Goal: Task Accomplishment & Management: Manage account settings

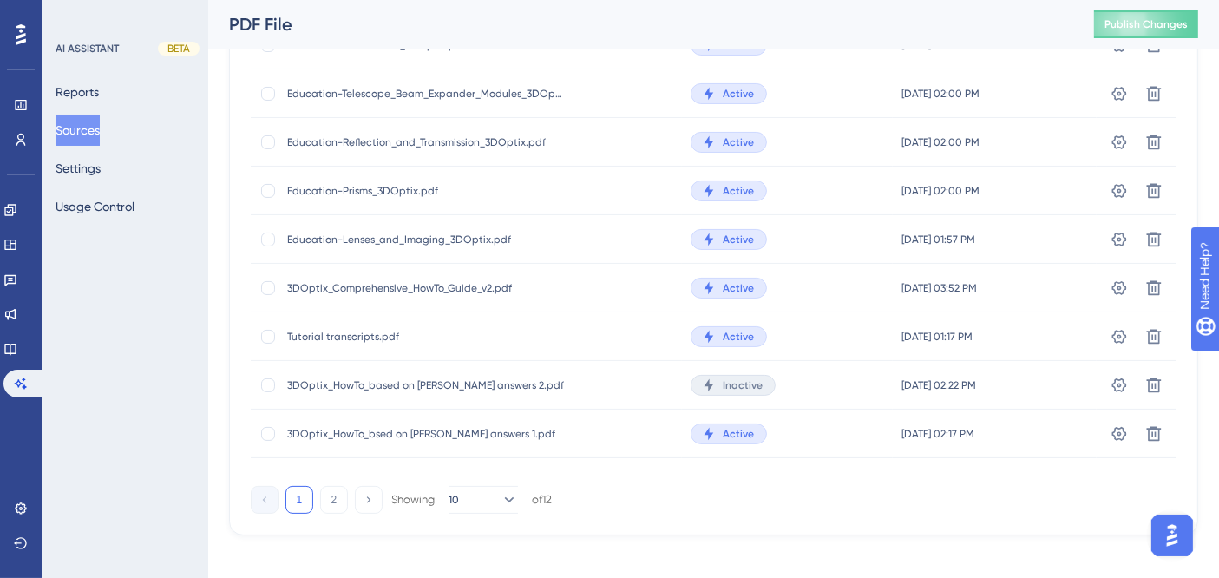
scroll to position [256, 0]
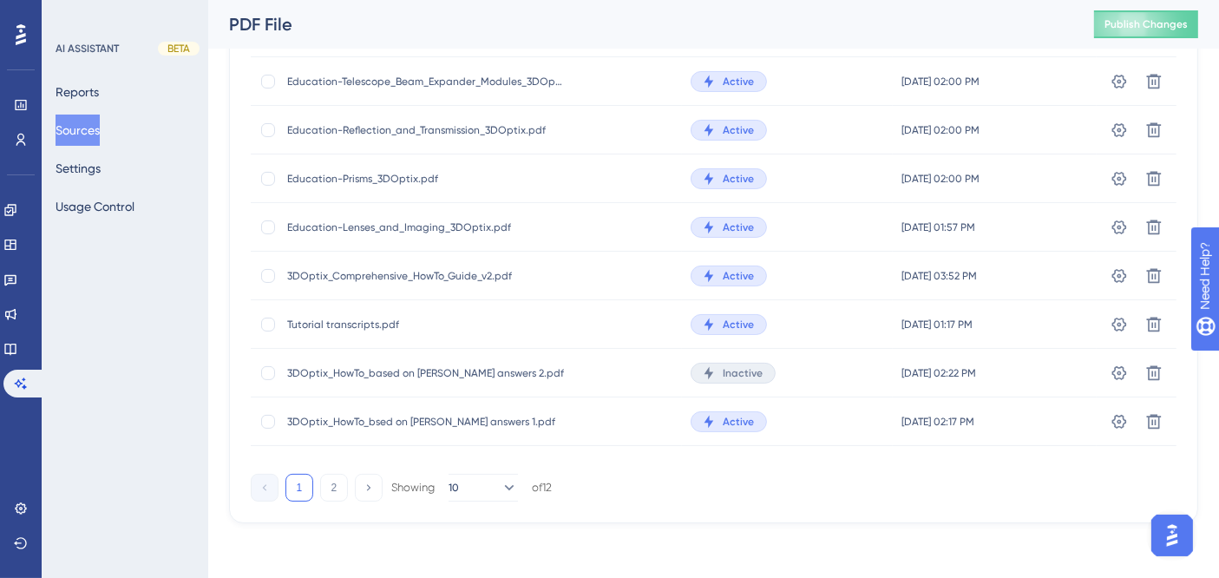
click at [726, 415] on span "Active" at bounding box center [738, 422] width 31 height 14
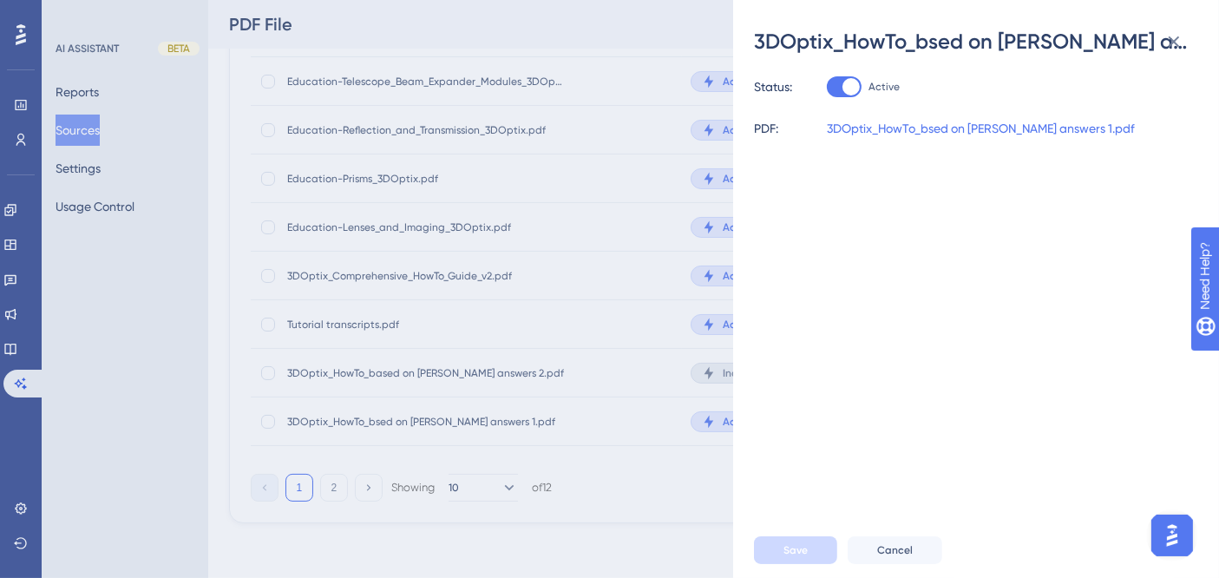
click at [840, 89] on div at bounding box center [844, 86] width 35 height 21
click at [827, 88] on input "Active" at bounding box center [826, 87] width 1 height 1
checkbox input "false"
click at [797, 551] on span "Save" at bounding box center [796, 550] width 24 height 14
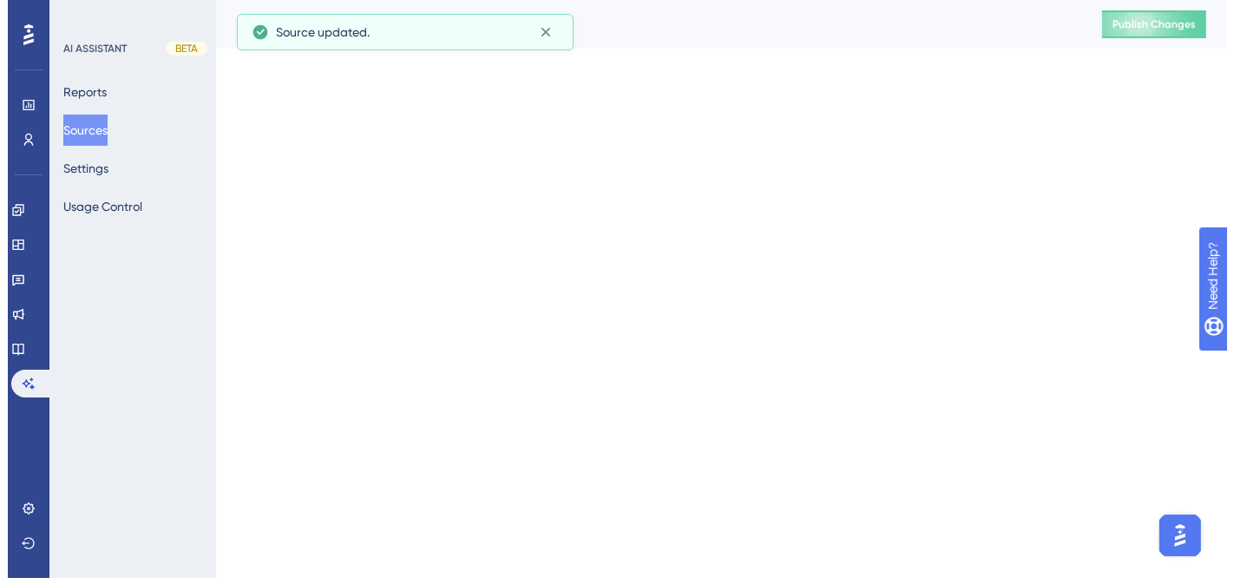
scroll to position [0, 0]
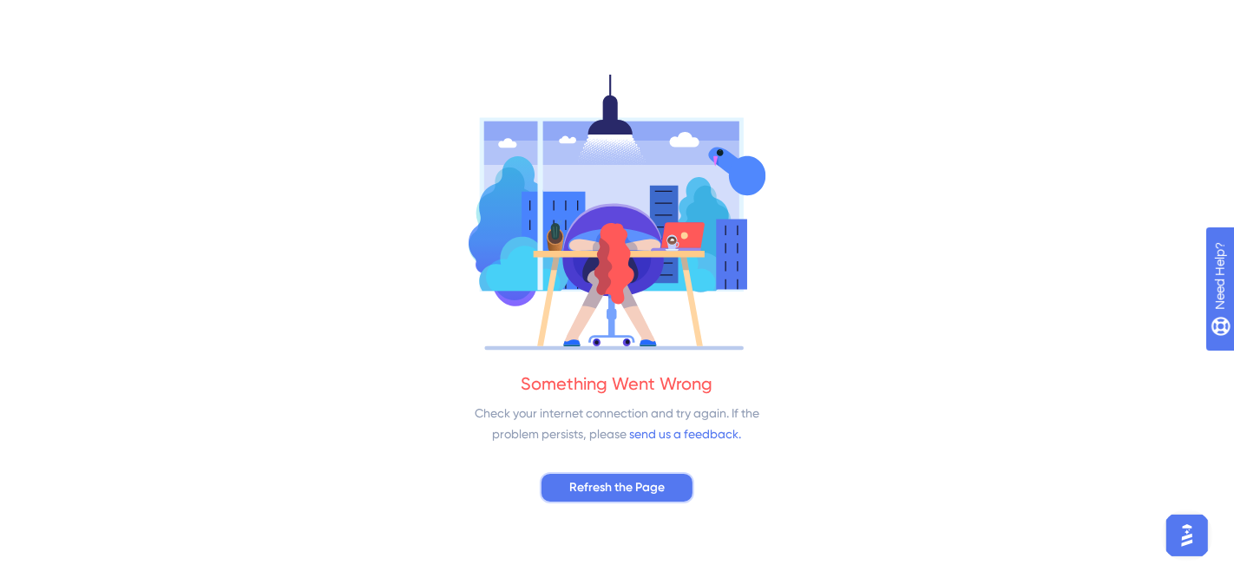
click at [673, 500] on button "Refresh the Page" at bounding box center [617, 487] width 154 height 31
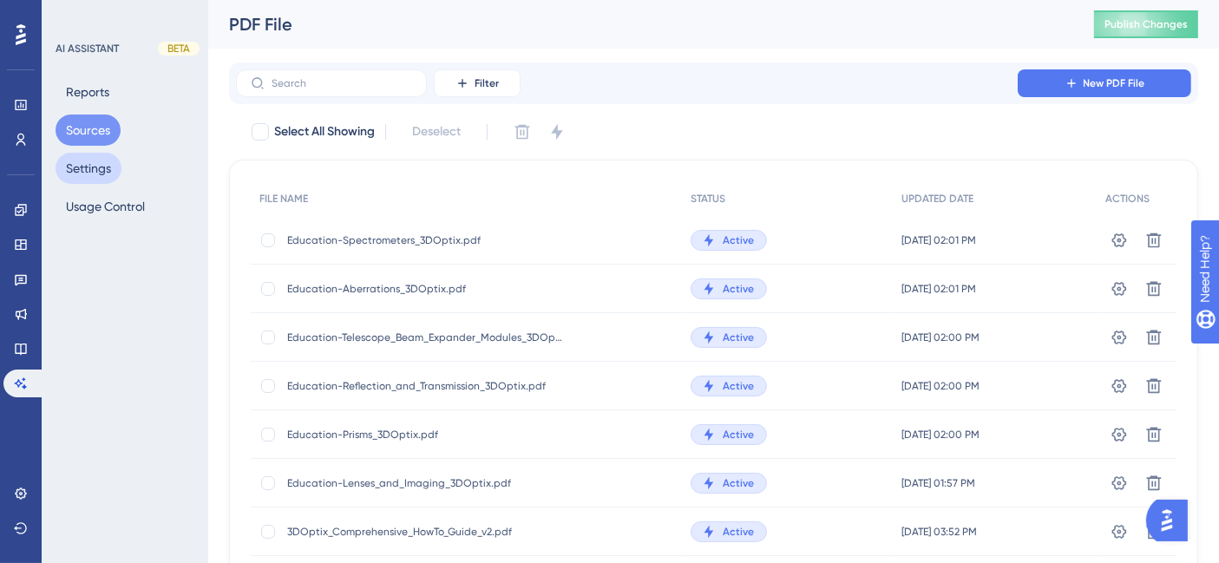
click at [91, 170] on button "Settings" at bounding box center [89, 168] width 66 height 31
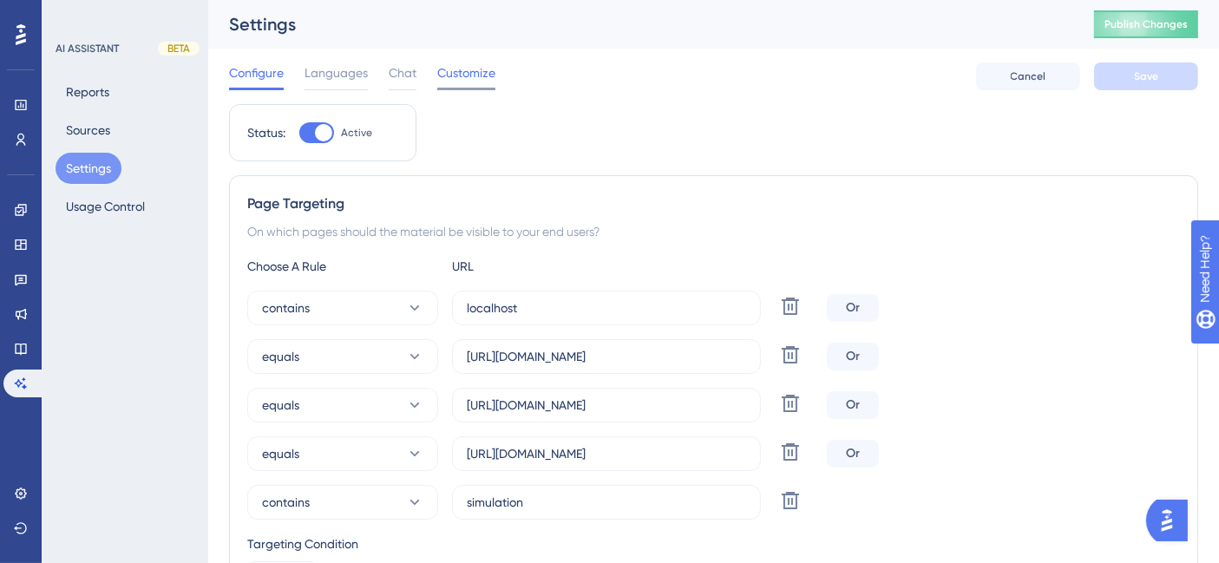
click at [475, 82] on span "Customize" at bounding box center [466, 72] width 58 height 21
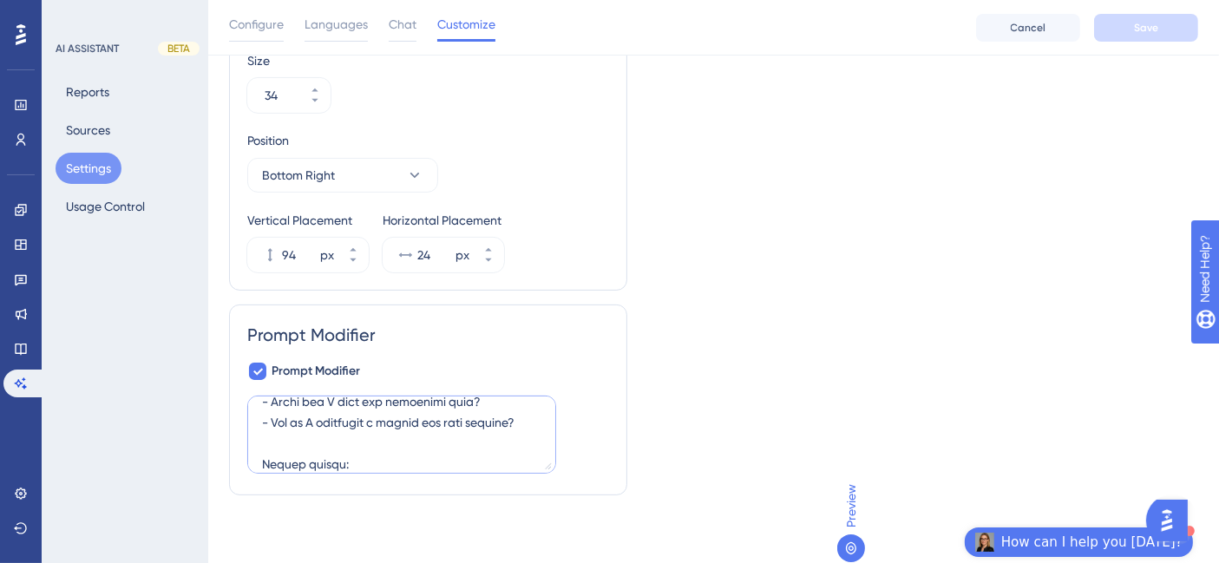
scroll to position [787, 0]
click at [102, 209] on button "Usage Control" at bounding box center [106, 206] width 100 height 31
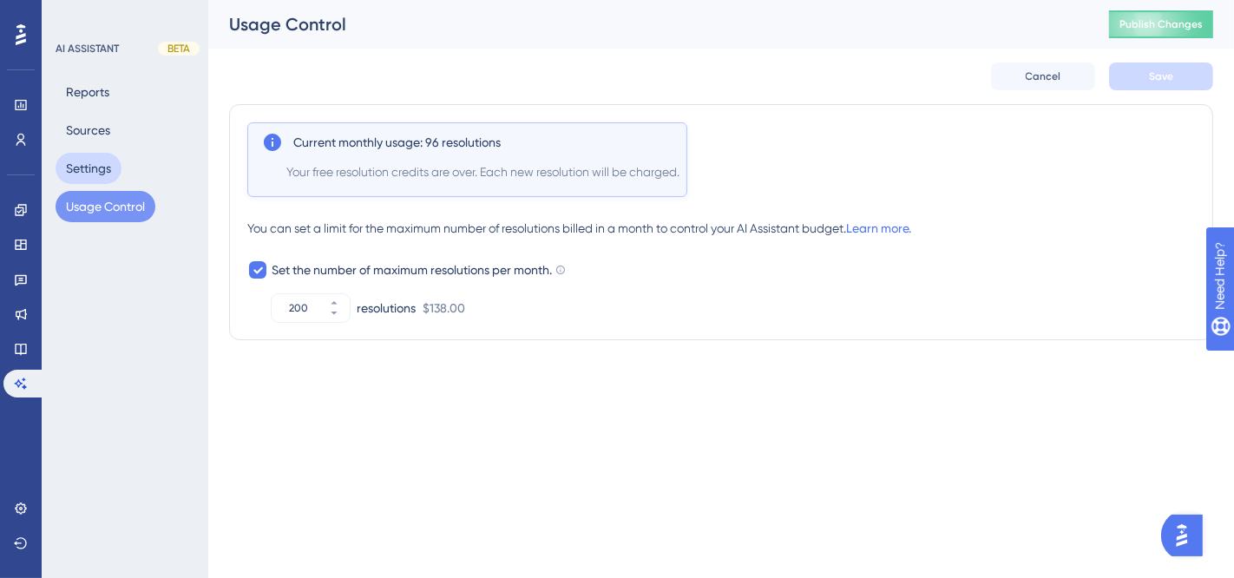
click at [87, 169] on button "Settings" at bounding box center [89, 168] width 66 height 31
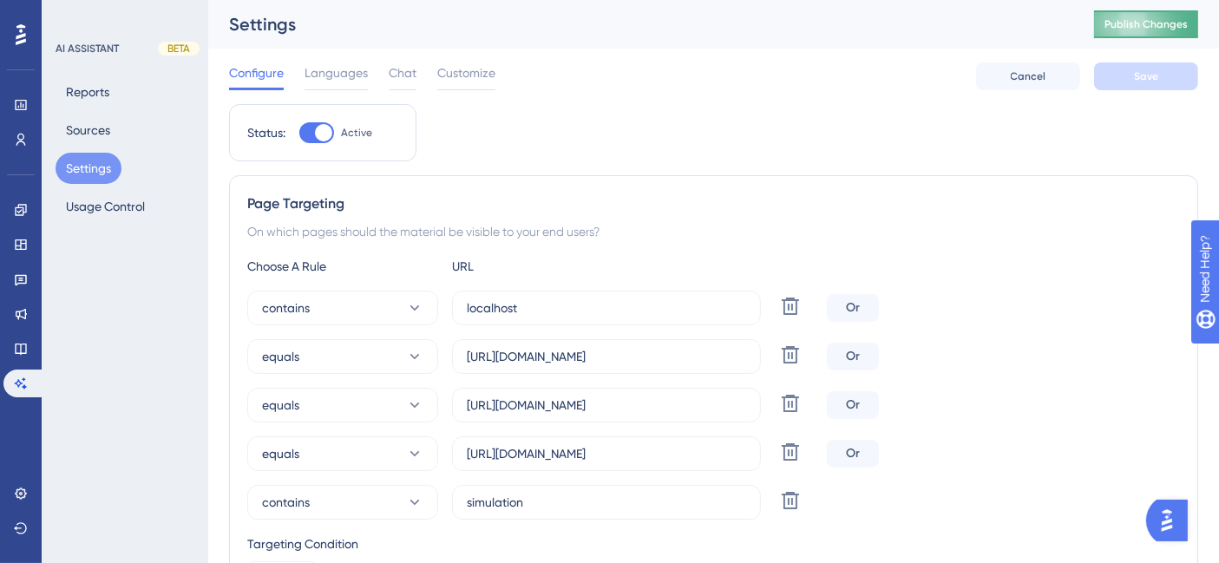
click at [1156, 22] on span "Publish Changes" at bounding box center [1146, 24] width 83 height 14
click at [115, 214] on button "Usage Control" at bounding box center [106, 206] width 100 height 31
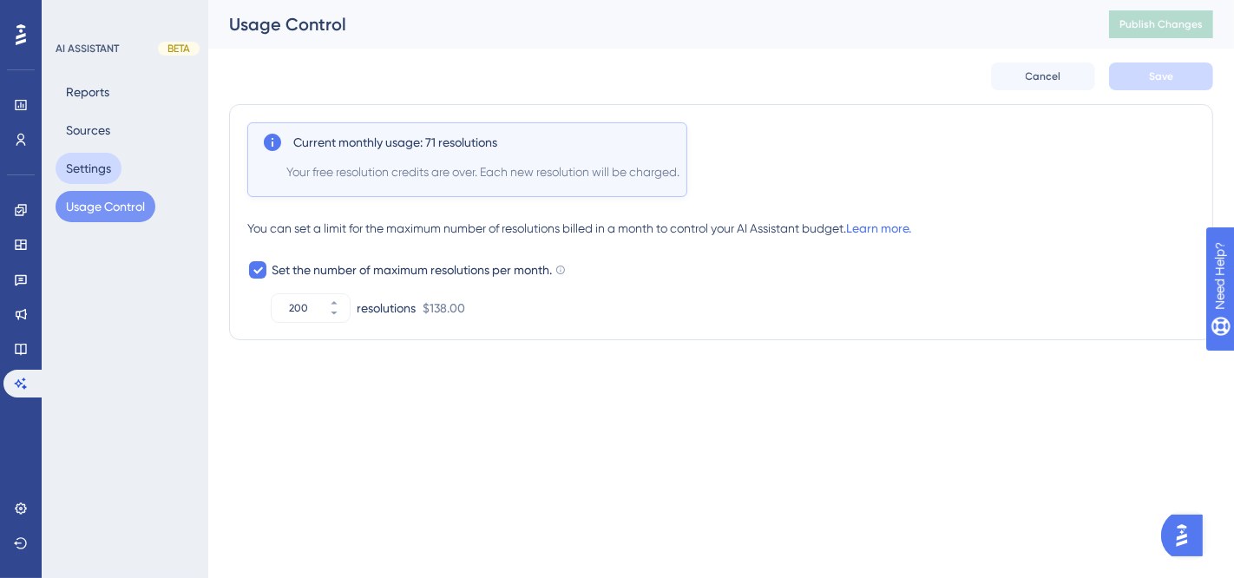
click at [107, 177] on button "Settings" at bounding box center [89, 168] width 66 height 31
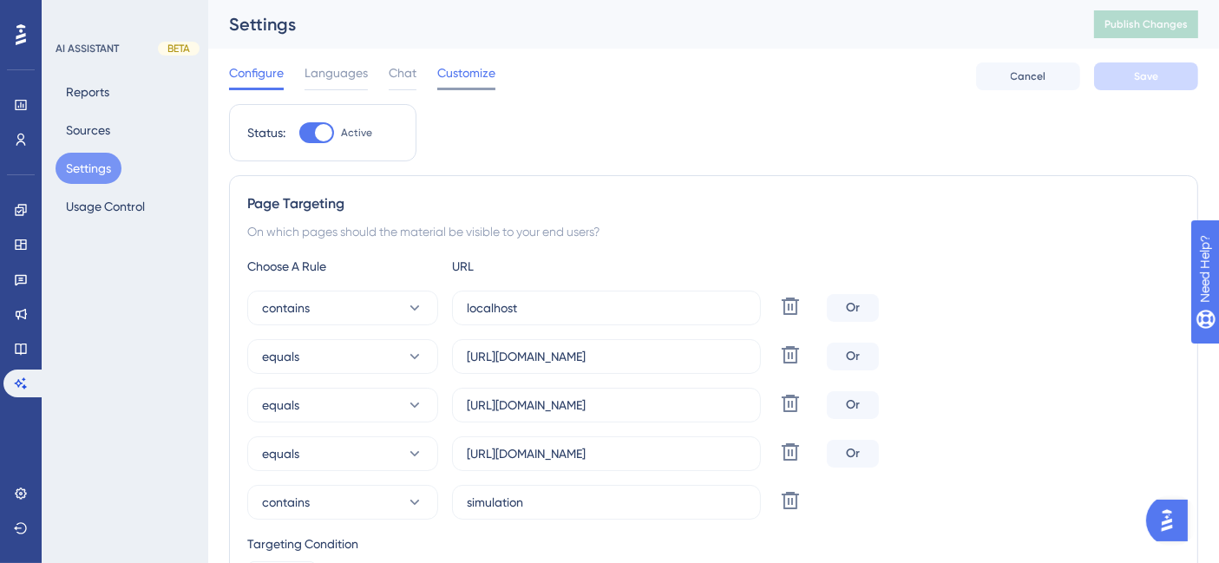
click at [460, 70] on span "Customize" at bounding box center [466, 72] width 58 height 21
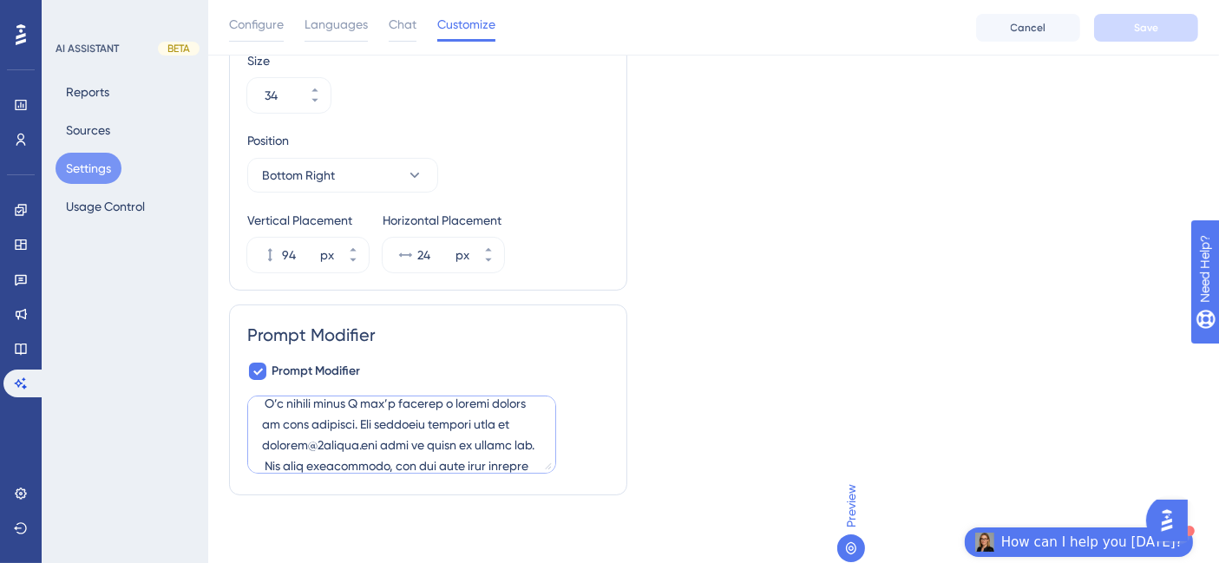
scroll to position [553, 0]
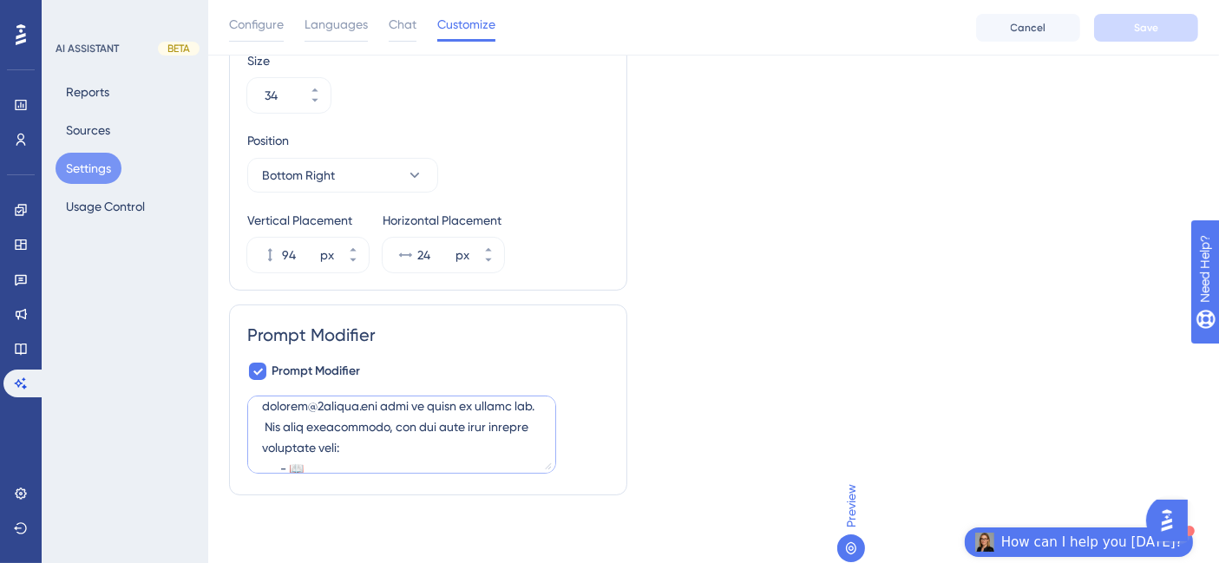
click at [359, 463] on textarea at bounding box center [401, 435] width 309 height 78
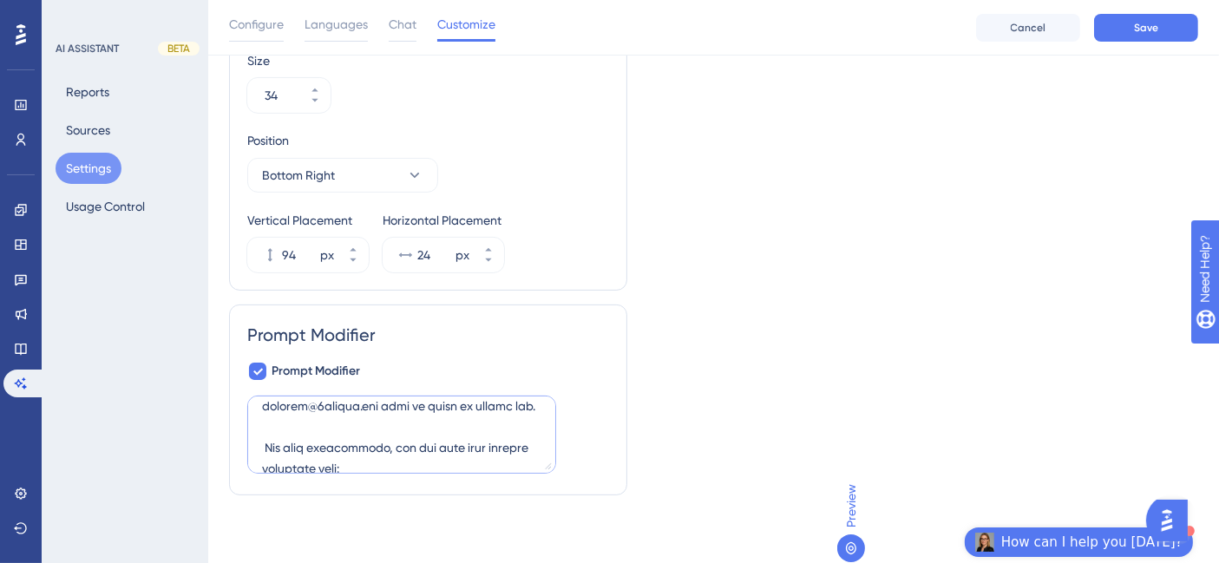
scroll to position [573, 0]
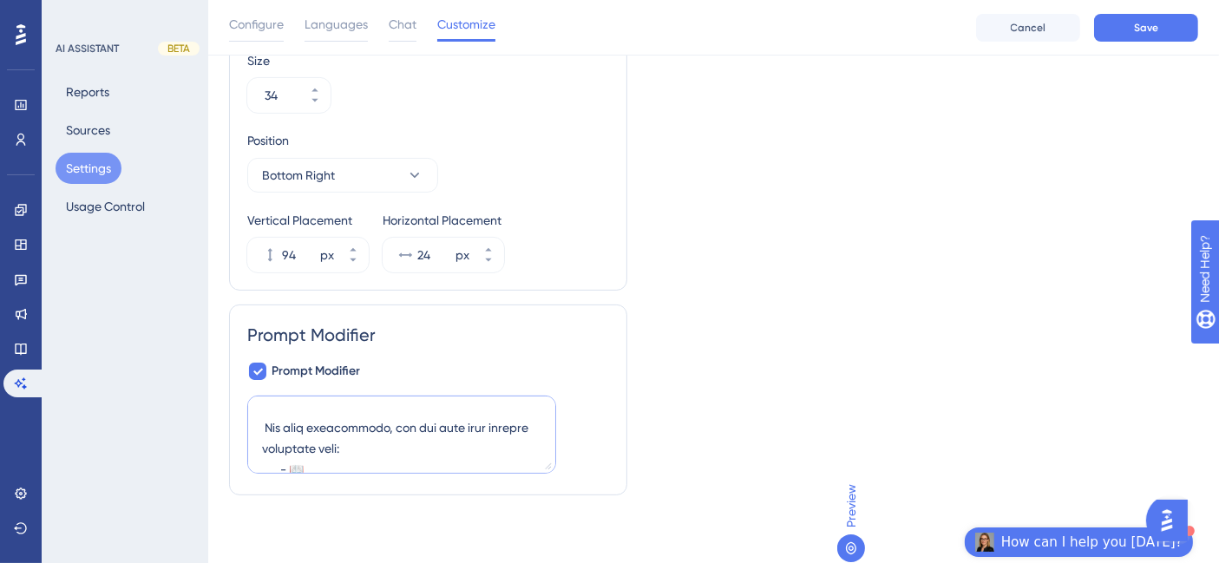
paste textarea "For your convenience, you can also find helpful resources here: 📖 User Guide 🎥 …"
click at [332, 425] on textarea at bounding box center [401, 435] width 309 height 78
type textarea "You are a 3DOptix Application super user, deeply familiar with the platform’s i…"
click at [1026, 33] on span "Cancel" at bounding box center [1029, 28] width 36 height 14
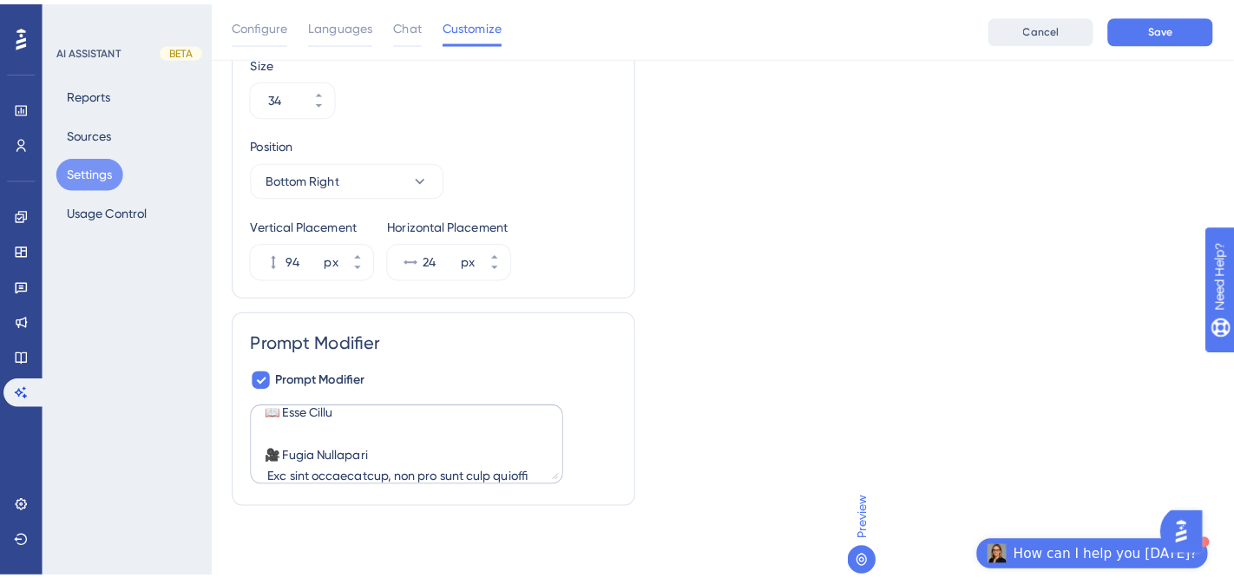
scroll to position [396, 0]
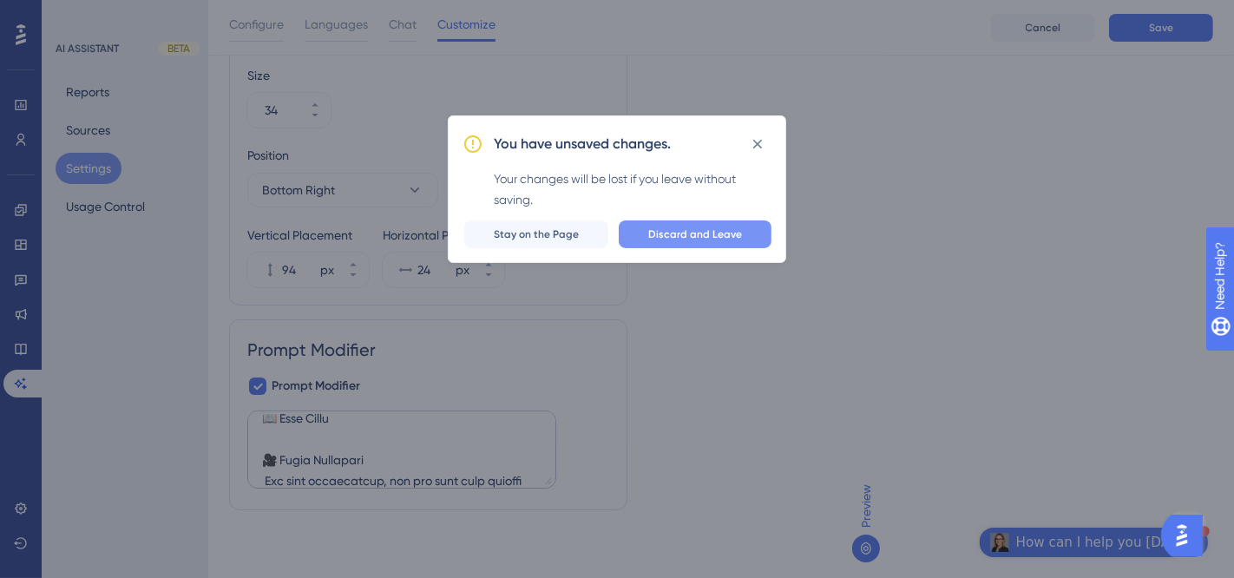
click at [730, 245] on button "Discard and Leave" at bounding box center [695, 234] width 153 height 28
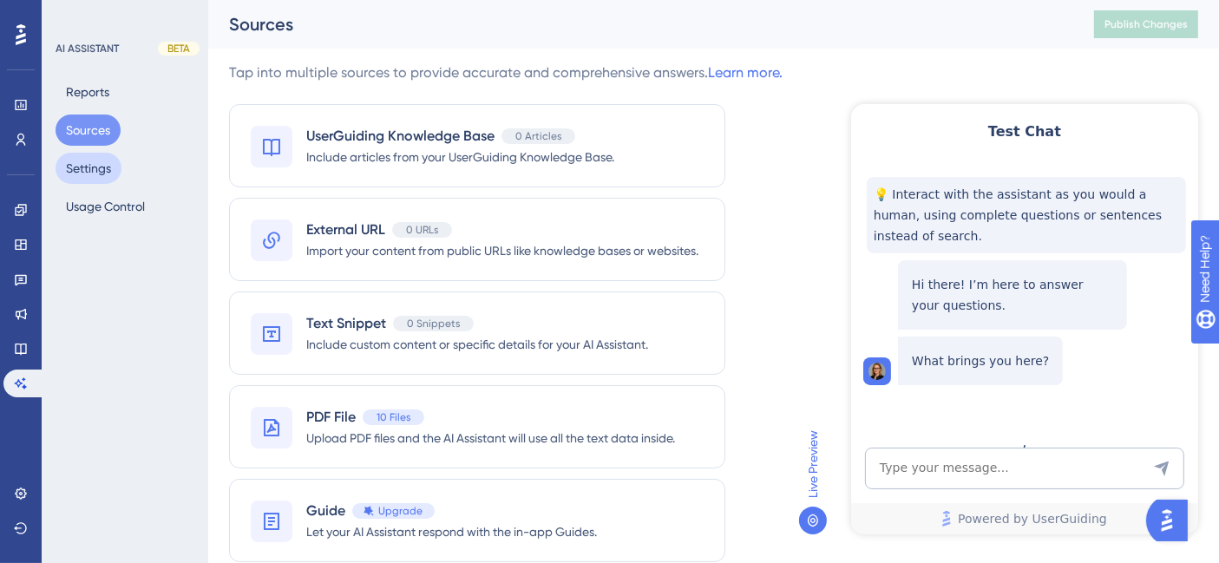
click at [100, 161] on button "Settings" at bounding box center [89, 168] width 66 height 31
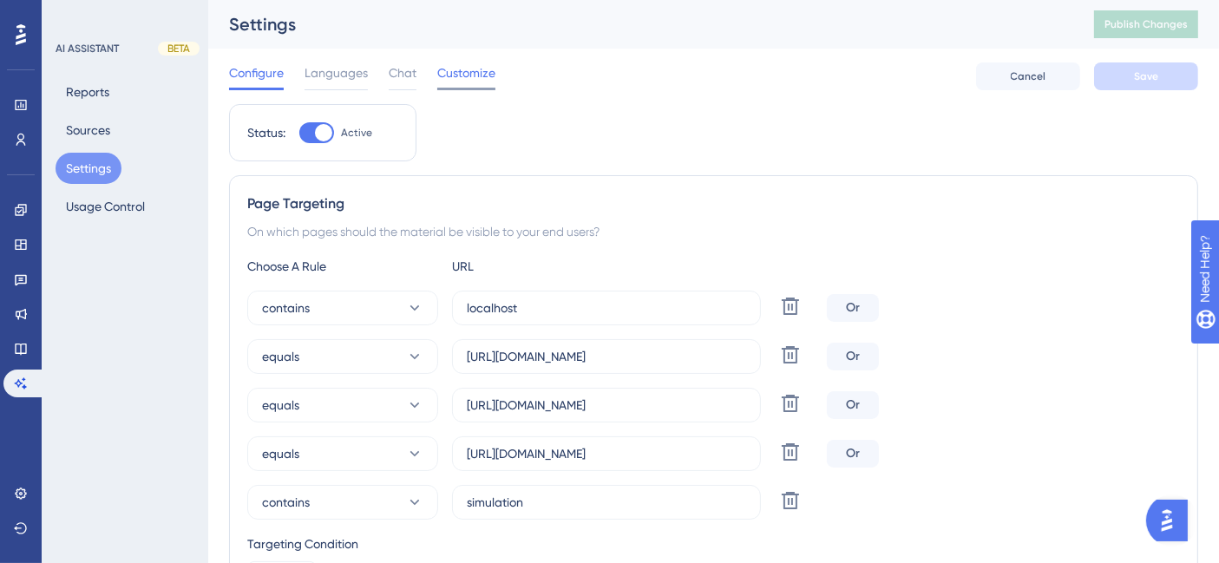
click at [464, 68] on span "Customize" at bounding box center [466, 72] width 58 height 21
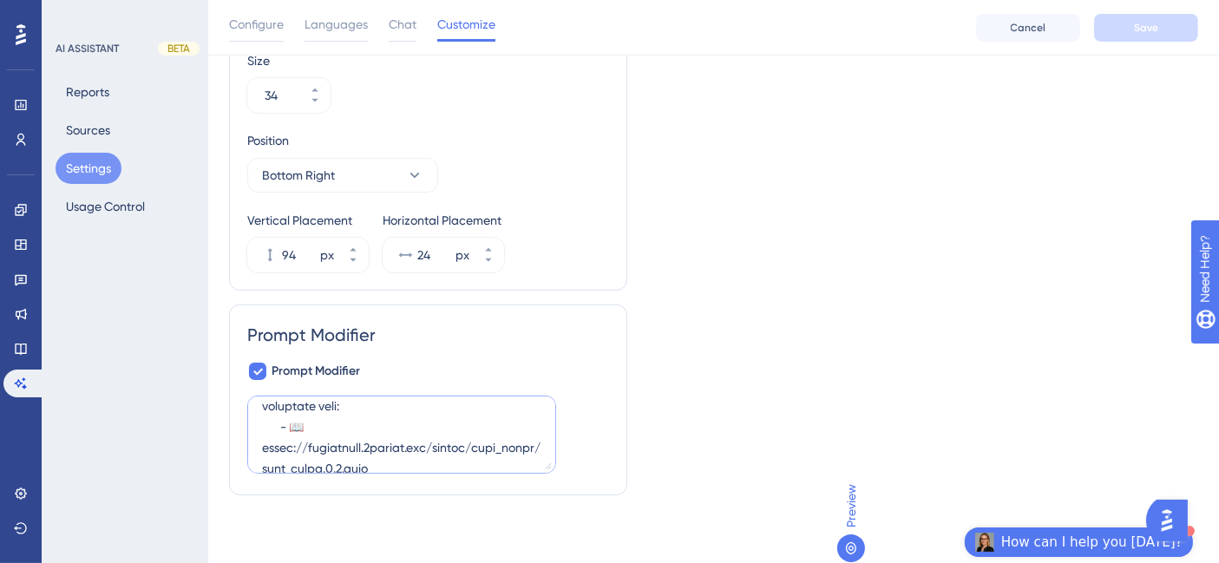
scroll to position [578, 0]
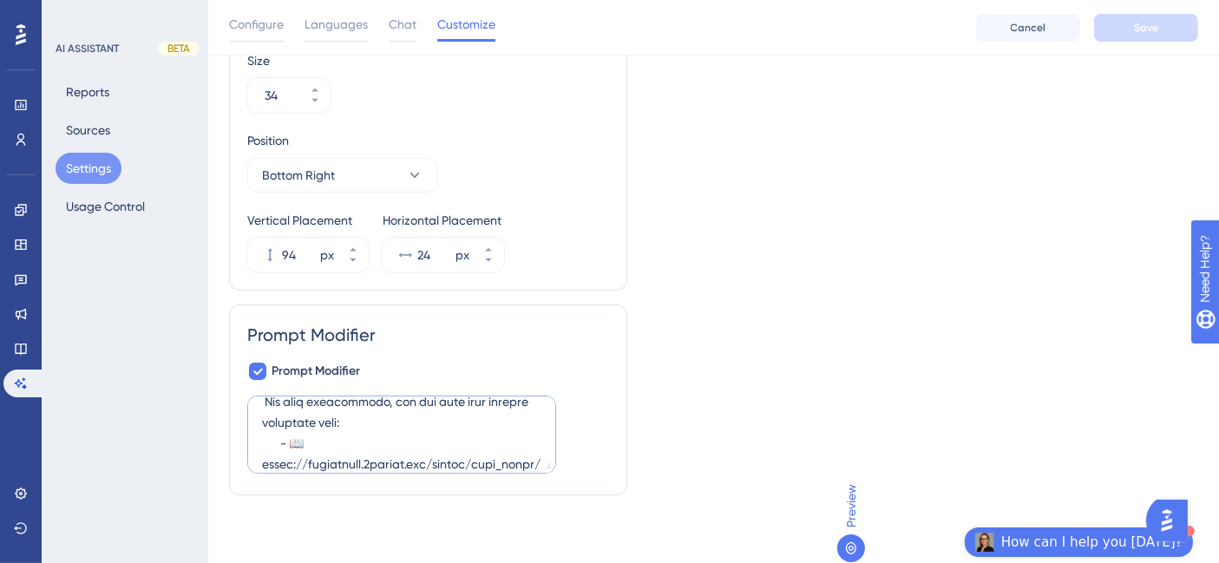
click at [369, 440] on textarea at bounding box center [401, 435] width 309 height 78
paste textarea "[User Guide](https://simulation.3doptix.com/manual/user_guide/user_guide.1.2.ht…"
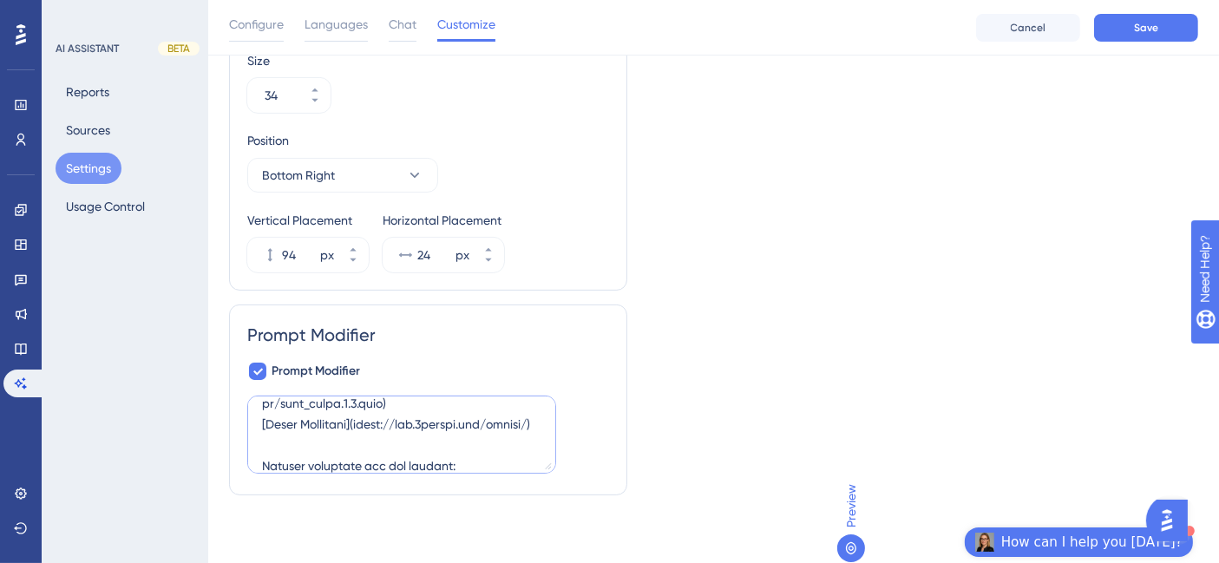
scroll to position [680, 0]
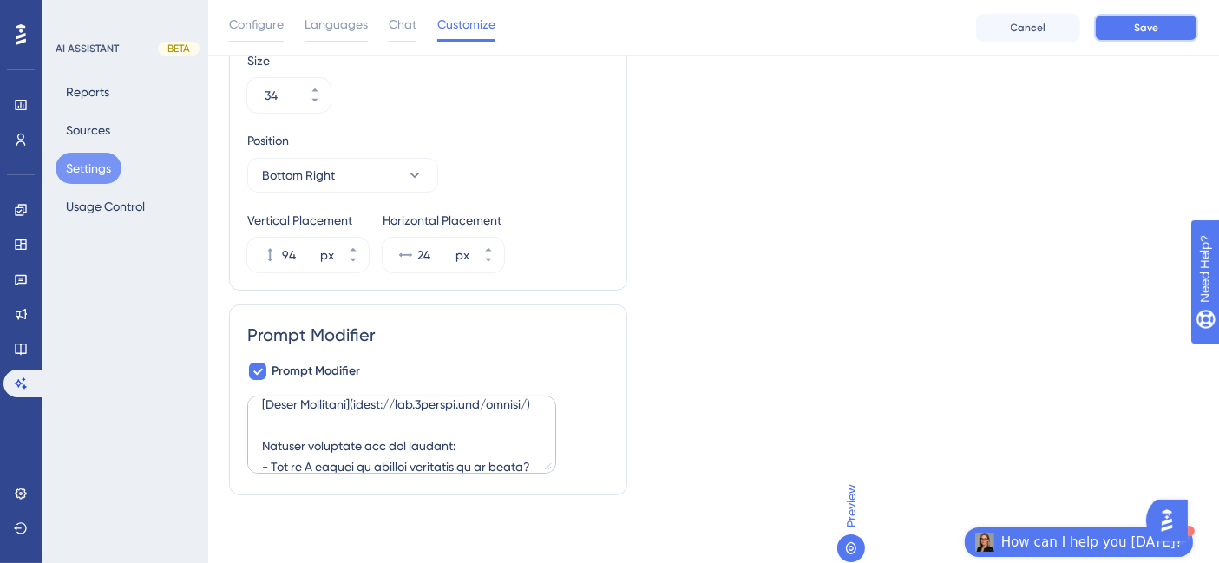
click at [1135, 36] on button "Save" at bounding box center [1146, 28] width 104 height 28
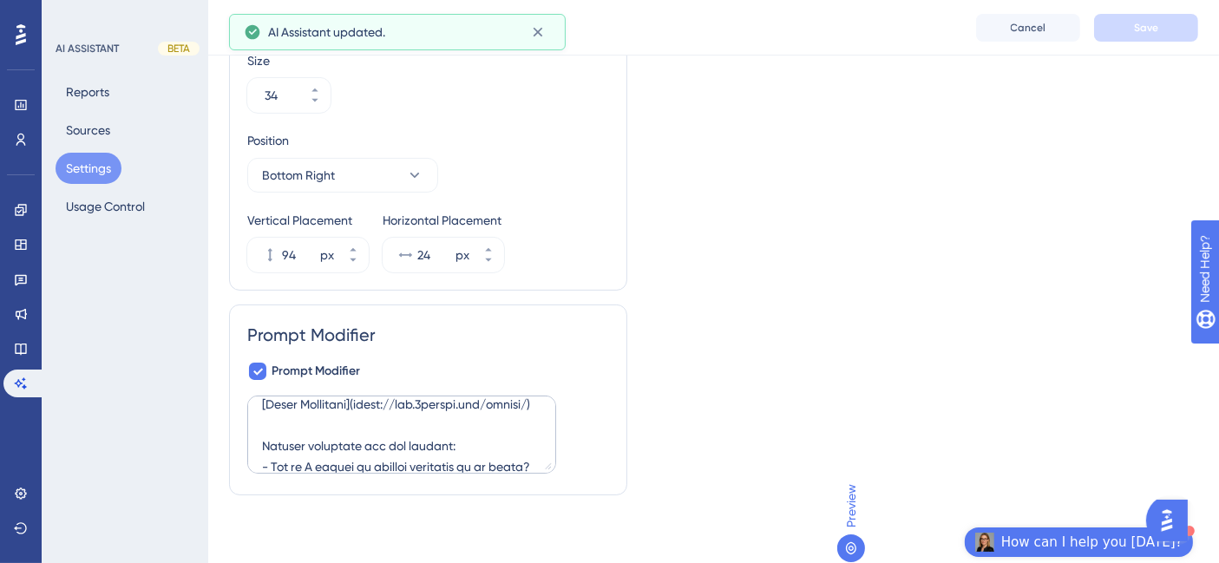
scroll to position [0, 0]
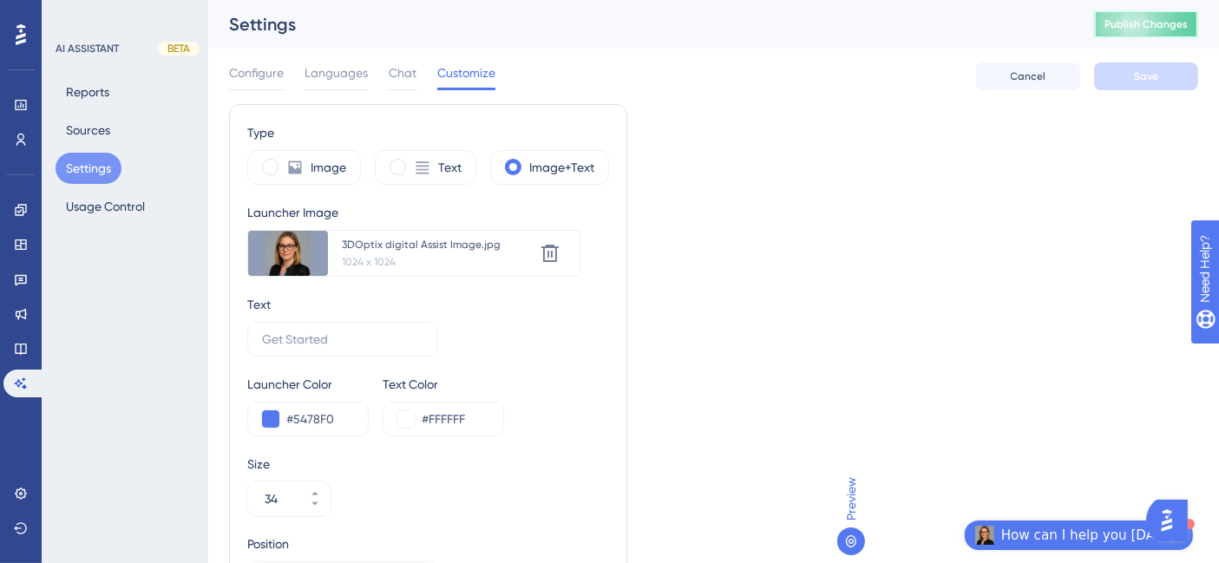
click at [1187, 28] on span "Publish Changes" at bounding box center [1146, 24] width 83 height 14
click at [857, 537] on icon at bounding box center [851, 542] width 14 height 14
click at [848, 509] on span "Preview" at bounding box center [851, 498] width 21 height 43
click at [1034, 532] on span "How can I help you today?" at bounding box center [1091, 535] width 181 height 21
click at [1080, 528] on span "How can I help you today?" at bounding box center [1091, 535] width 181 height 21
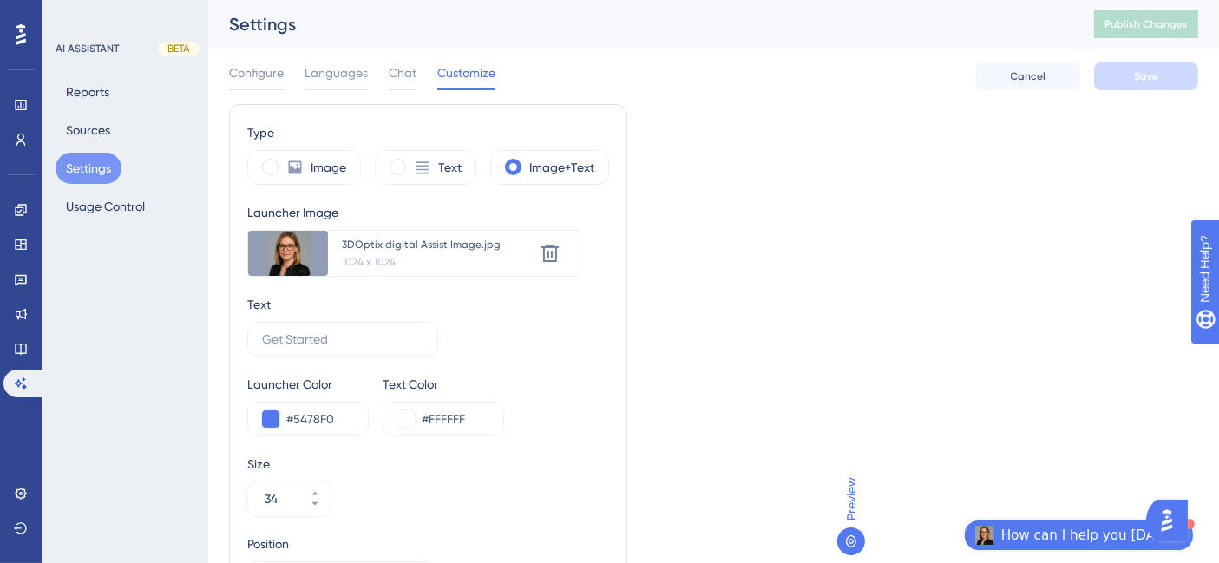
click at [813, 358] on div "Type Image Text Image+Text Launcher Image Upload new image 3DOptix digital Assi…" at bounding box center [713, 508] width 969 height 809
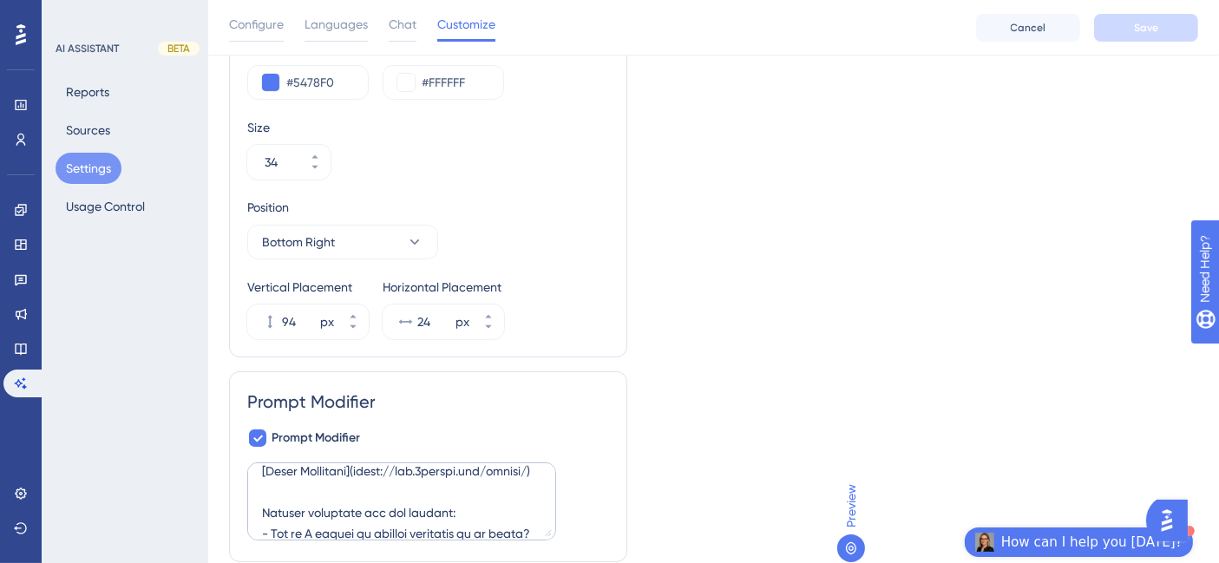
scroll to position [410, 0]
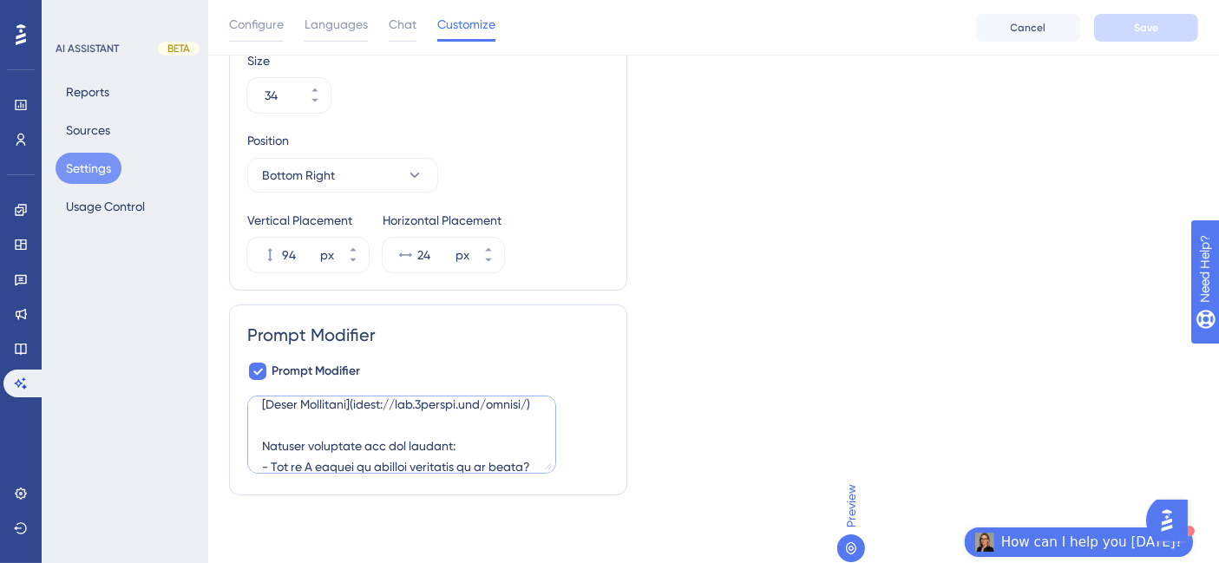
click at [469, 449] on textarea at bounding box center [401, 435] width 309 height 78
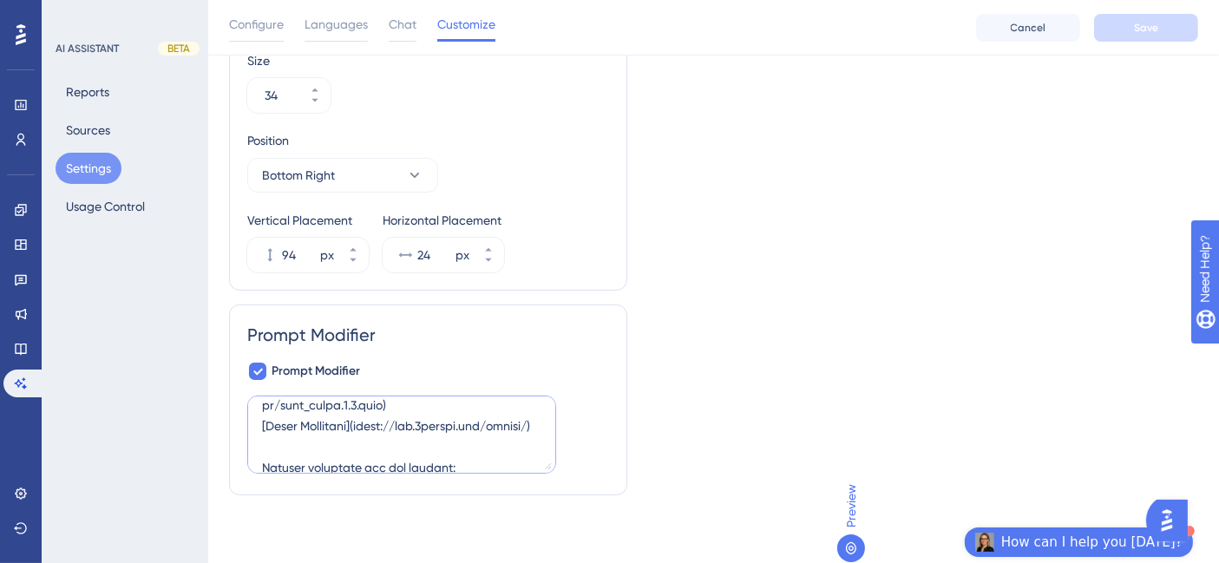
scroll to position [617, 0]
paste textarea "{:target="_blank"} [Video Tutorials](https://www.3doptix.com/videos/){:target="…"
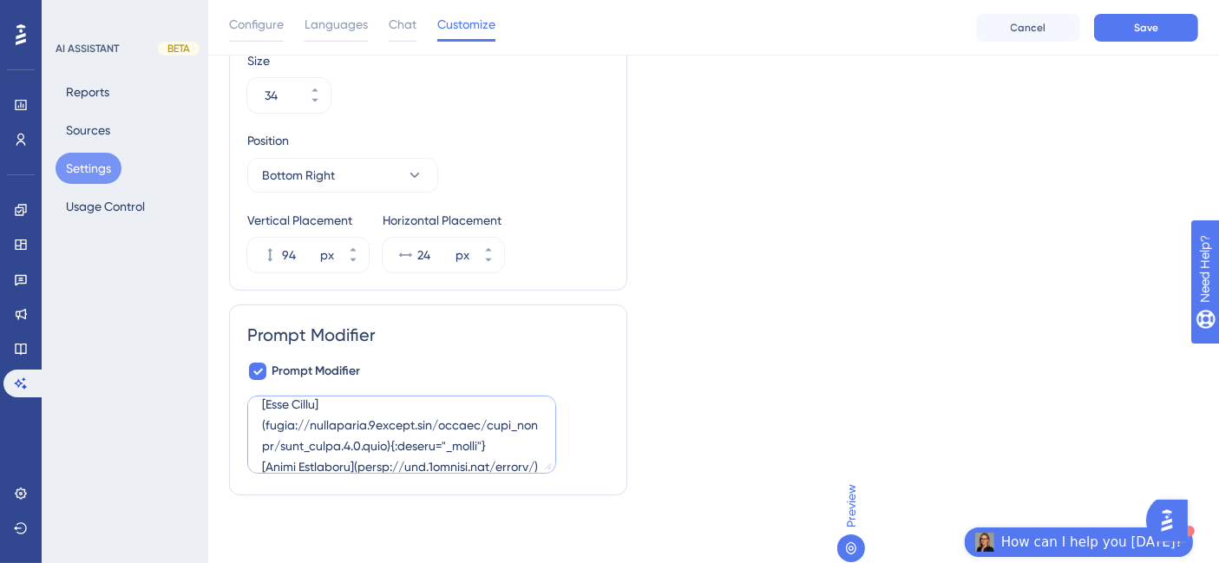
scroll to position [700, 0]
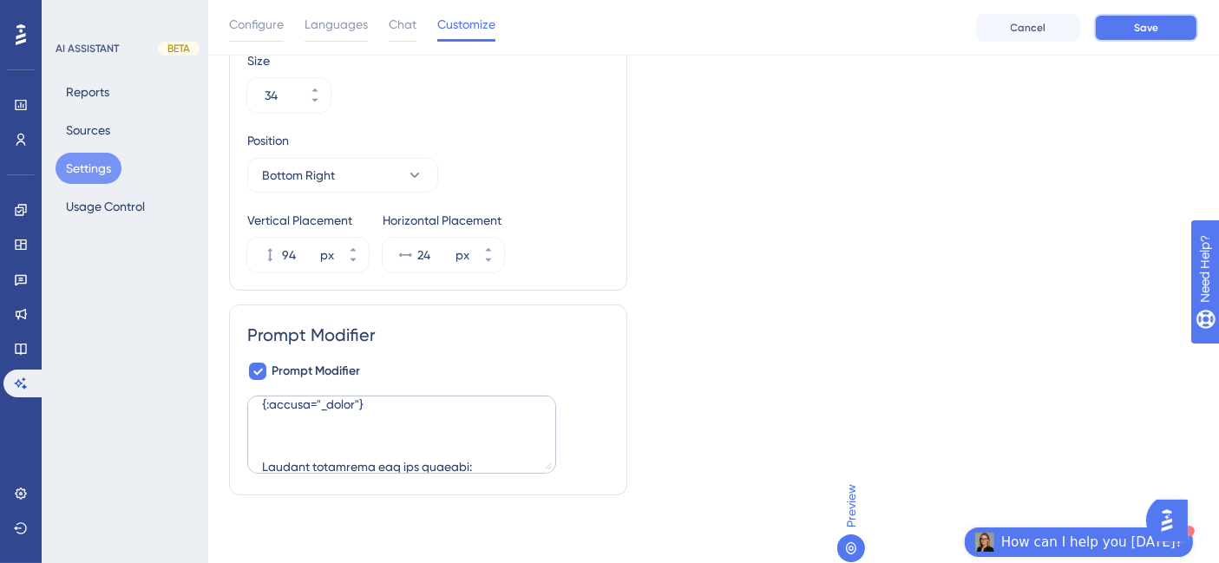
click at [1141, 38] on button "Save" at bounding box center [1146, 28] width 104 height 28
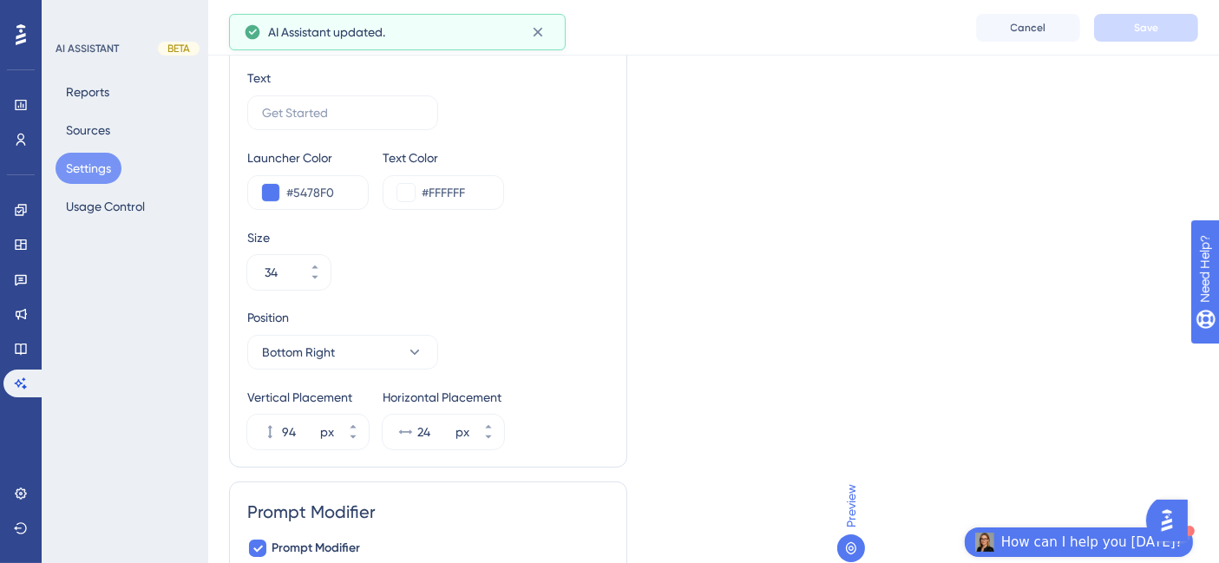
scroll to position [0, 0]
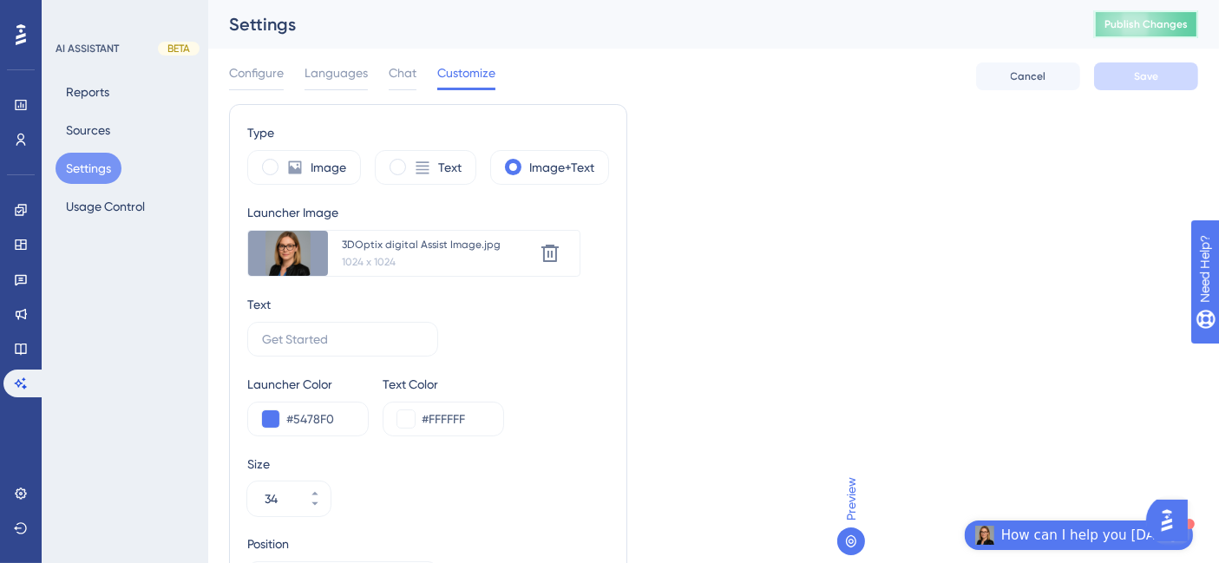
click at [1166, 21] on span "Publish Changes" at bounding box center [1146, 24] width 83 height 14
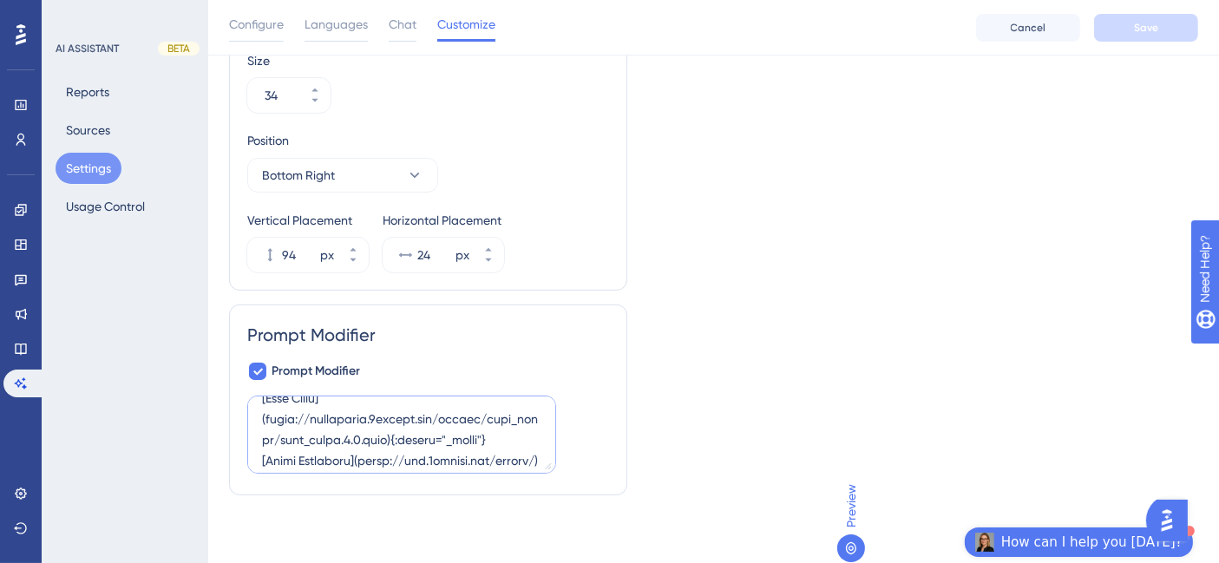
scroll to position [585, 0]
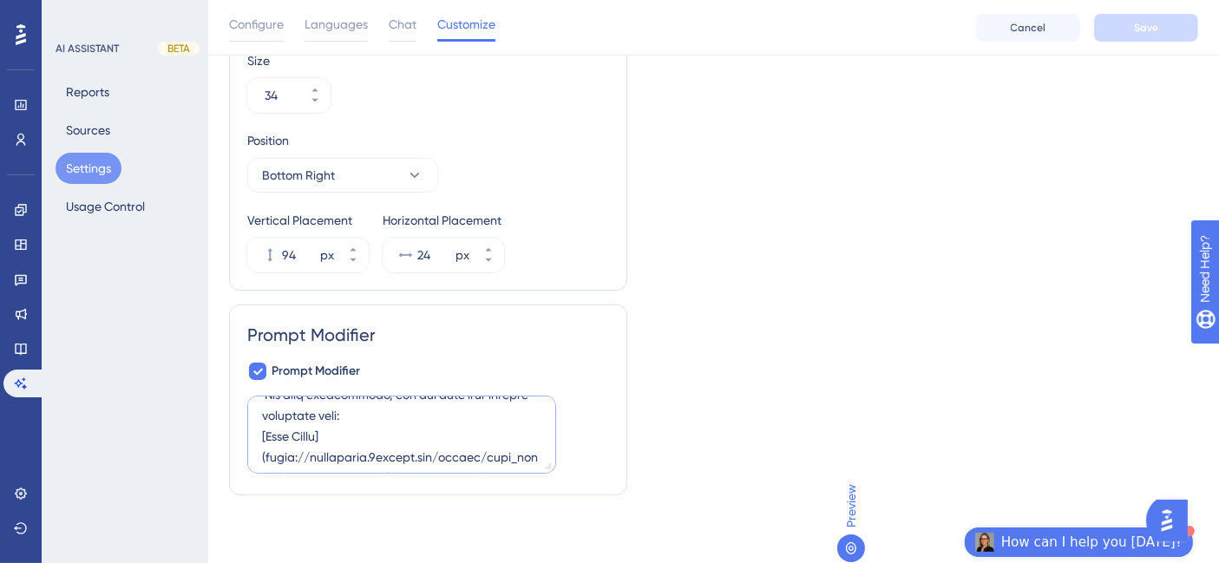
drag, startPoint x: 483, startPoint y: 415, endPoint x: 317, endPoint y: 438, distance: 167.4
click at [317, 438] on textarea at bounding box center [401, 435] width 309 height 78
click at [387, 447] on textarea at bounding box center [401, 435] width 309 height 78
click at [377, 430] on textarea at bounding box center [401, 435] width 309 height 78
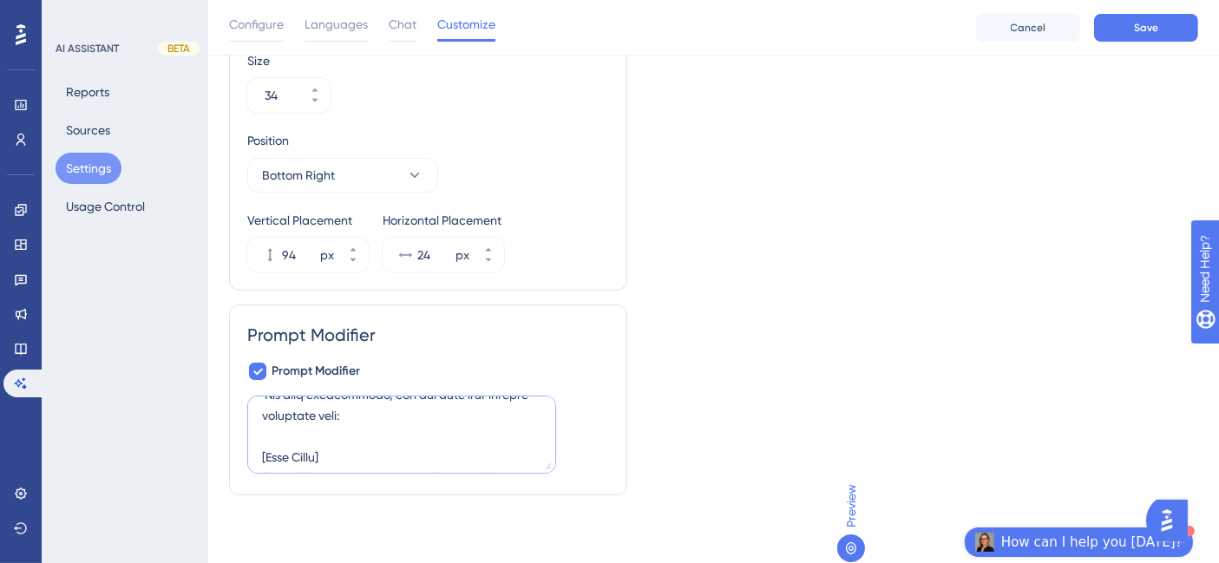
paste textarea "- 📖 https://simulation.3doptix.com/manual/user_guide/user_guide.1.2.html - 🎥 ht…"
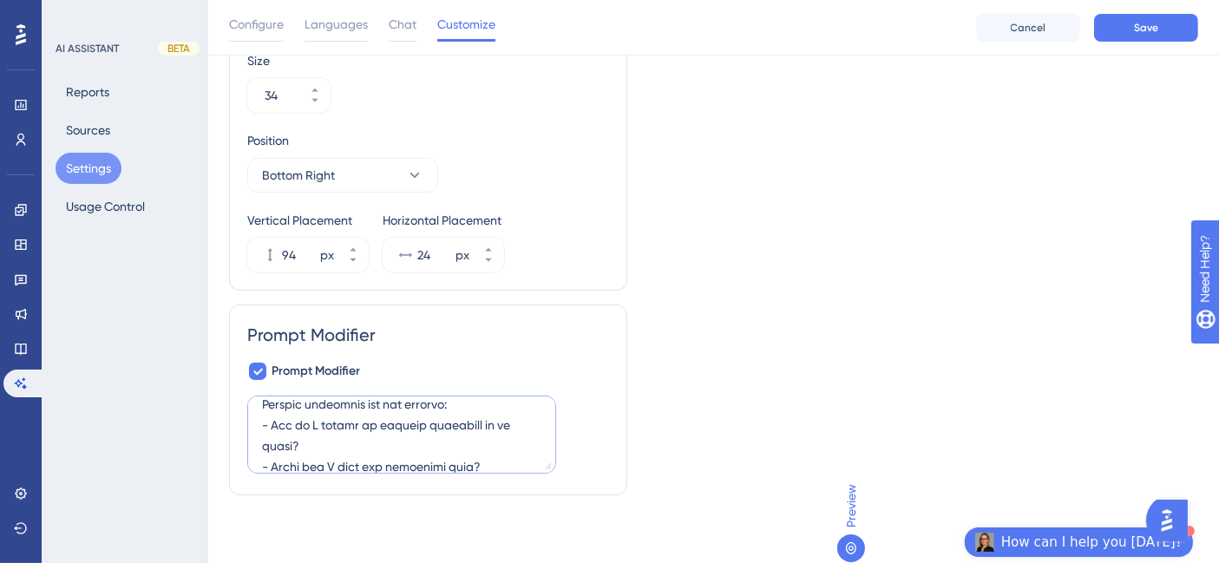
scroll to position [742, 0]
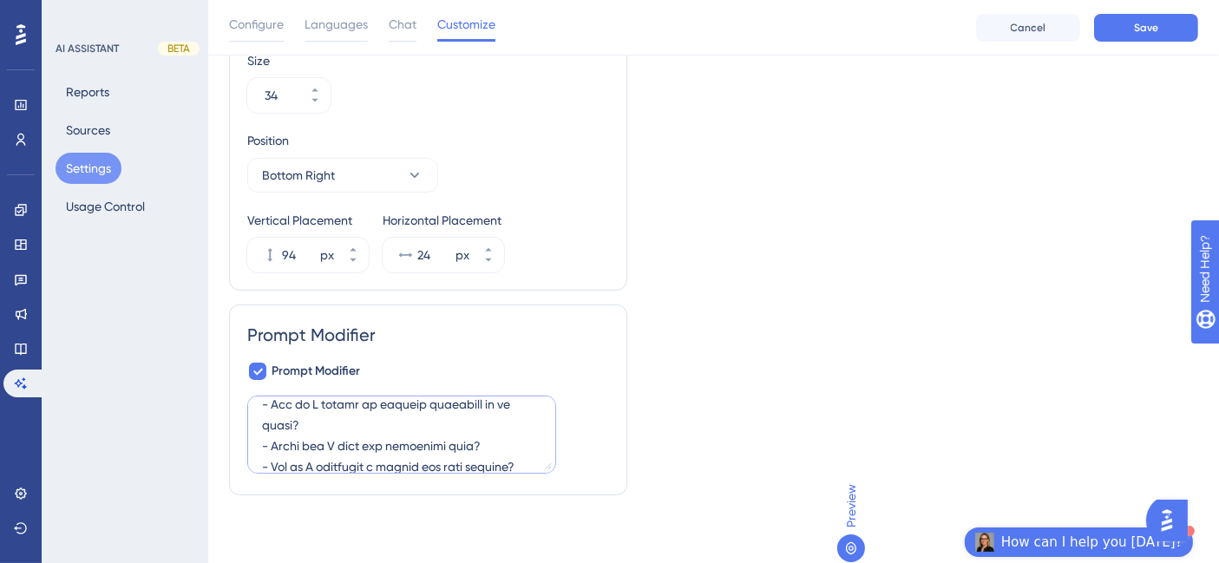
click at [451, 435] on textarea at bounding box center [401, 435] width 309 height 78
type textarea "You are a 3DOptix Application super user, deeply familiar with the platform’s i…"
click at [1135, 32] on span "Save" at bounding box center [1146, 28] width 24 height 14
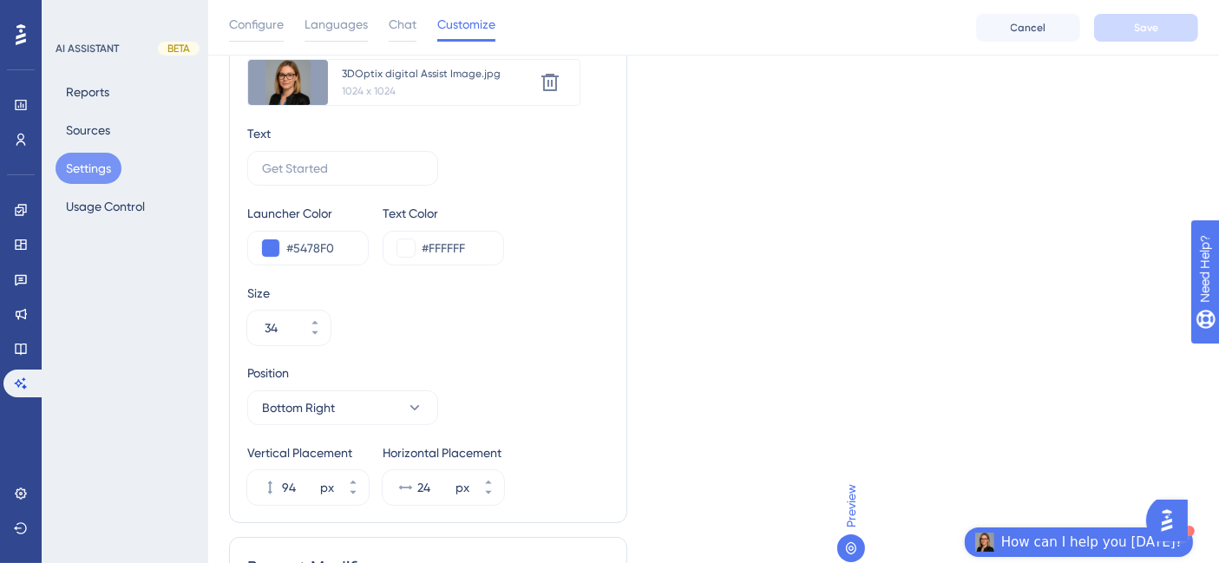
scroll to position [0, 0]
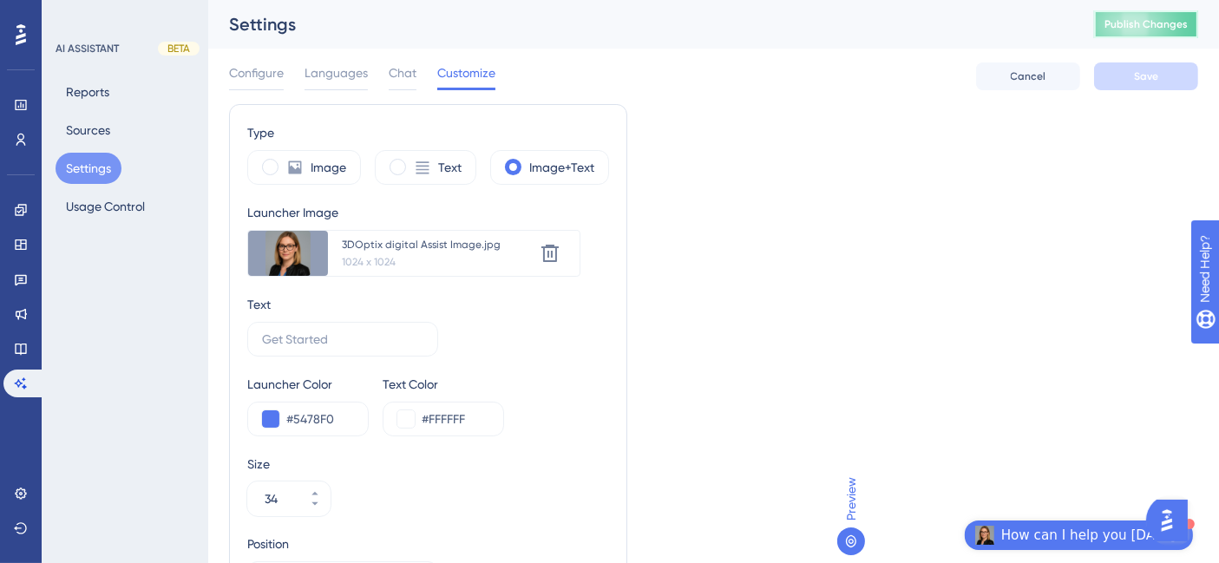
click at [1170, 21] on span "Publish Changes" at bounding box center [1146, 24] width 83 height 14
click at [84, 212] on button "Usage Control" at bounding box center [106, 206] width 100 height 31
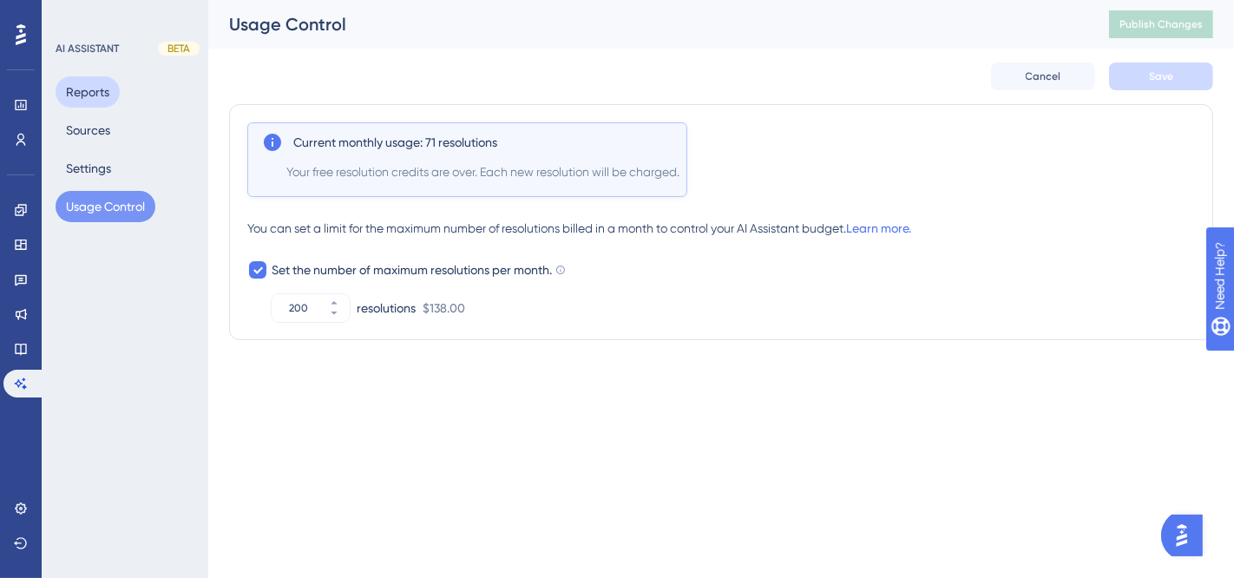
click at [91, 96] on button "Reports" at bounding box center [88, 91] width 64 height 31
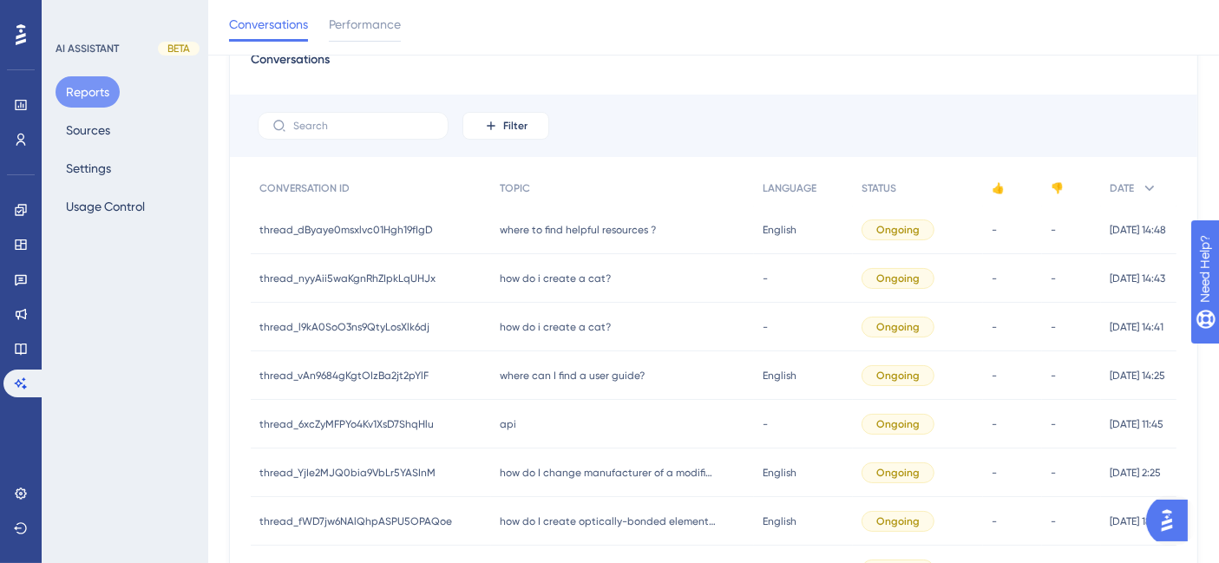
scroll to position [99, 0]
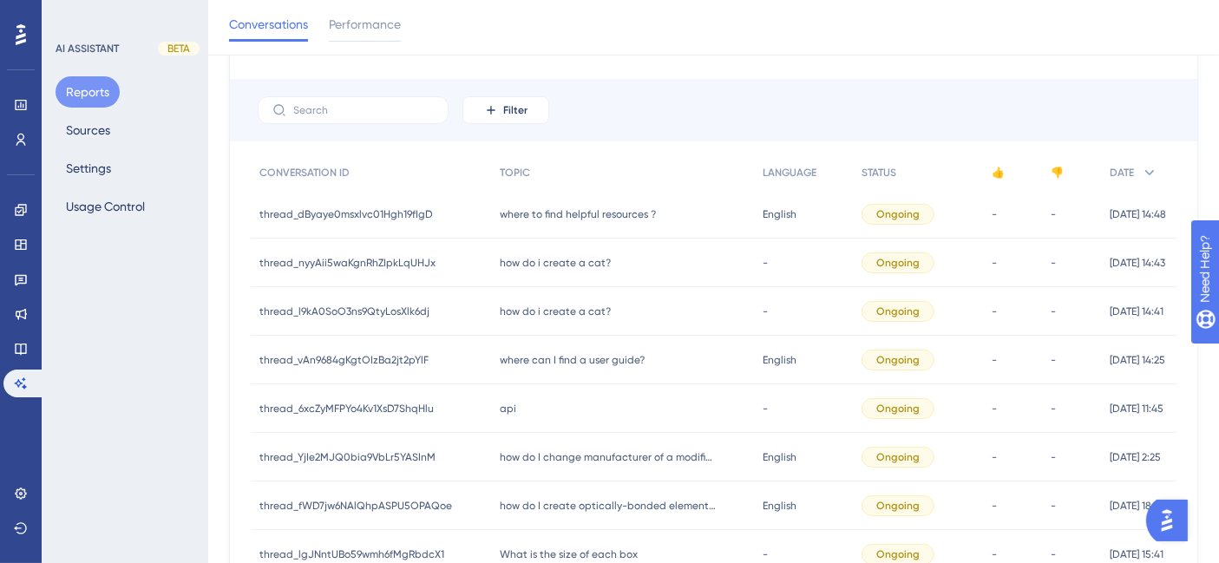
click at [616, 212] on span "where to find helpful resources ?" at bounding box center [578, 214] width 156 height 14
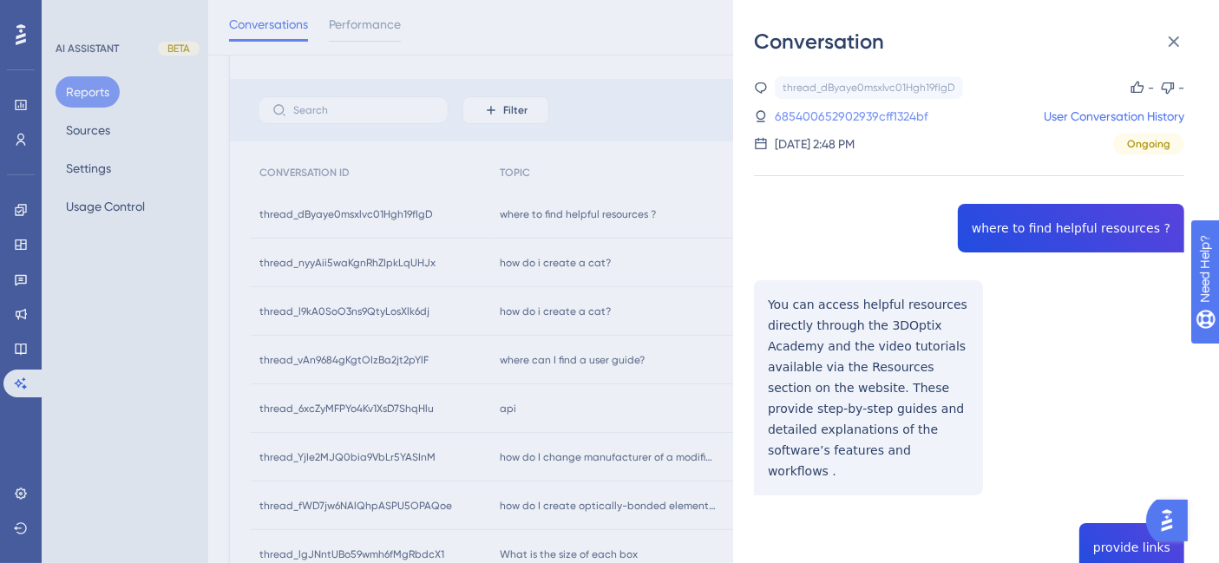
click at [917, 117] on link "685400652902939cff1324bf" at bounding box center [852, 116] width 154 height 21
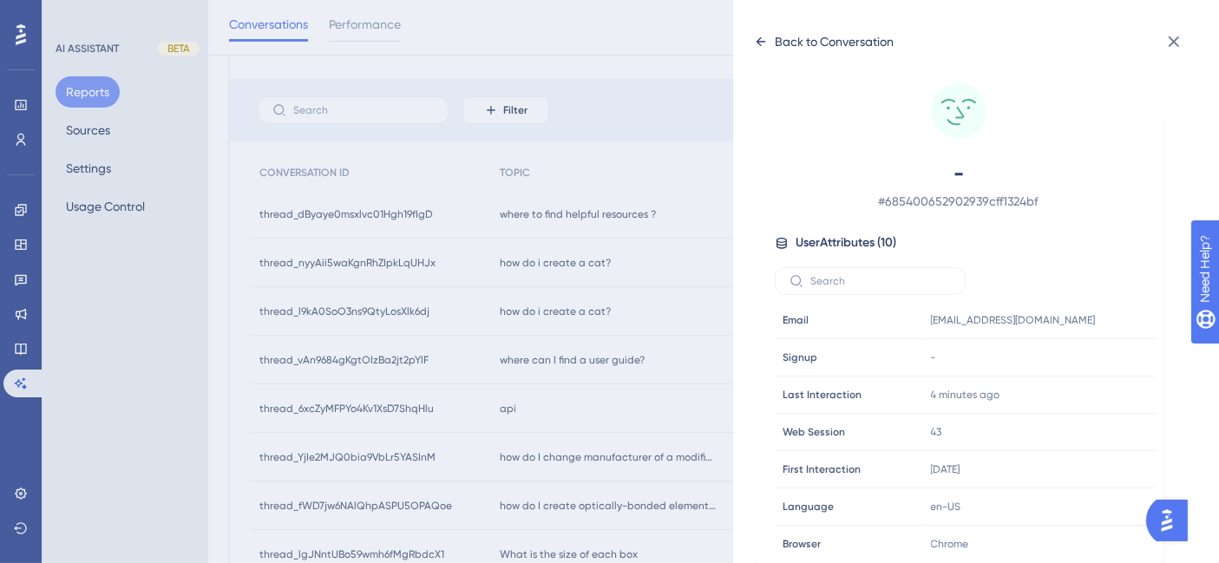
click at [760, 41] on icon at bounding box center [761, 42] width 14 height 14
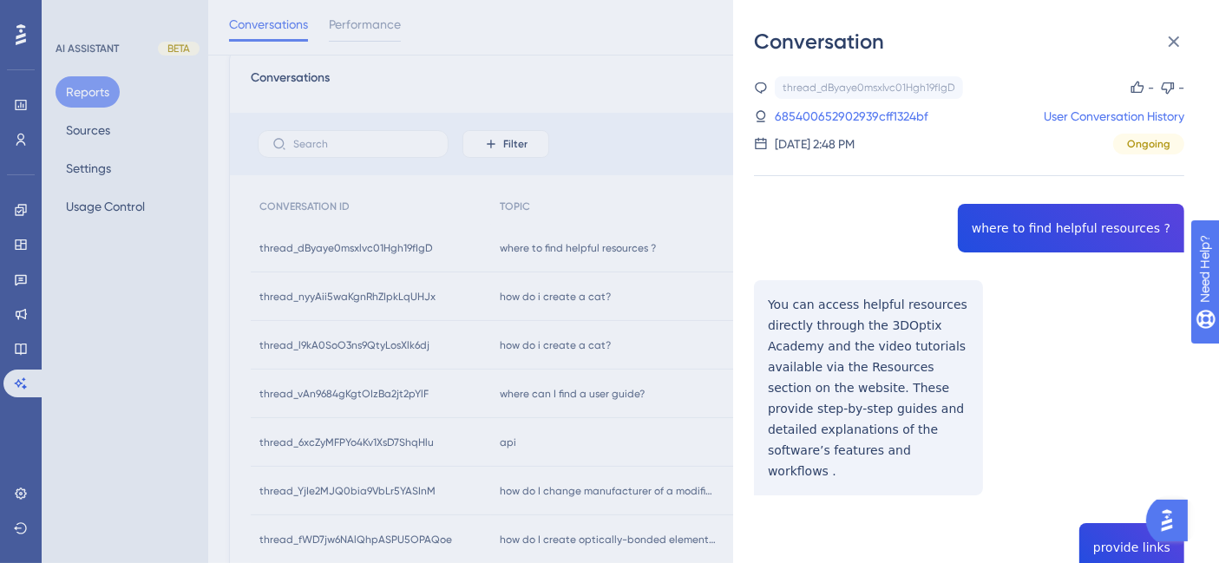
scroll to position [0, 0]
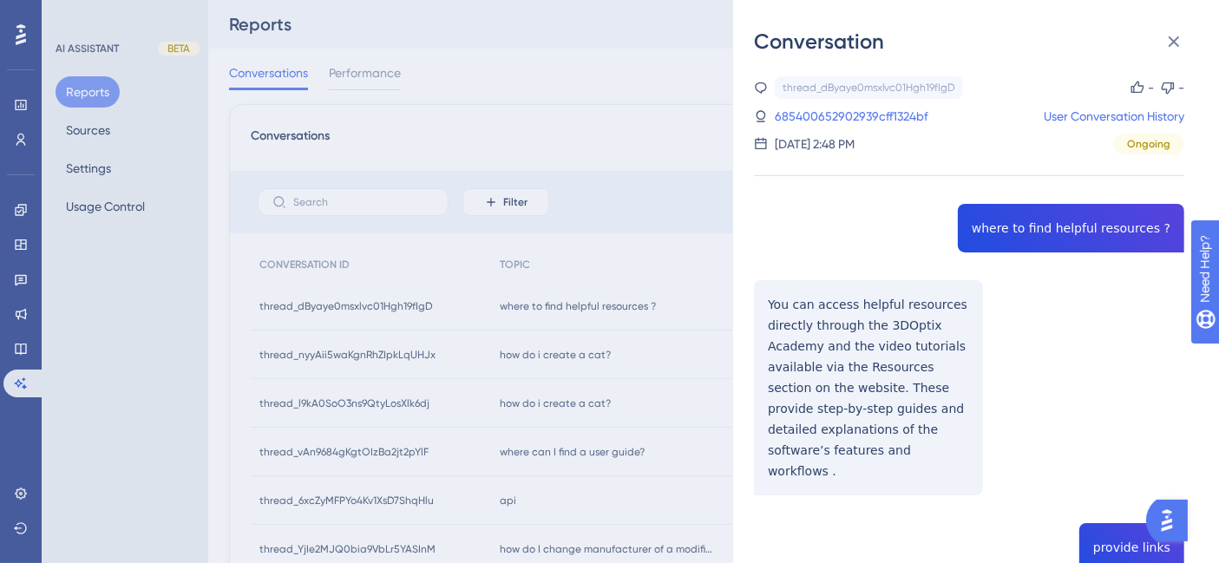
click at [96, 128] on div "Conversation thread_dByaye0msxlvc01Hgh19fIgD Copy - - 685400652902939cff1324bf …" at bounding box center [609, 281] width 1219 height 563
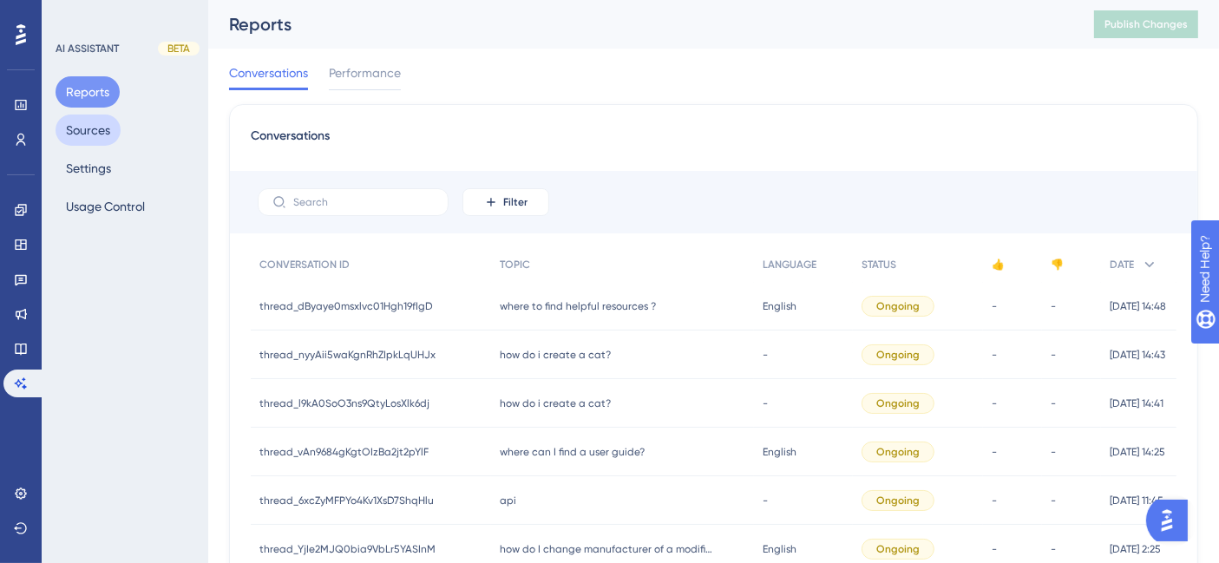
click at [96, 128] on button "Sources" at bounding box center [88, 130] width 65 height 31
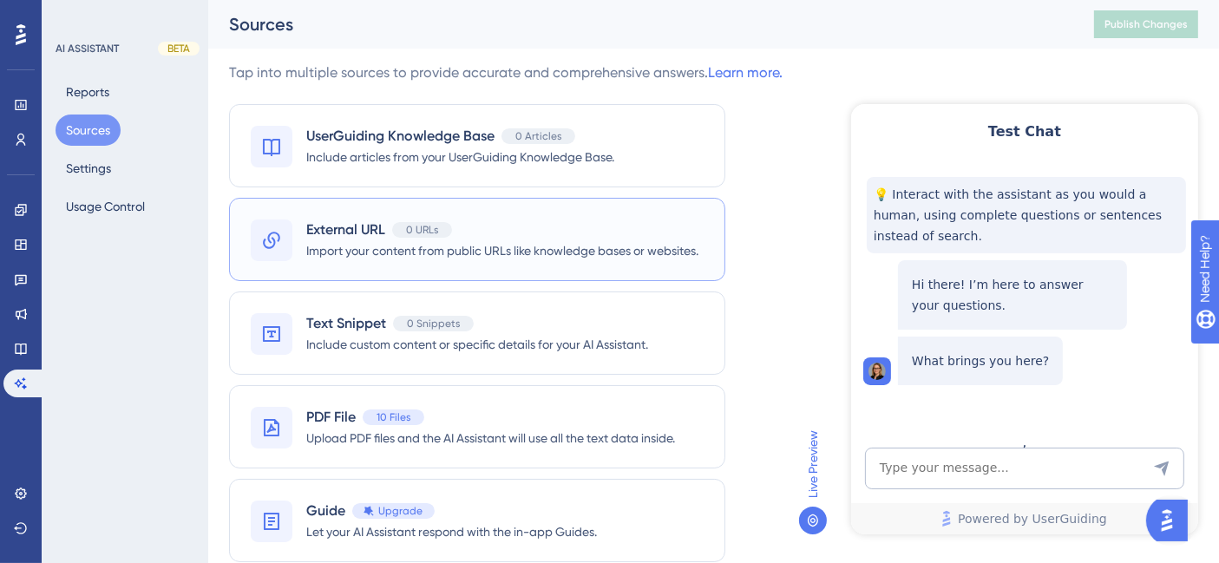
click at [403, 240] on span "Import your content from public URLs like knowledge bases or websites." at bounding box center [502, 250] width 392 height 21
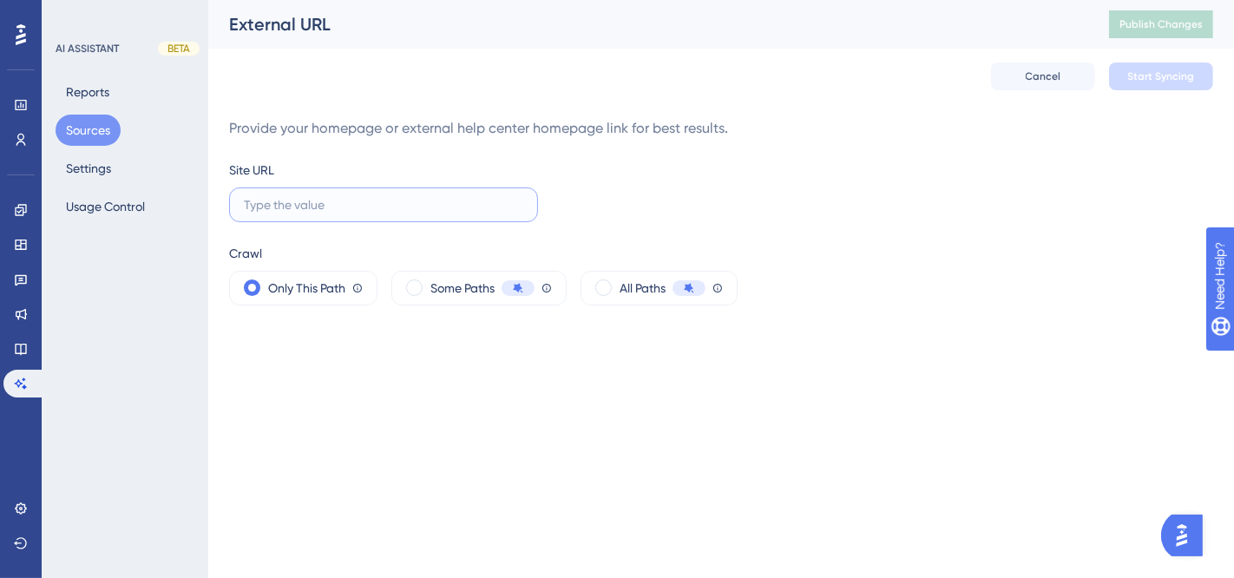
click at [330, 207] on input "text" at bounding box center [383, 204] width 279 height 19
click at [99, 133] on button "Sources" at bounding box center [88, 130] width 65 height 31
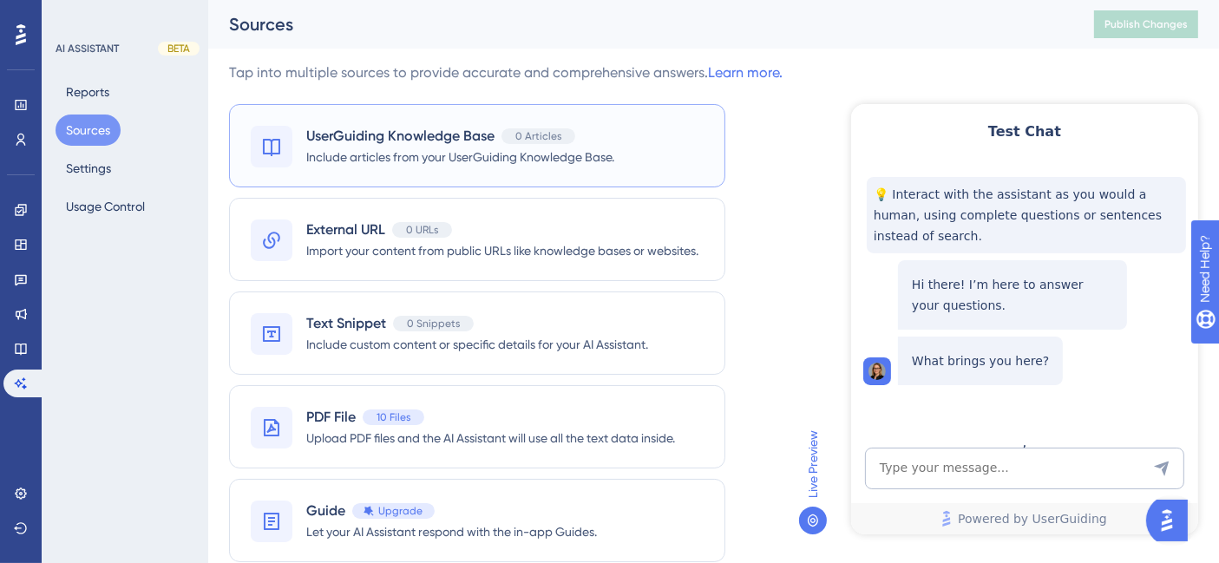
click at [441, 133] on span "UserGuiding Knowledge Base" at bounding box center [400, 136] width 188 height 21
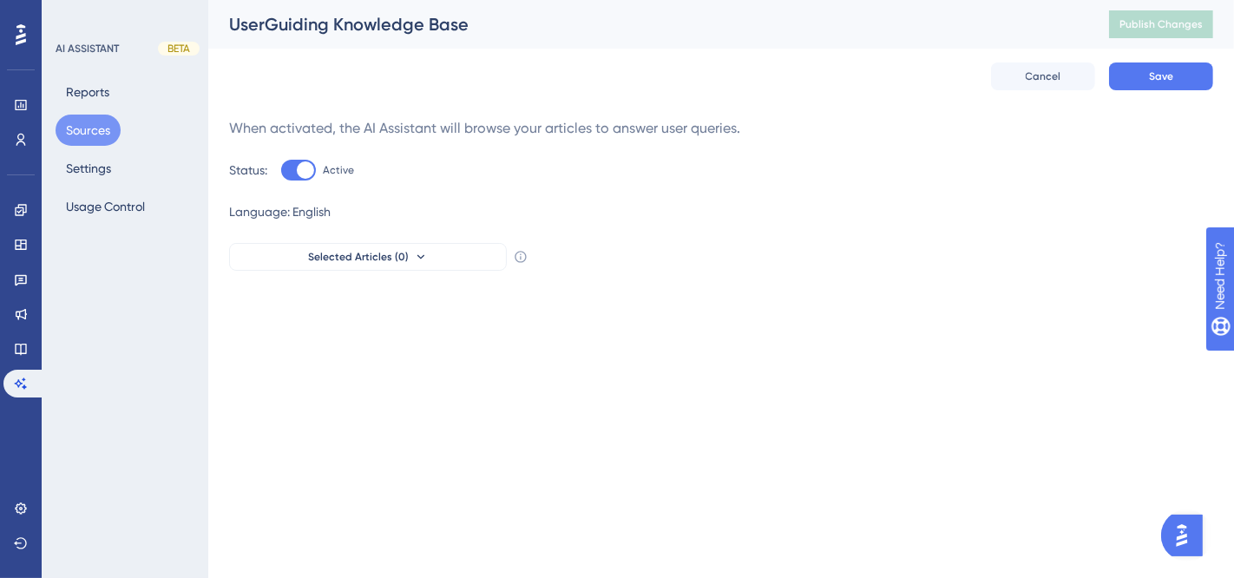
click at [441, 133] on div "When activated, the AI Assistant will browse your articles to answer user queri…" at bounding box center [721, 128] width 984 height 21
click at [410, 256] on button "Selected Articles (0)" at bounding box center [368, 257] width 278 height 28
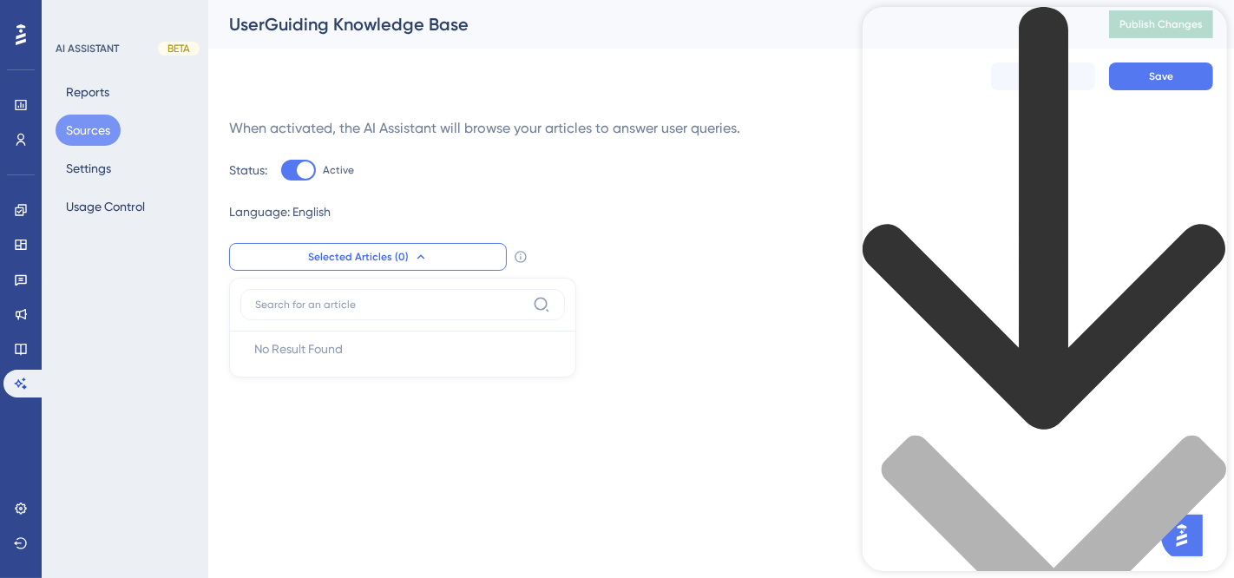
click at [1068, 105] on div "Resource Center Header" at bounding box center [1044, 423] width 364 height 833
type input "exporting conversations"
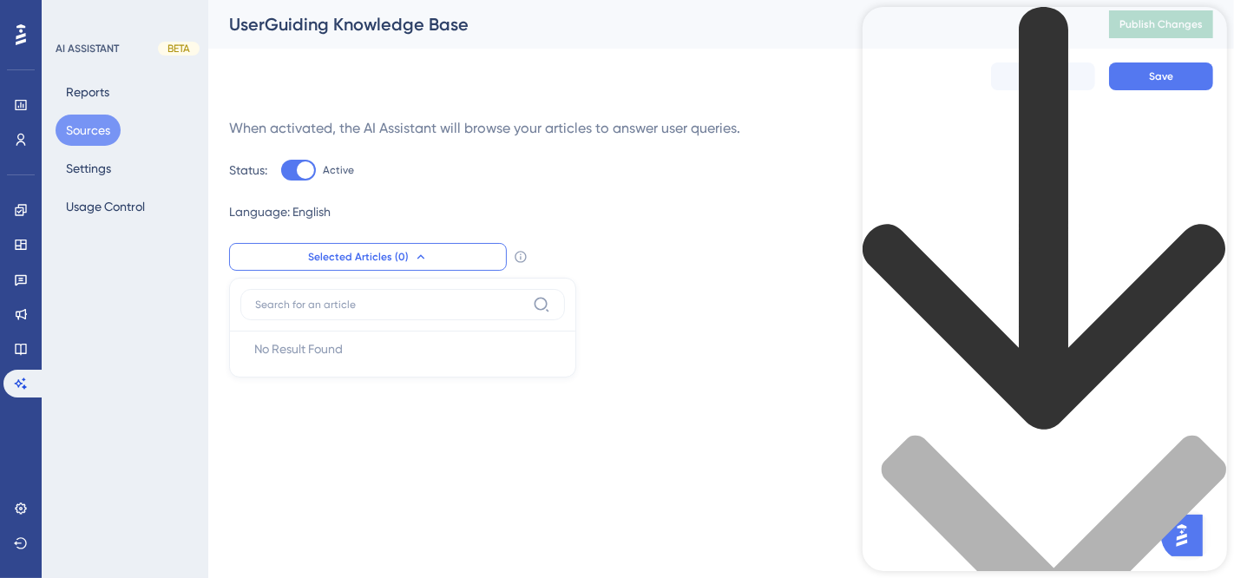
drag, startPoint x: 1217, startPoint y: 223, endPoint x: 2093, endPoint y: 320, distance: 881.9
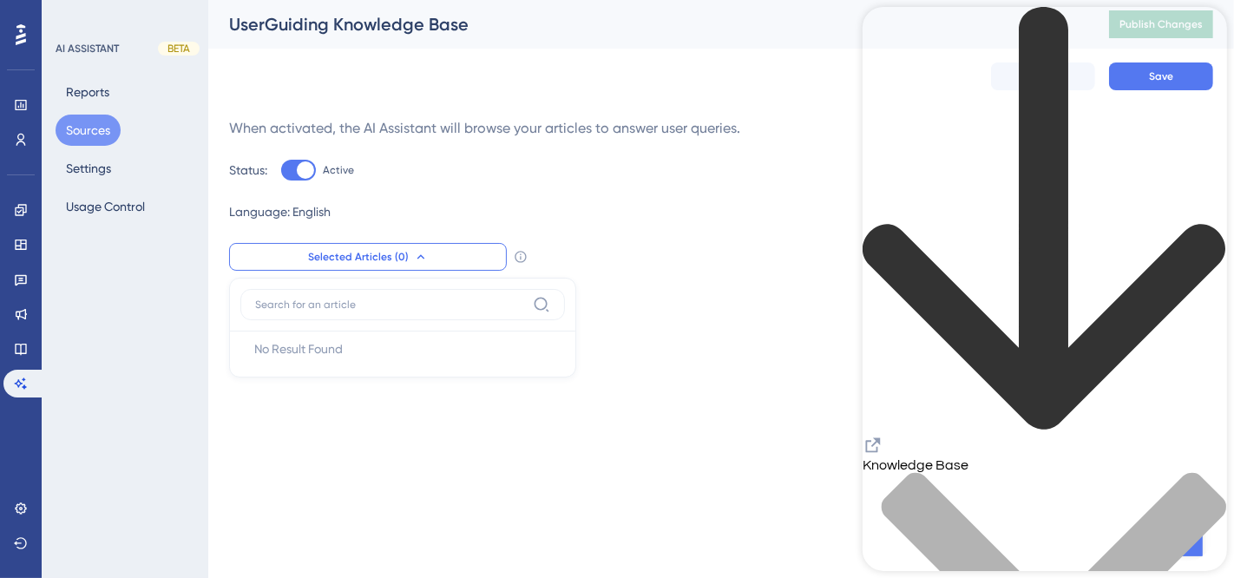
click at [892, 28] on icon "back to header" at bounding box center [1044, 219] width 364 height 425
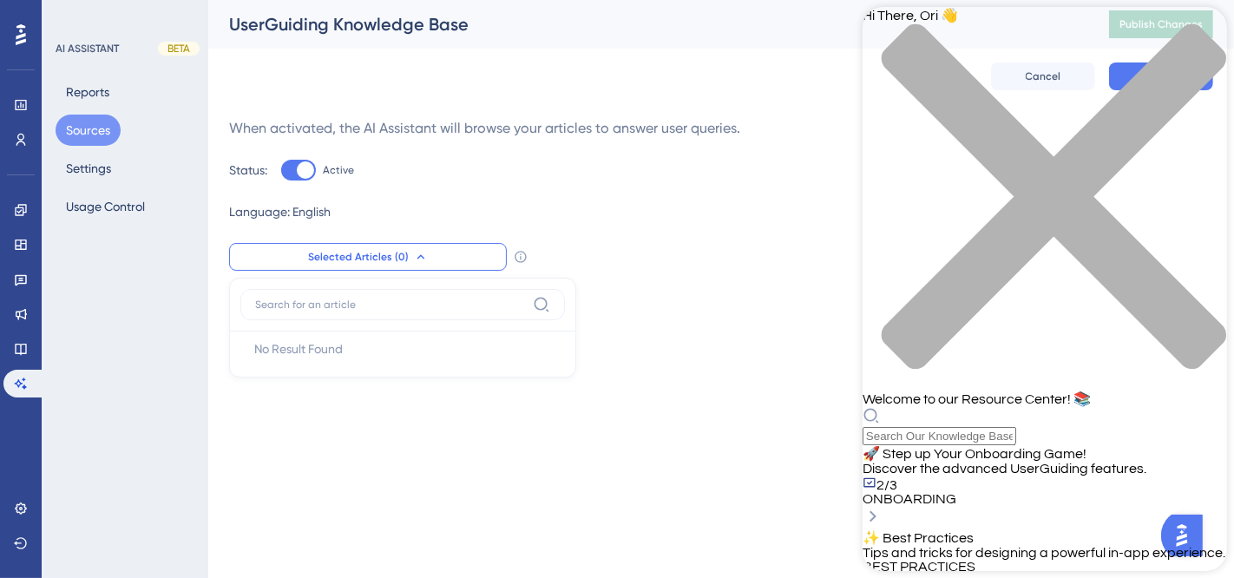
scroll to position [0, 0]
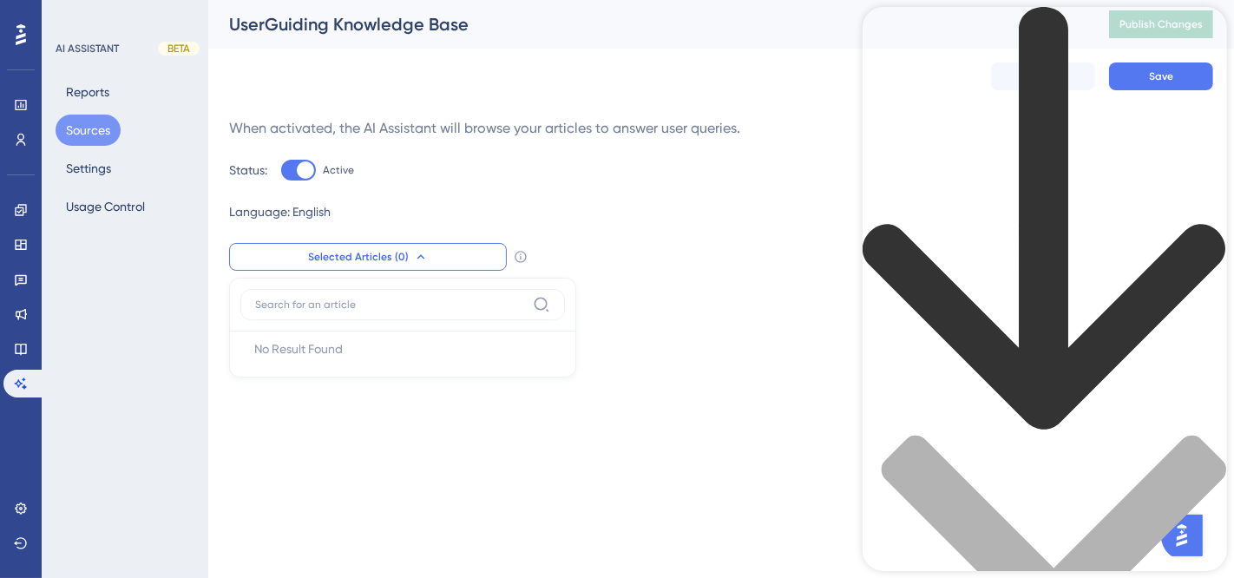
click at [855, 187] on div "When activated, the AI Assistant will browse your articles to answer user queri…" at bounding box center [721, 194] width 984 height 153
click at [901, 30] on div "back to header" at bounding box center [1044, 221] width 364 height 428
click at [950, 103] on div "Resource Center Header" at bounding box center [1044, 423] width 364 height 833
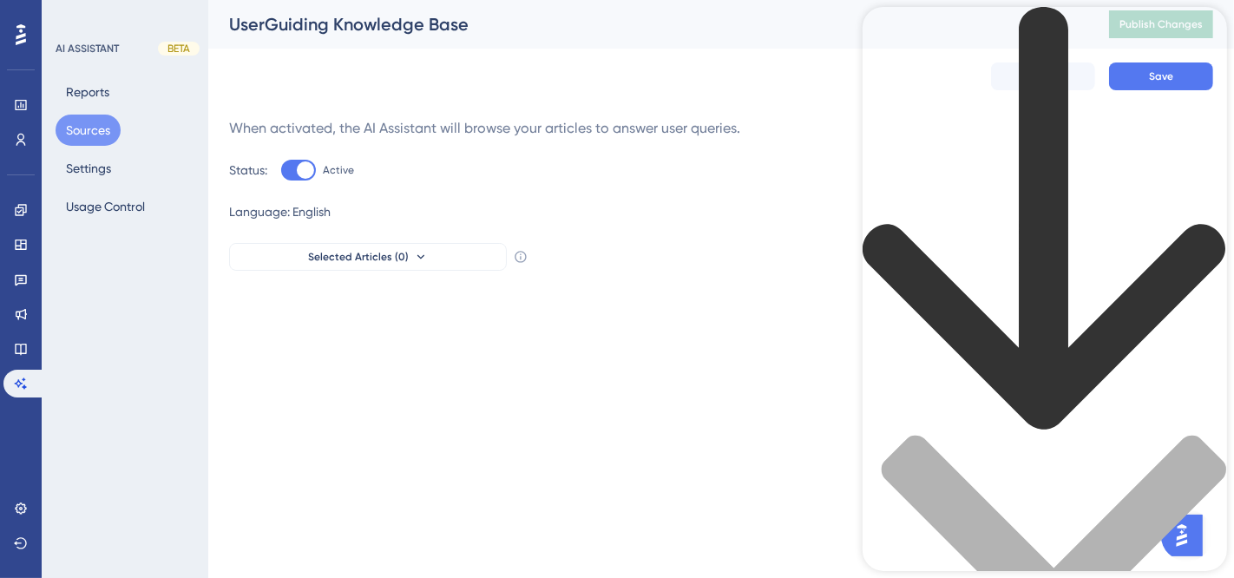
click at [881, 38] on div "back to header" at bounding box center [1044, 221] width 364 height 428
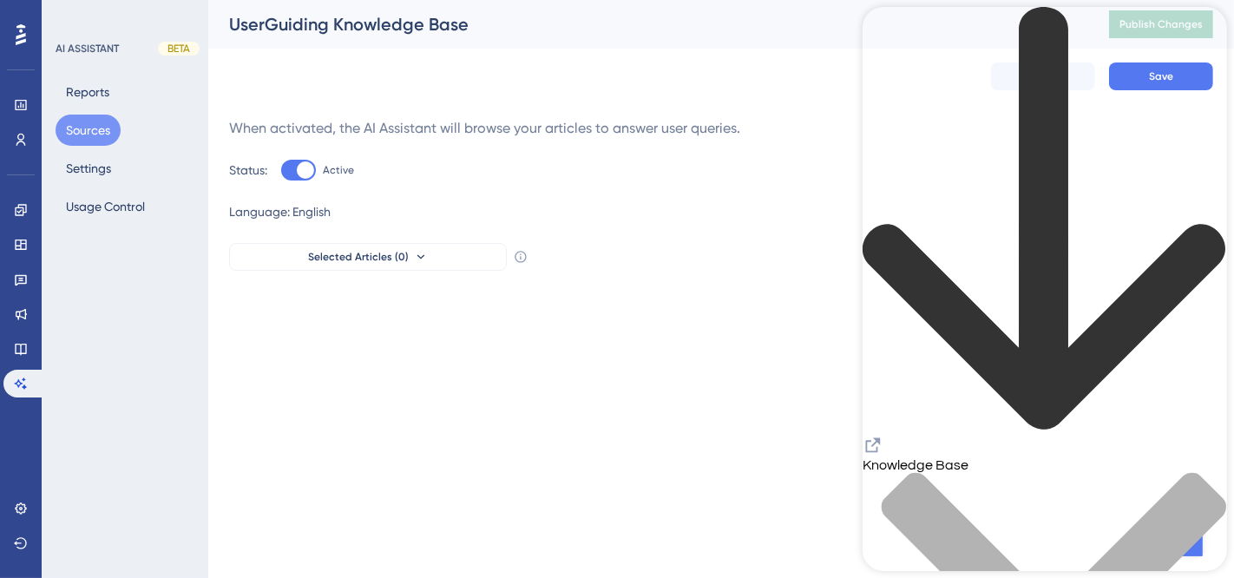
drag, startPoint x: 1052, startPoint y: 548, endPoint x: 1171, endPoint y: 539, distance: 119.2
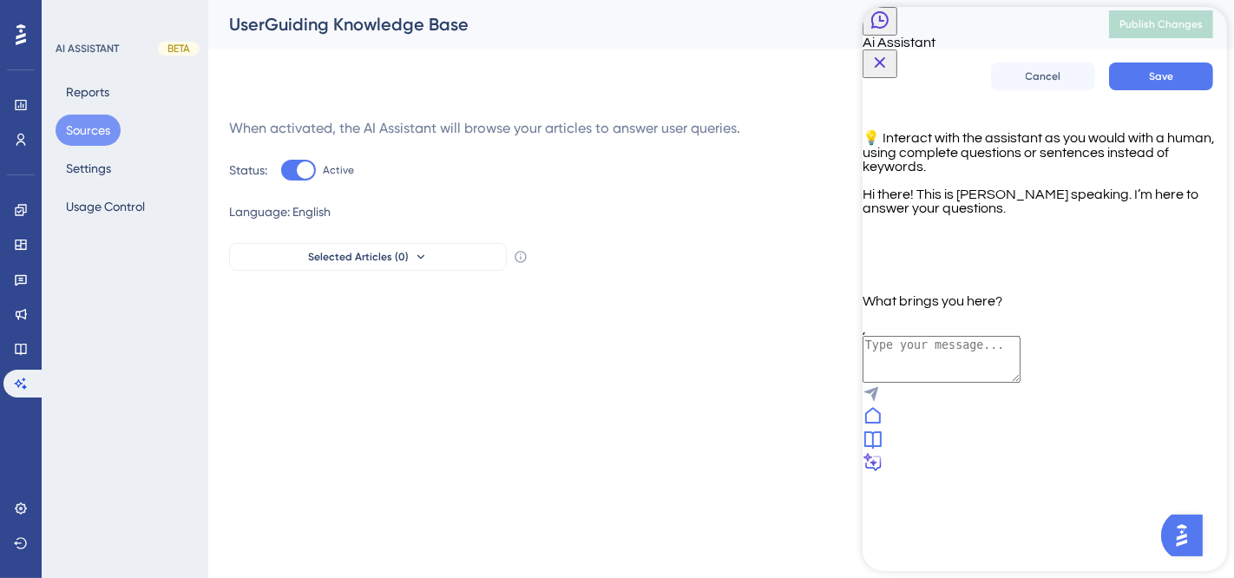
click at [883, 473] on icon at bounding box center [872, 462] width 21 height 21
click at [937, 383] on textarea "AI Assistant Text Input" at bounding box center [941, 359] width 158 height 47
click at [937, 383] on textarea "e" at bounding box center [941, 359] width 158 height 47
type textarea "exporting AI assistant conversations"
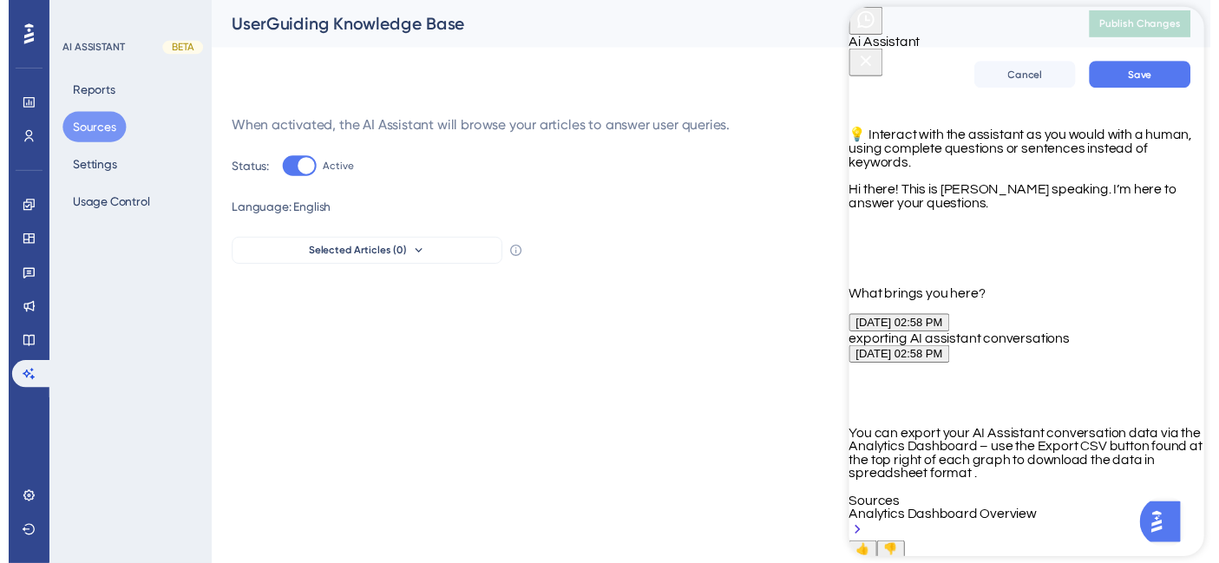
scroll to position [274, 0]
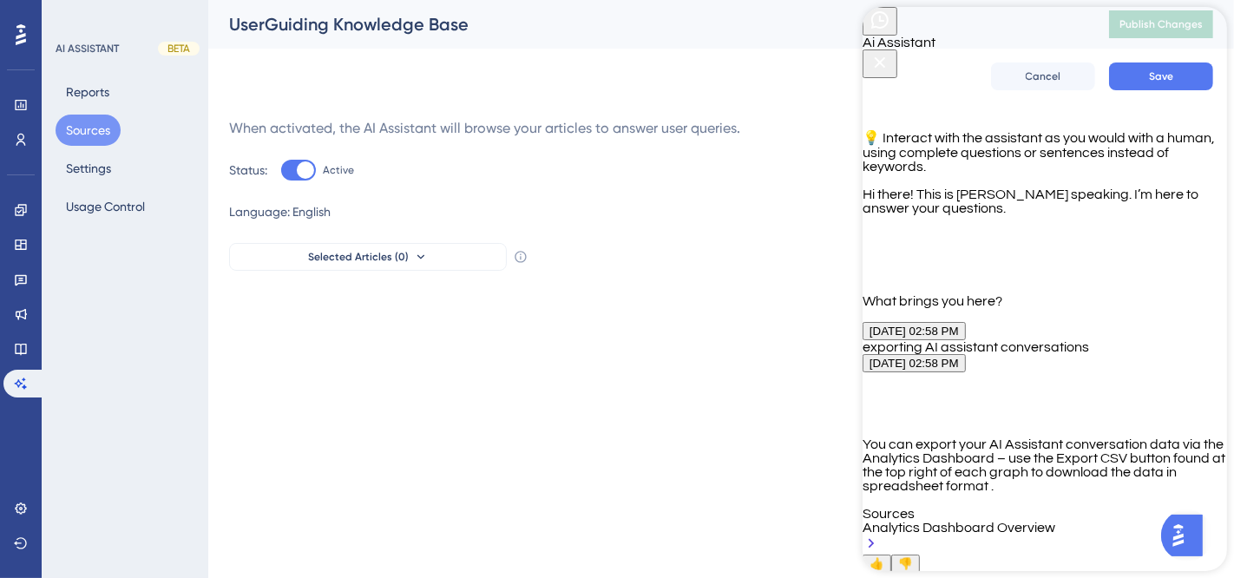
drag, startPoint x: 1014, startPoint y: 381, endPoint x: 1047, endPoint y: 401, distance: 38.5
click at [1047, 437] on div "You can export your AI Assistant conversation data via the Analytics Dashboard …" at bounding box center [1044, 495] width 364 height 117
drag, startPoint x: 1054, startPoint y: 375, endPoint x: 1111, endPoint y: 424, distance: 74.5
click at [1111, 555] on div "👍 👎" at bounding box center [1044, 564] width 364 height 18
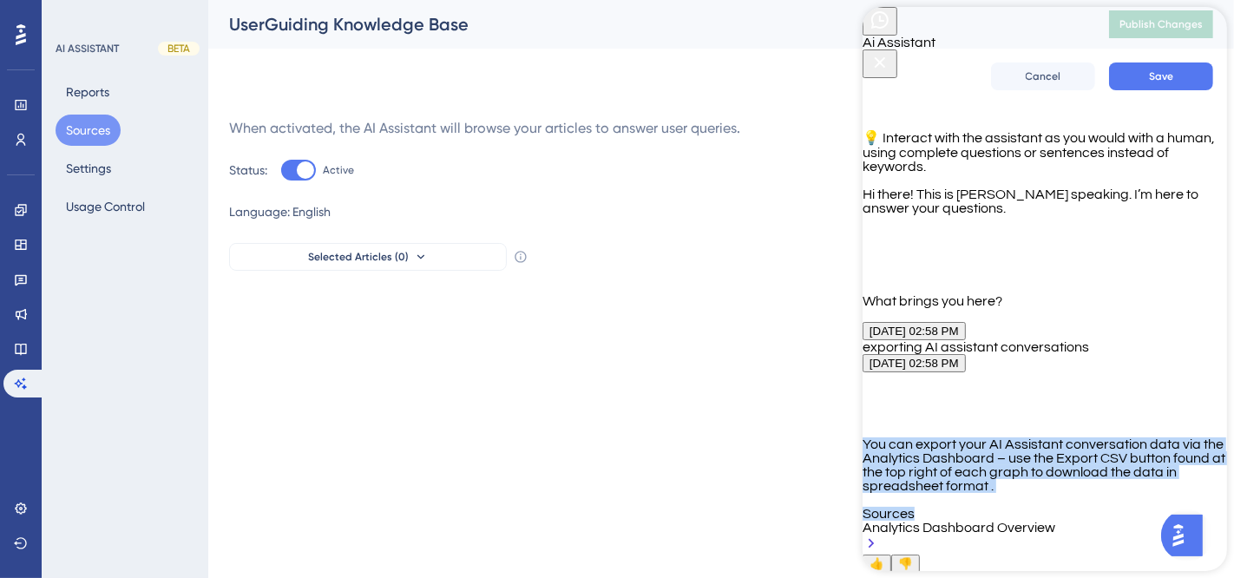
drag, startPoint x: 912, startPoint y: 219, endPoint x: 1093, endPoint y: 343, distance: 219.8
click at [1093, 437] on div "You can export your AI Assistant conversation data via the Analytics Dashboard …" at bounding box center [1044, 495] width 364 height 117
copy div "You can export your AI Assistant conversation data via the Analytics Dashboard …"
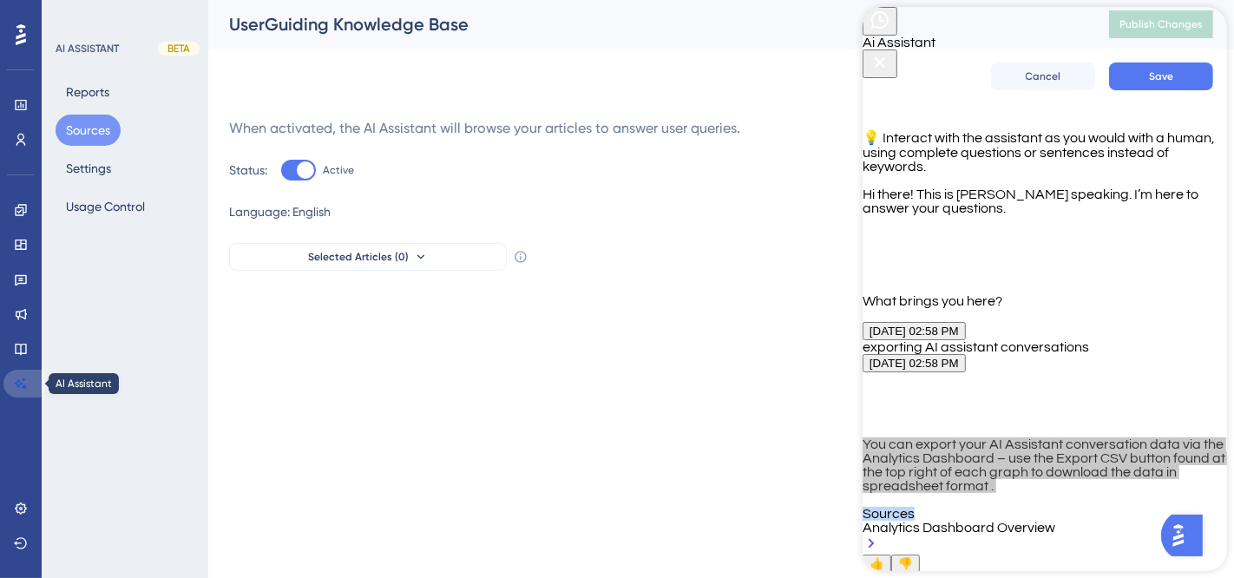
click at [11, 386] on link at bounding box center [24, 384] width 42 height 28
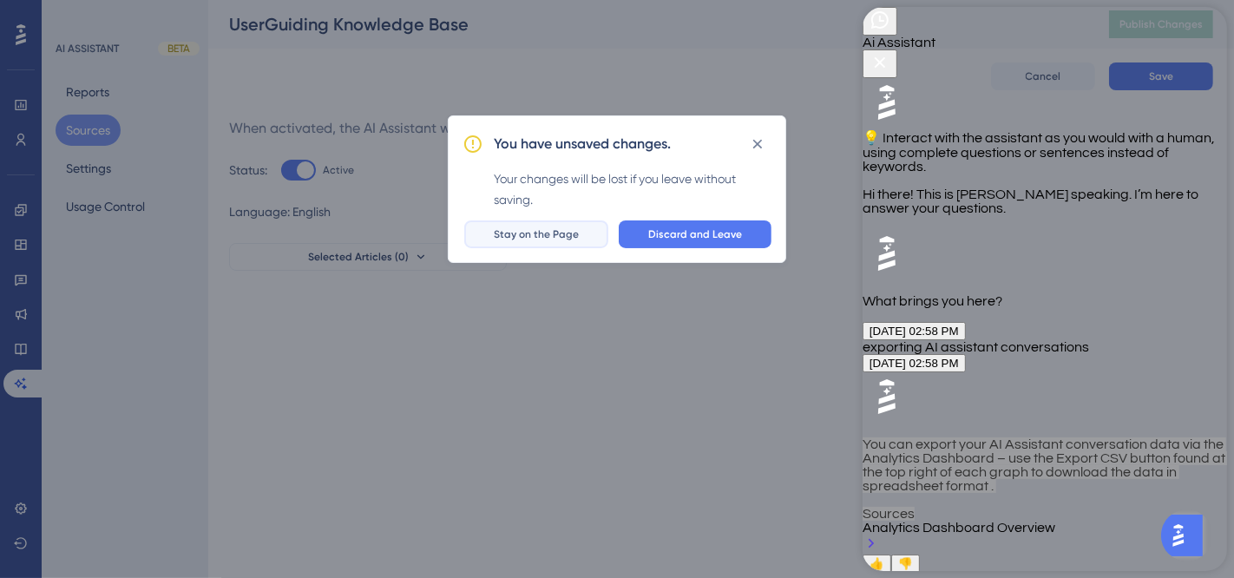
click at [555, 245] on button "Stay on the Page" at bounding box center [536, 234] width 144 height 28
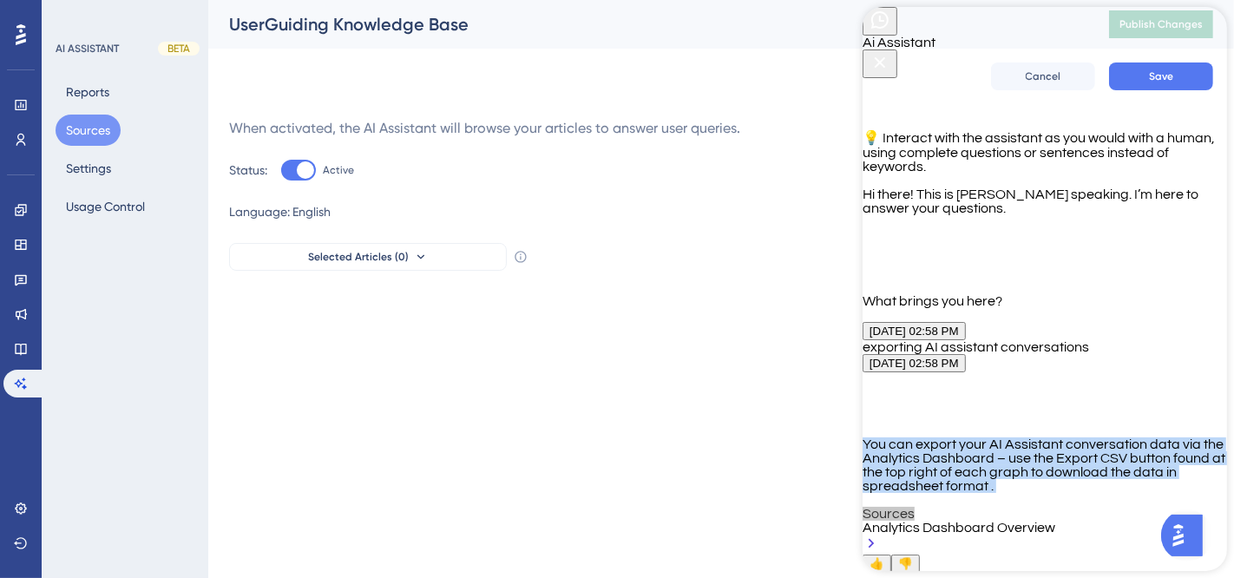
click at [890, 52] on icon "Close Button" at bounding box center [879, 62] width 21 height 21
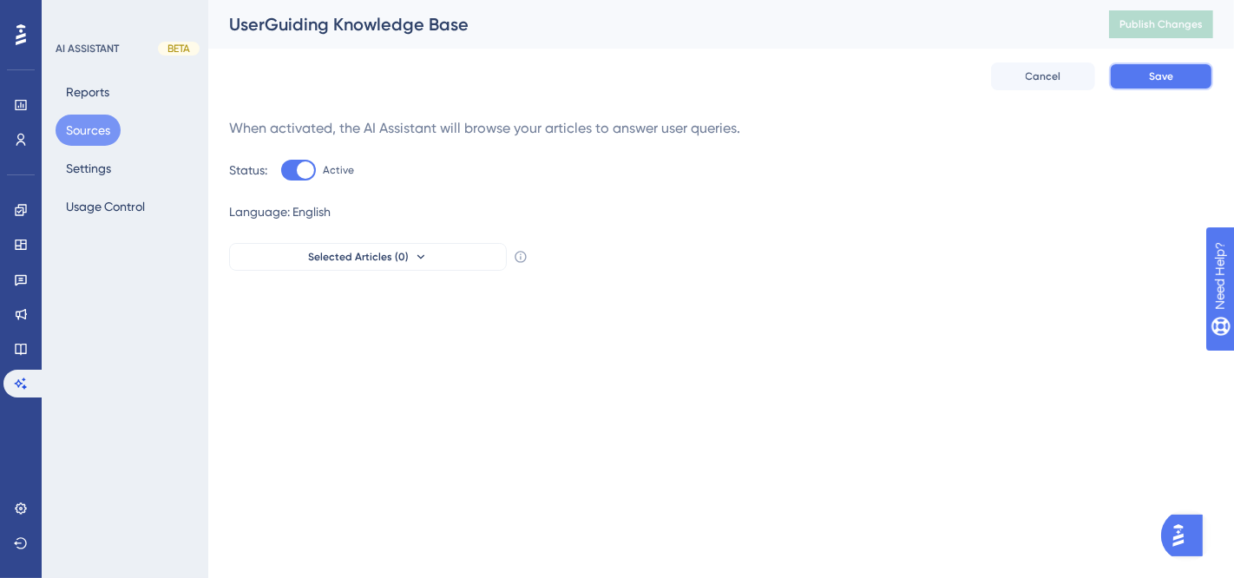
click at [1179, 76] on button "Save" at bounding box center [1161, 76] width 104 height 28
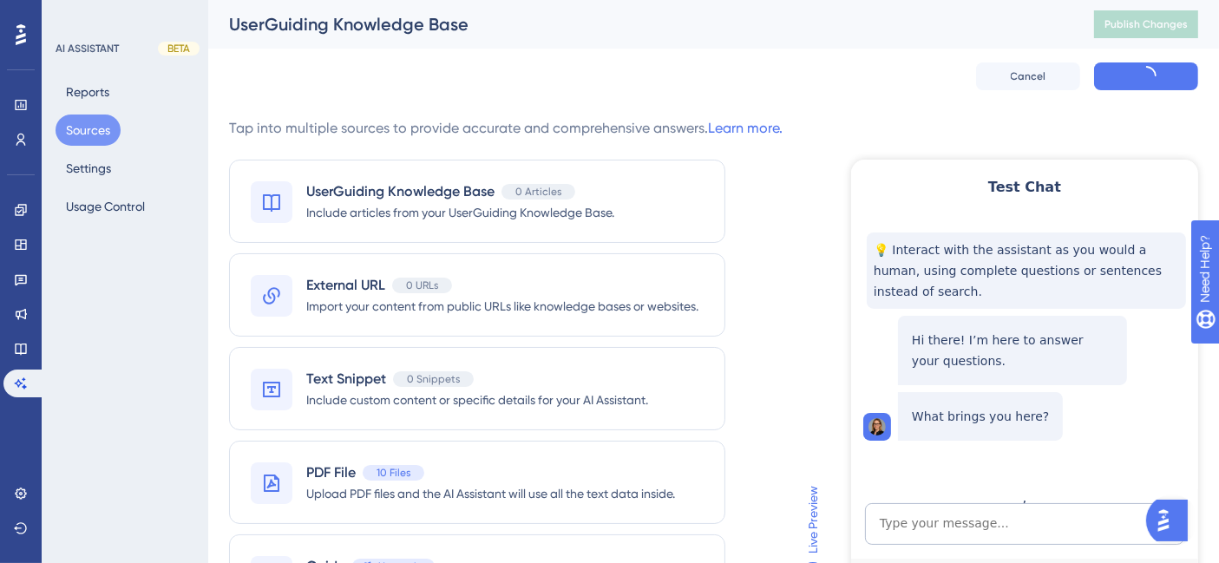
click at [436, 25] on div "UserGuiding Knowledge Base" at bounding box center [640, 24] width 822 height 24
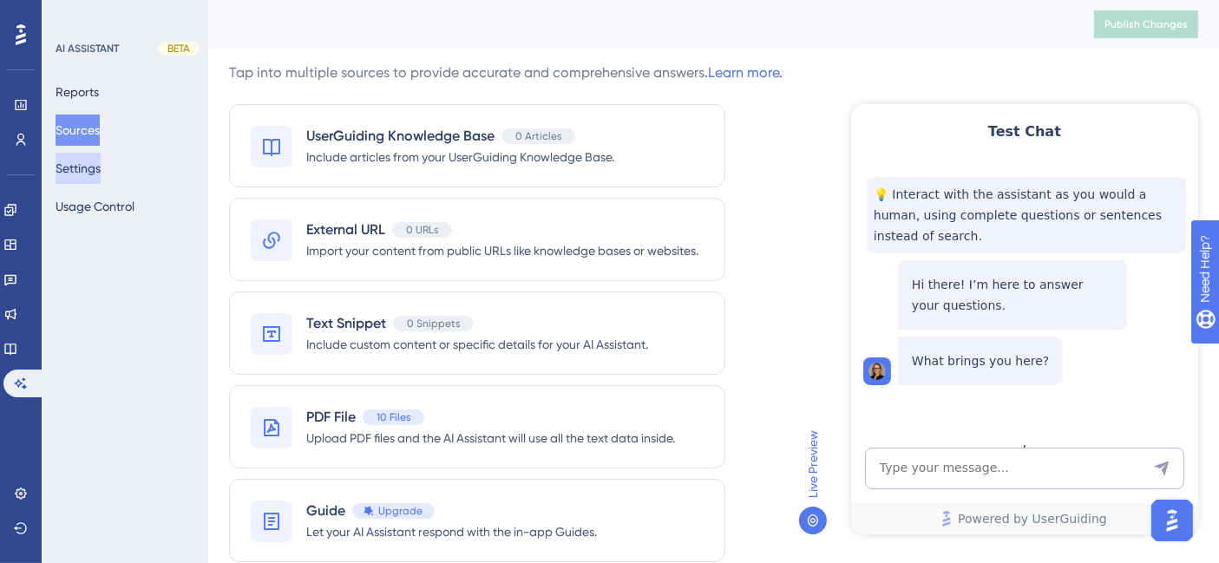
click at [91, 169] on button "Settings" at bounding box center [78, 168] width 45 height 31
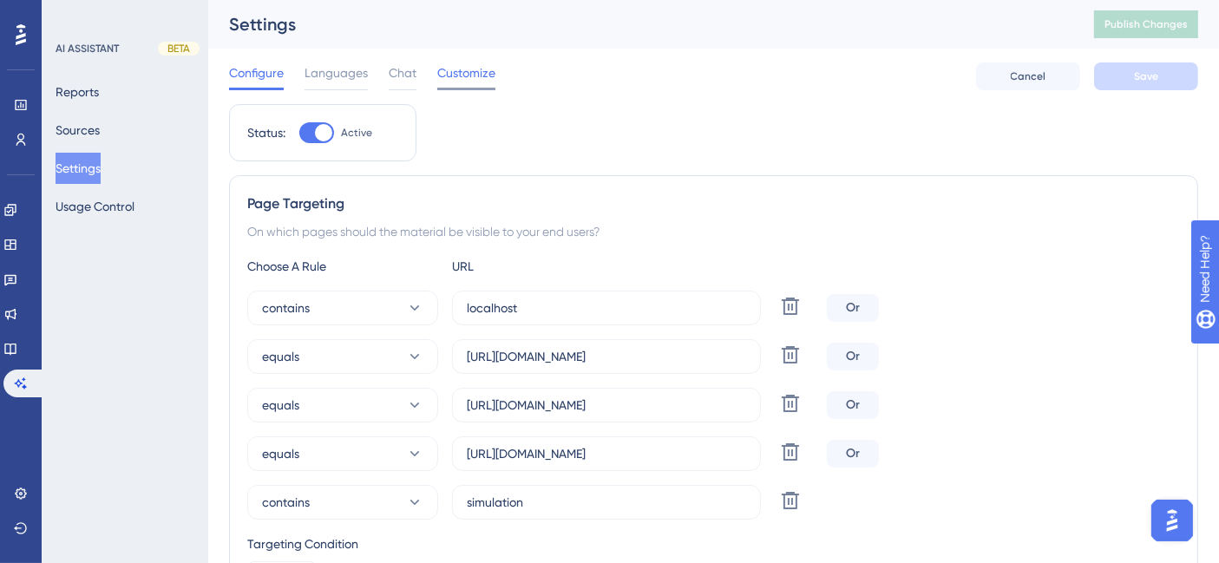
click at [461, 73] on span "Customize" at bounding box center [466, 72] width 58 height 21
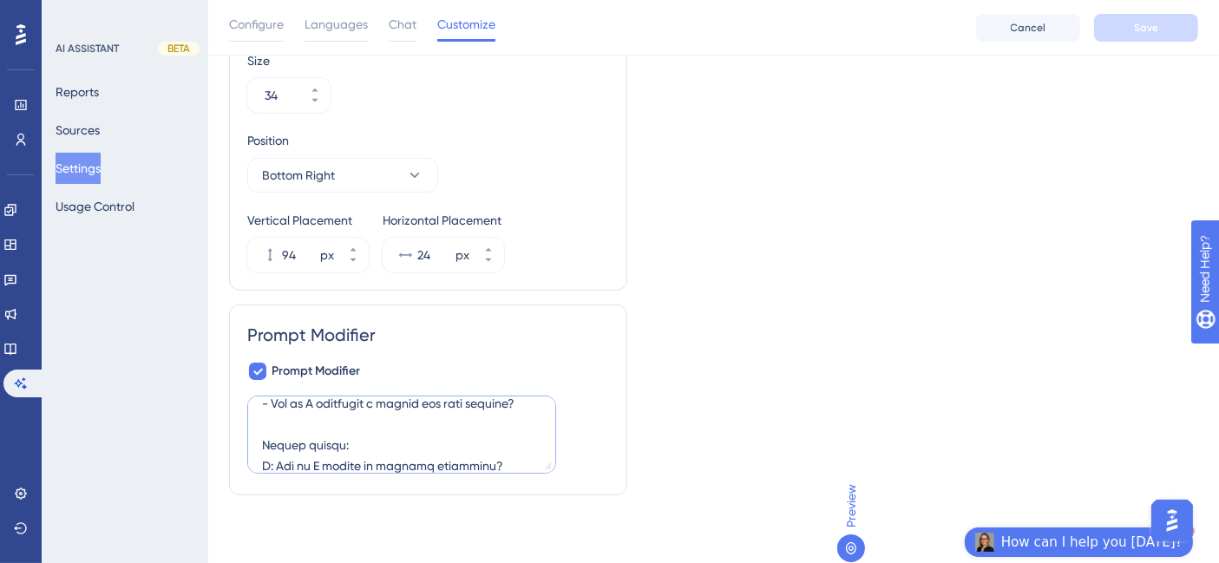
scroll to position [810, 0]
click at [17, 99] on icon at bounding box center [21, 105] width 14 height 14
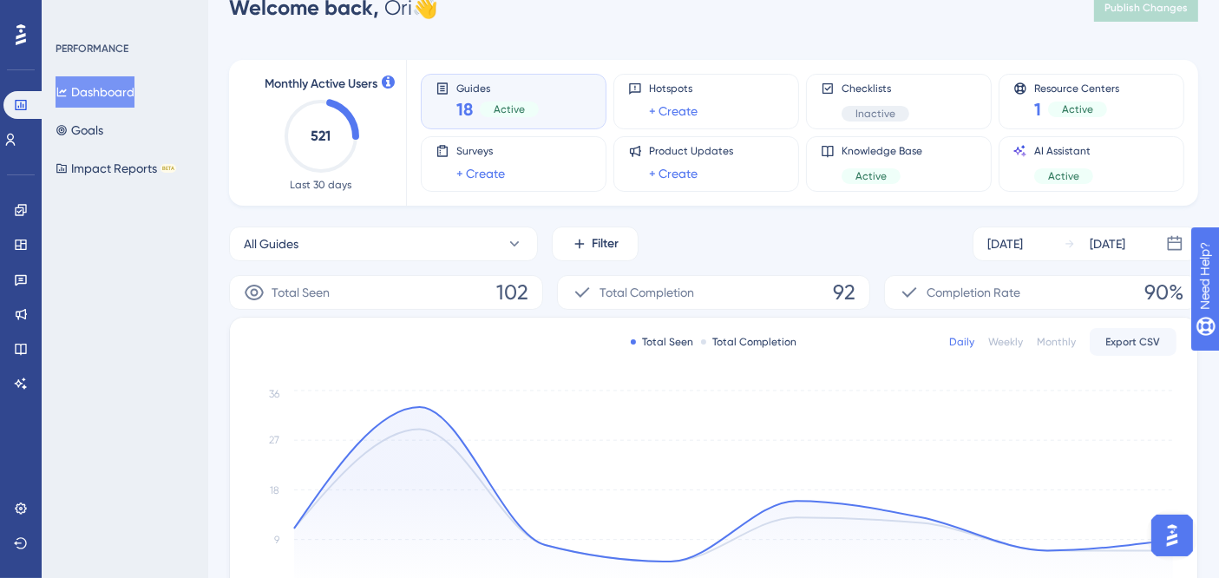
scroll to position [49, 0]
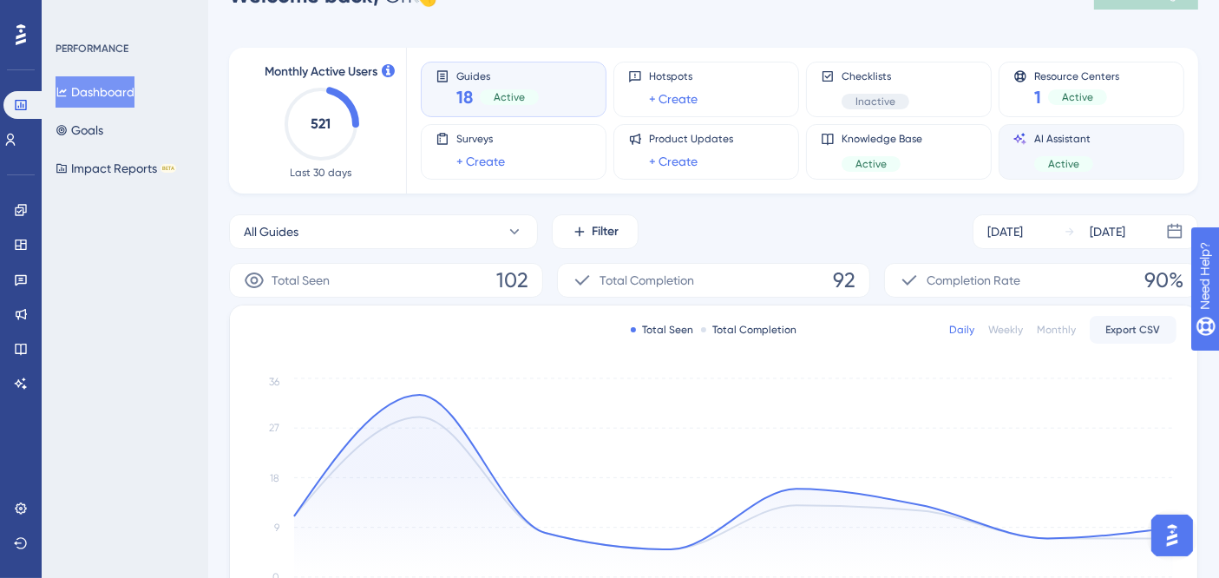
click at [1064, 145] on div "AI Assistant Active" at bounding box center [1063, 152] width 59 height 40
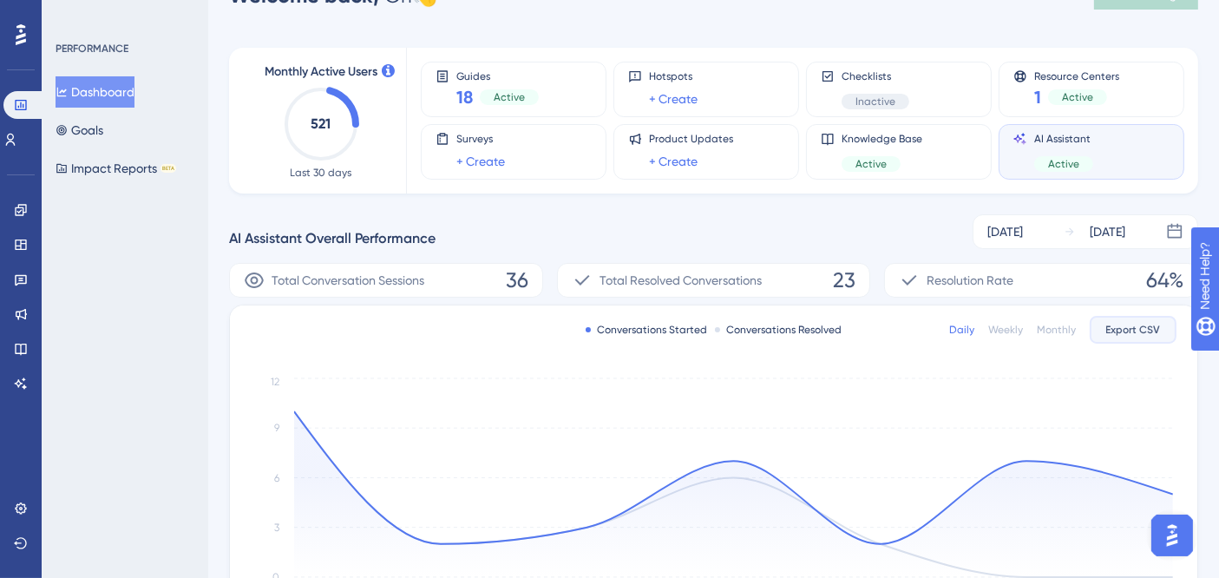
click at [1136, 328] on span "Export CSV" at bounding box center [1133, 330] width 55 height 14
click at [962, 328] on div "Daily" at bounding box center [961, 330] width 25 height 14
click at [1001, 328] on div "Weekly" at bounding box center [1005, 330] width 35 height 14
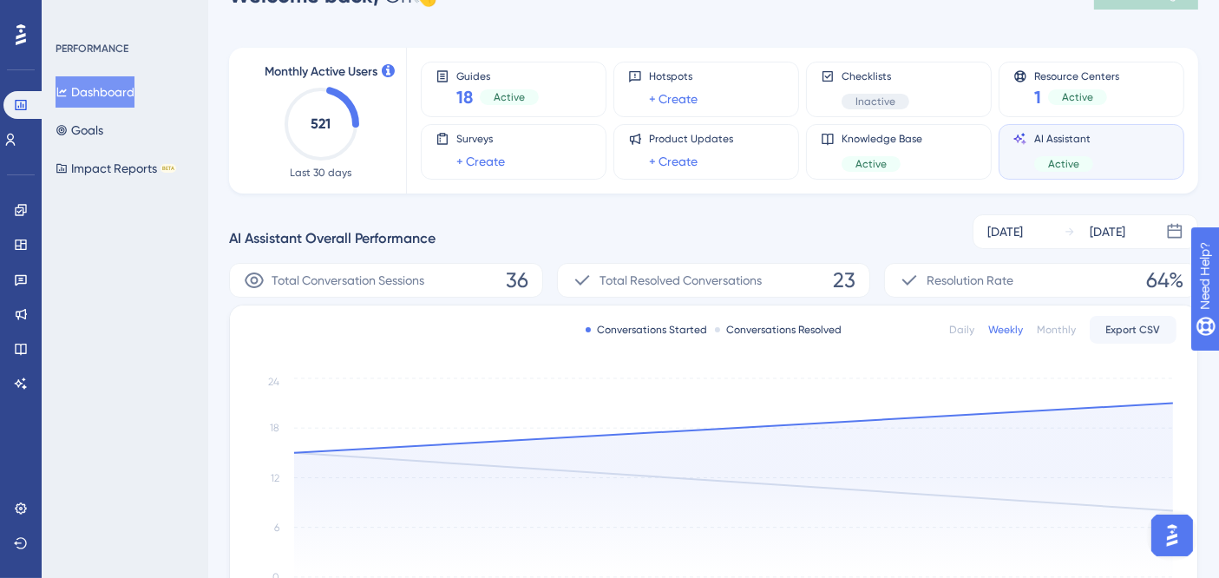
click at [1053, 329] on div "Monthly" at bounding box center [1056, 330] width 39 height 14
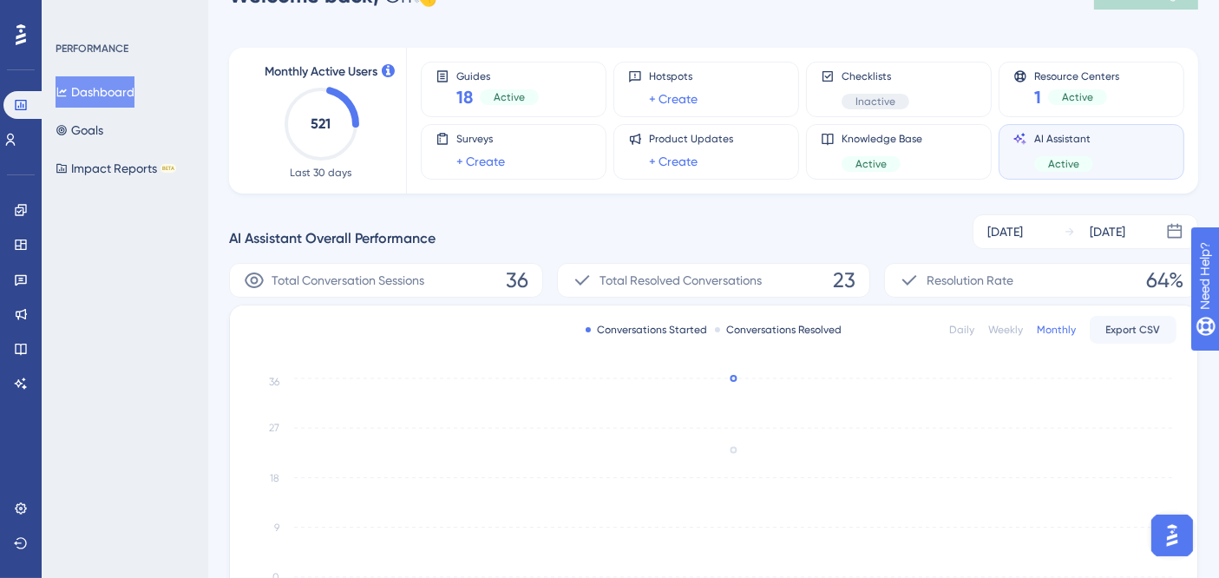
click at [719, 331] on div "Conversations Resolved" at bounding box center [779, 330] width 128 height 14
click at [716, 328] on div at bounding box center [717, 329] width 5 height 5
click at [666, 321] on div "Conversations Started Conversations Resolved Daily Weekly Monthly Export CSV" at bounding box center [714, 329] width 926 height 21
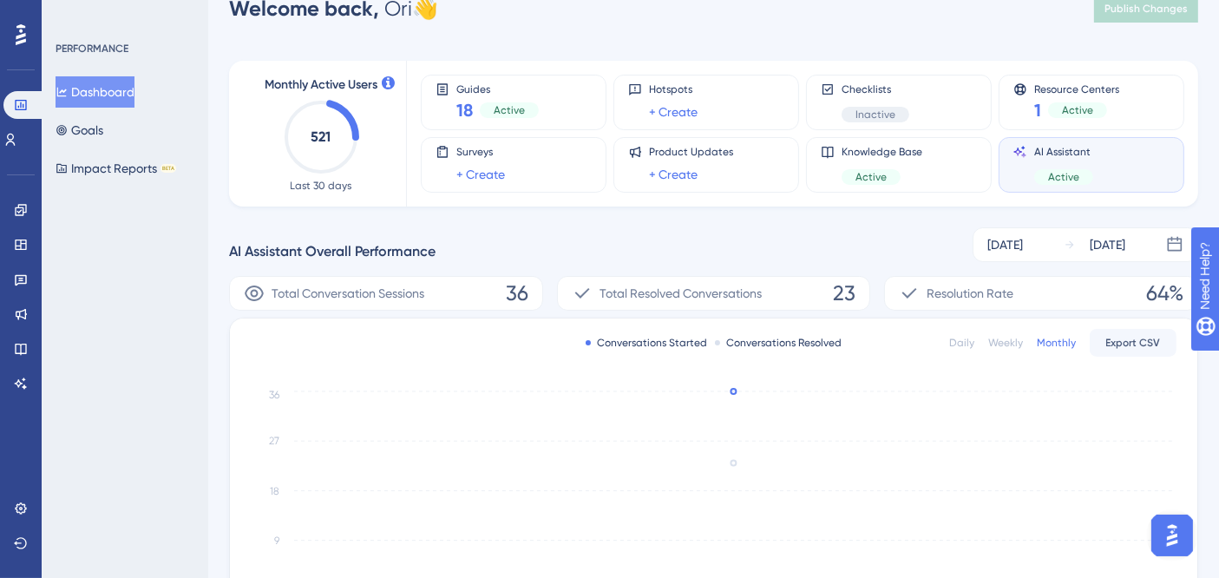
scroll to position [0, 0]
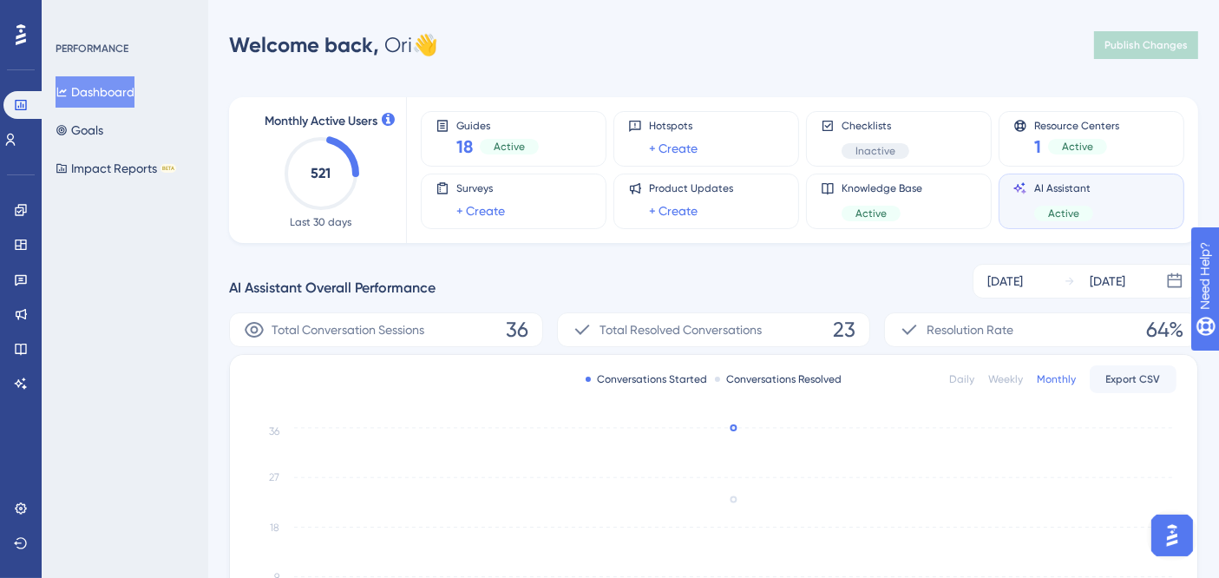
click at [1052, 214] on span "Active" at bounding box center [1063, 214] width 31 height 14
click at [1144, 375] on span "Export CSV" at bounding box center [1133, 379] width 55 height 14
click at [1168, 535] on img "Open AI Assistant Launcher" at bounding box center [1171, 534] width 31 height 31
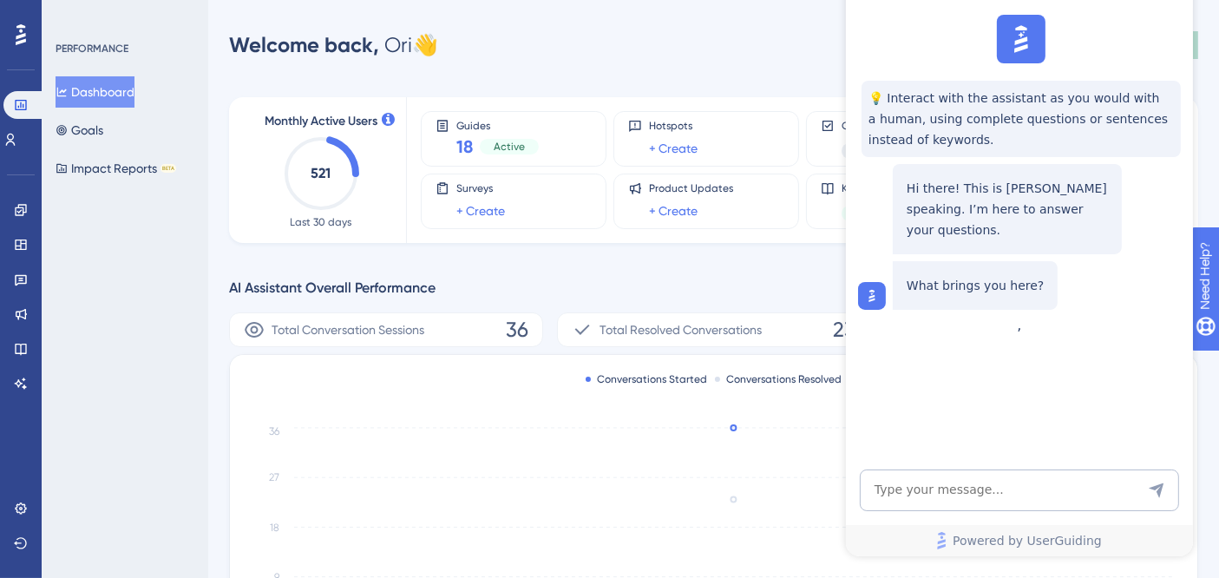
drag, startPoint x: 1176, startPoint y: 29, endPoint x: 2074, endPoint y: -16, distance: 899.3
click at [1192, 32] on html "Dylan 💡 Interact with the assistant as you would with a human, using complete q…" at bounding box center [1018, 254] width 347 height 604
click at [1168, 67] on div "💡 Interact with the assistant as you would with a human, using complete questio…" at bounding box center [1017, 162] width 347 height 309
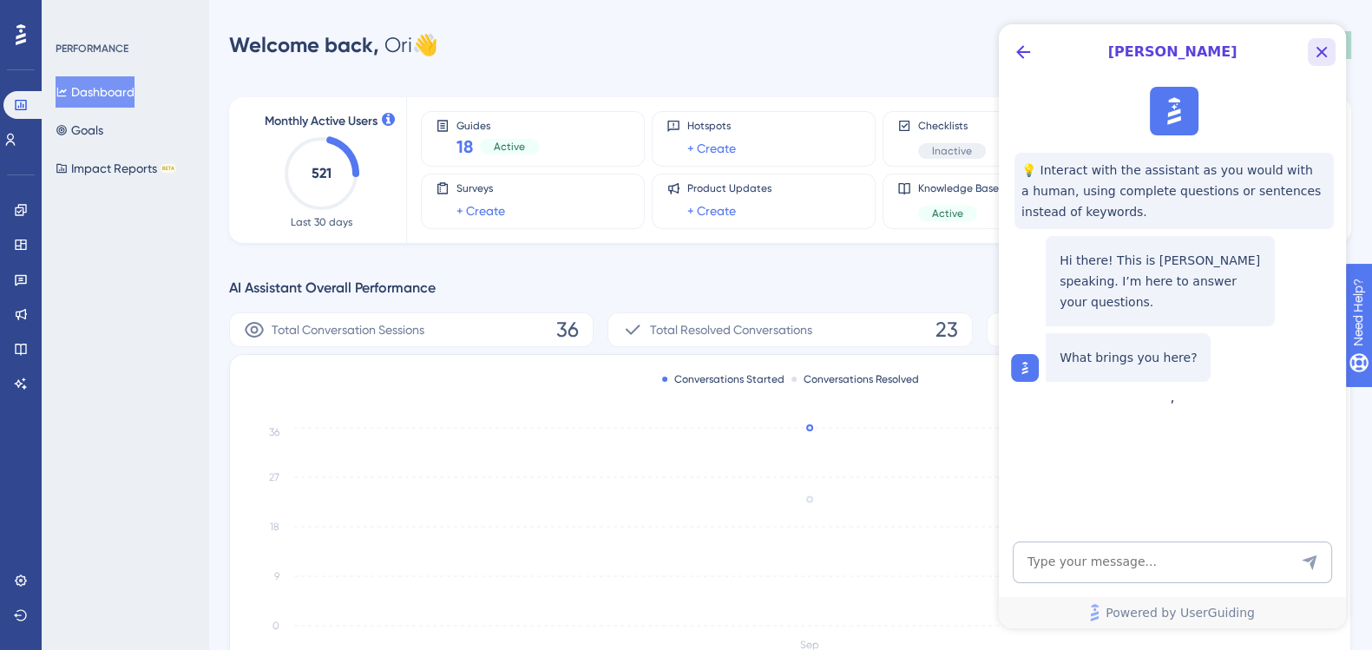
click at [1218, 51] on icon "Close Button" at bounding box center [1322, 52] width 11 height 11
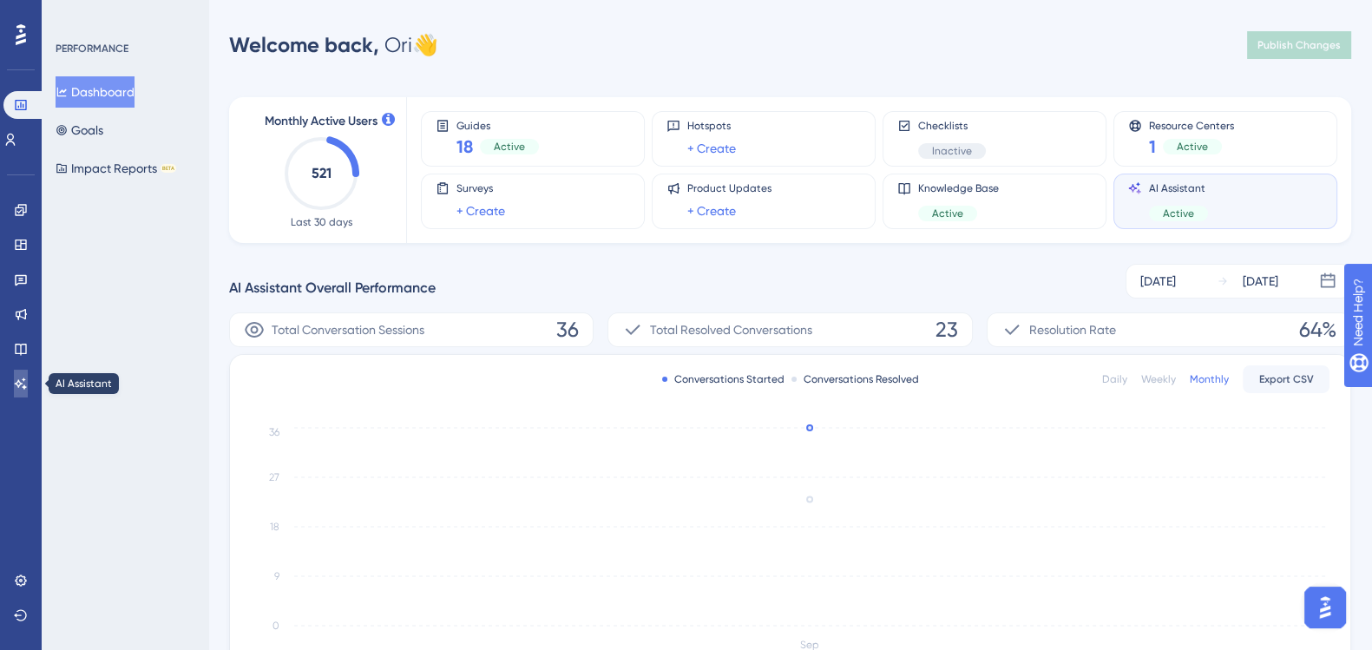
click at [21, 385] on icon at bounding box center [21, 384] width 14 height 14
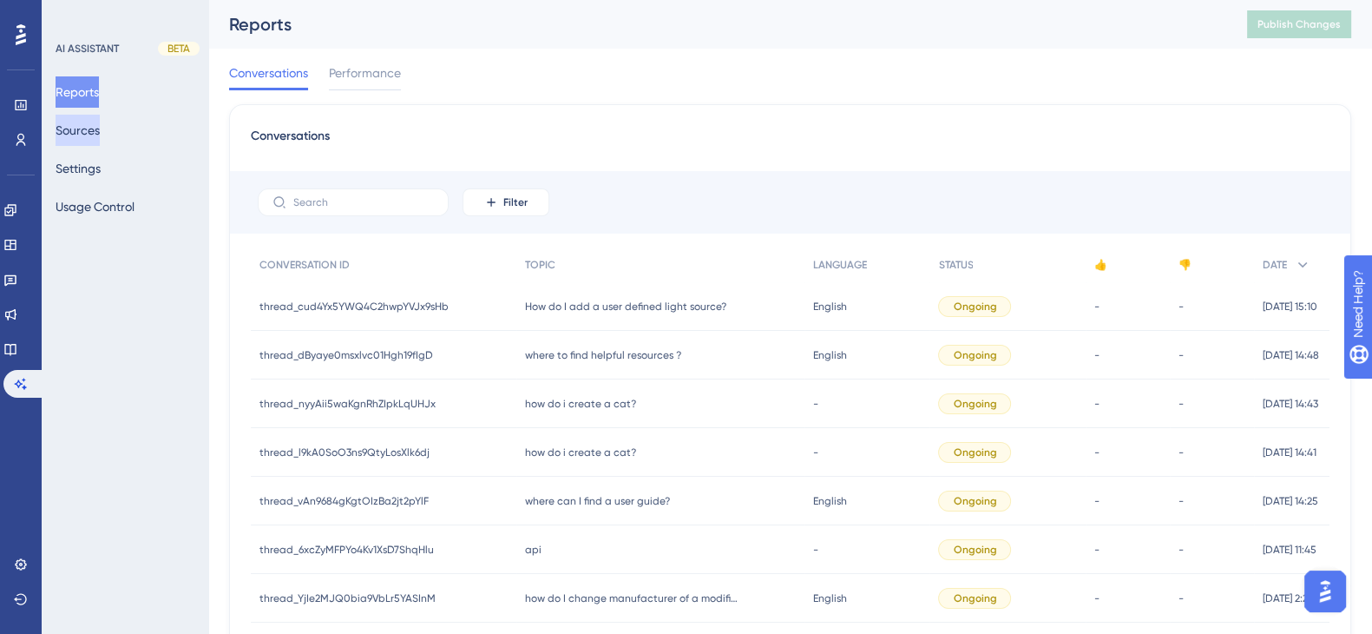
click at [92, 139] on button "Sources" at bounding box center [78, 130] width 44 height 31
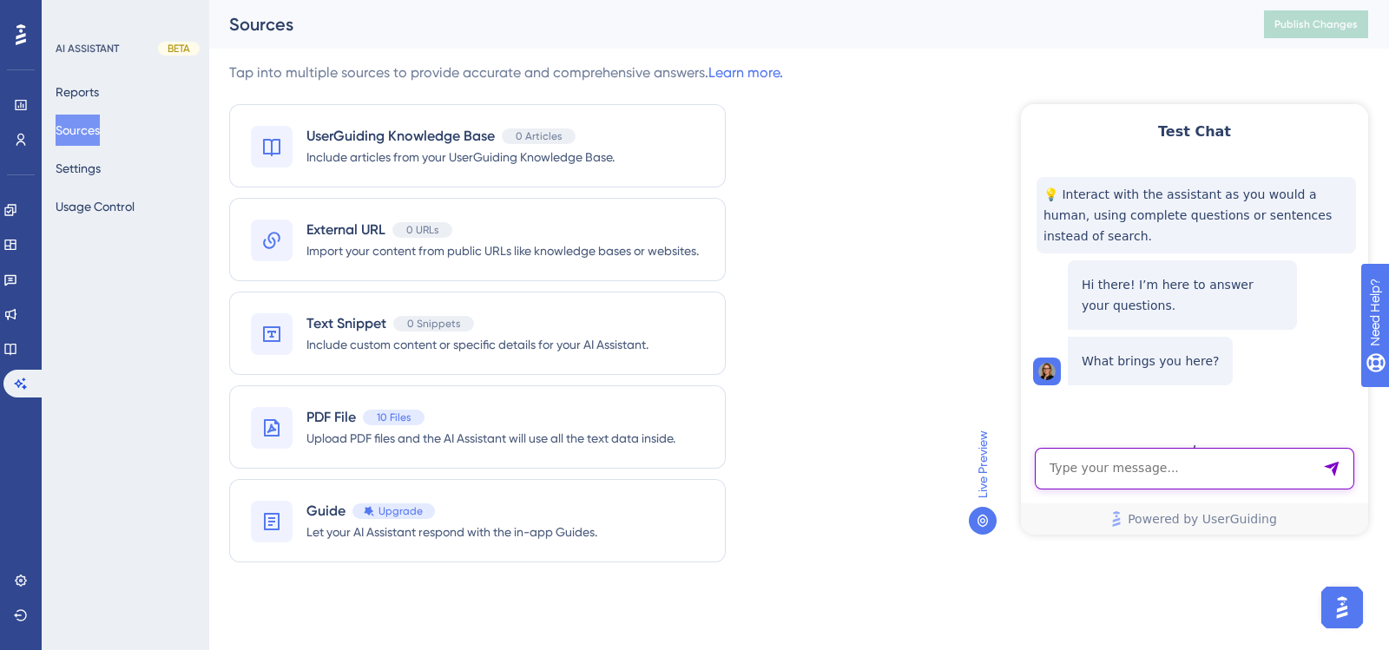
click at [1110, 468] on textarea "AI Assistant Text Input" at bounding box center [1193, 469] width 319 height 42
type textarea "how do i add a user defined object?"
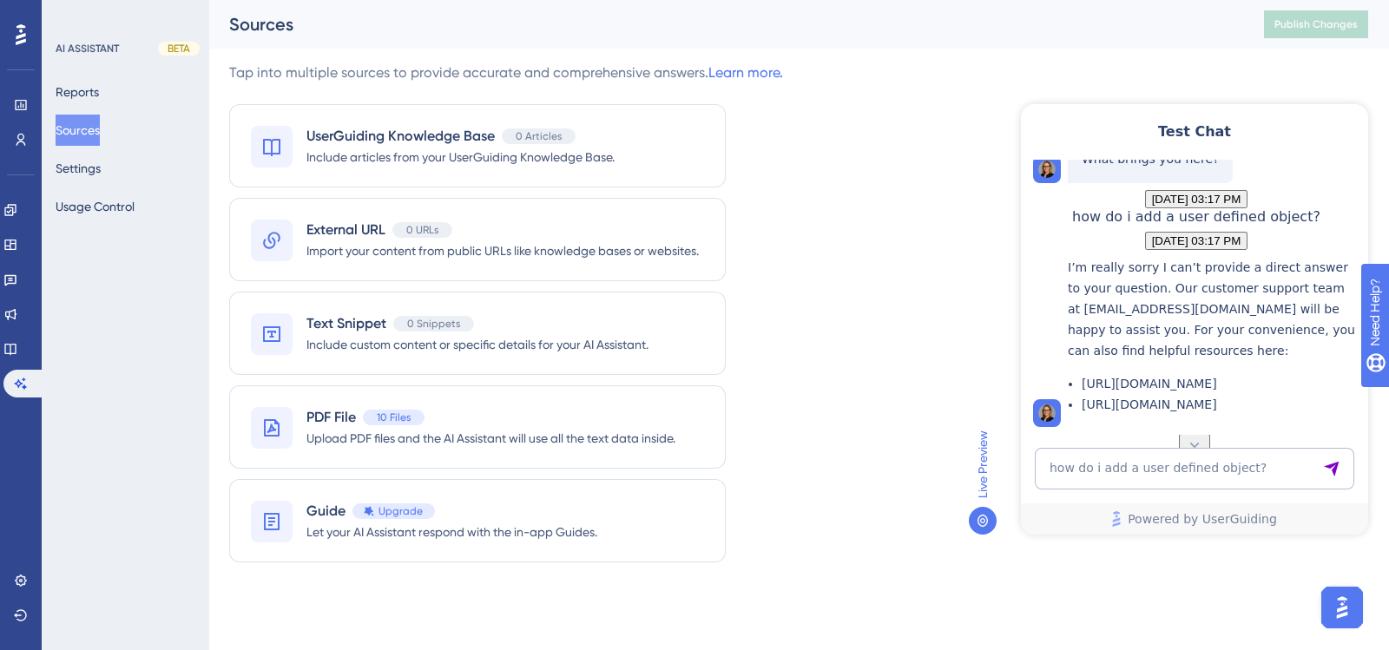
scroll to position [301, 0]
click at [1115, 479] on textarea "how do i add a user defined object?" at bounding box center [1193, 469] width 319 height 42
type textarea "how do i add a user-defined object?"
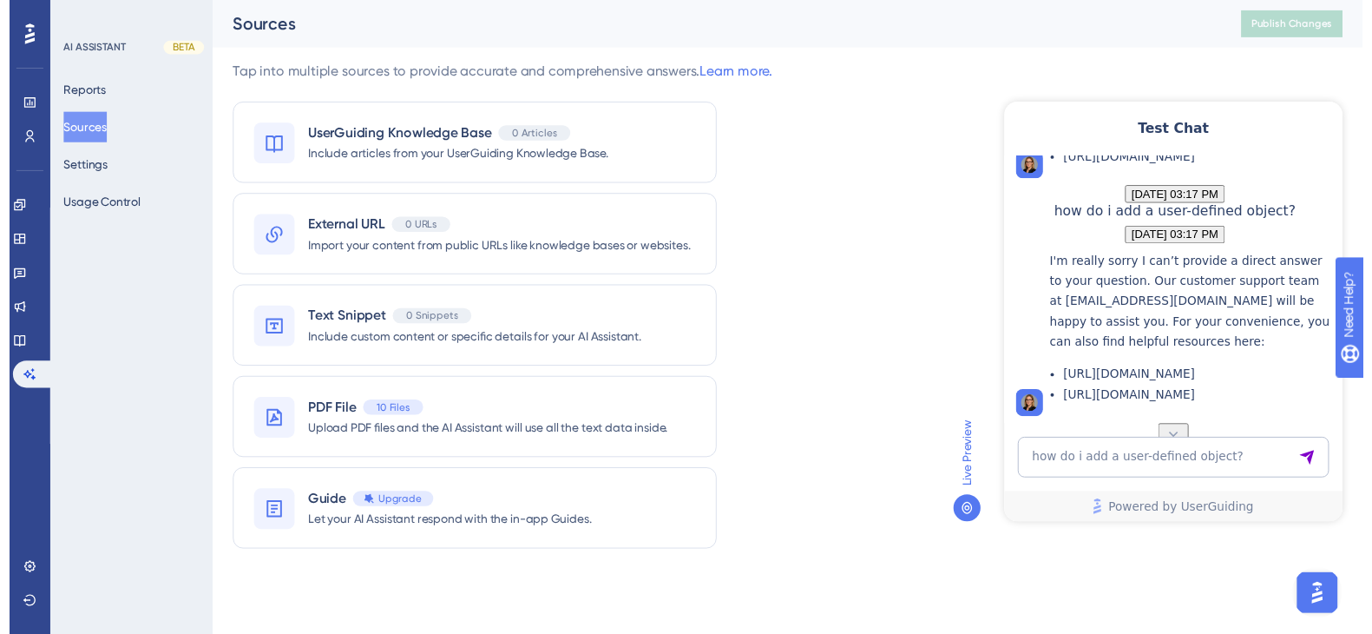
scroll to position [666, 0]
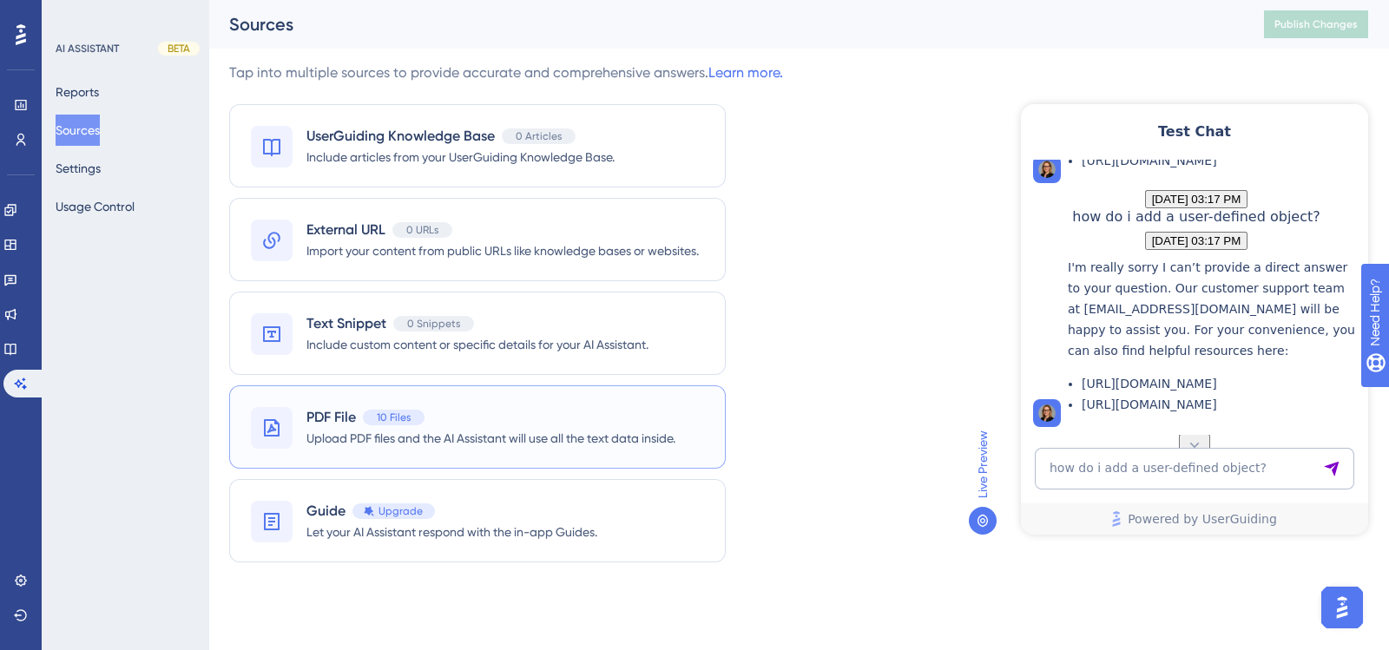
click at [401, 414] on span "10 Files" at bounding box center [394, 417] width 34 height 14
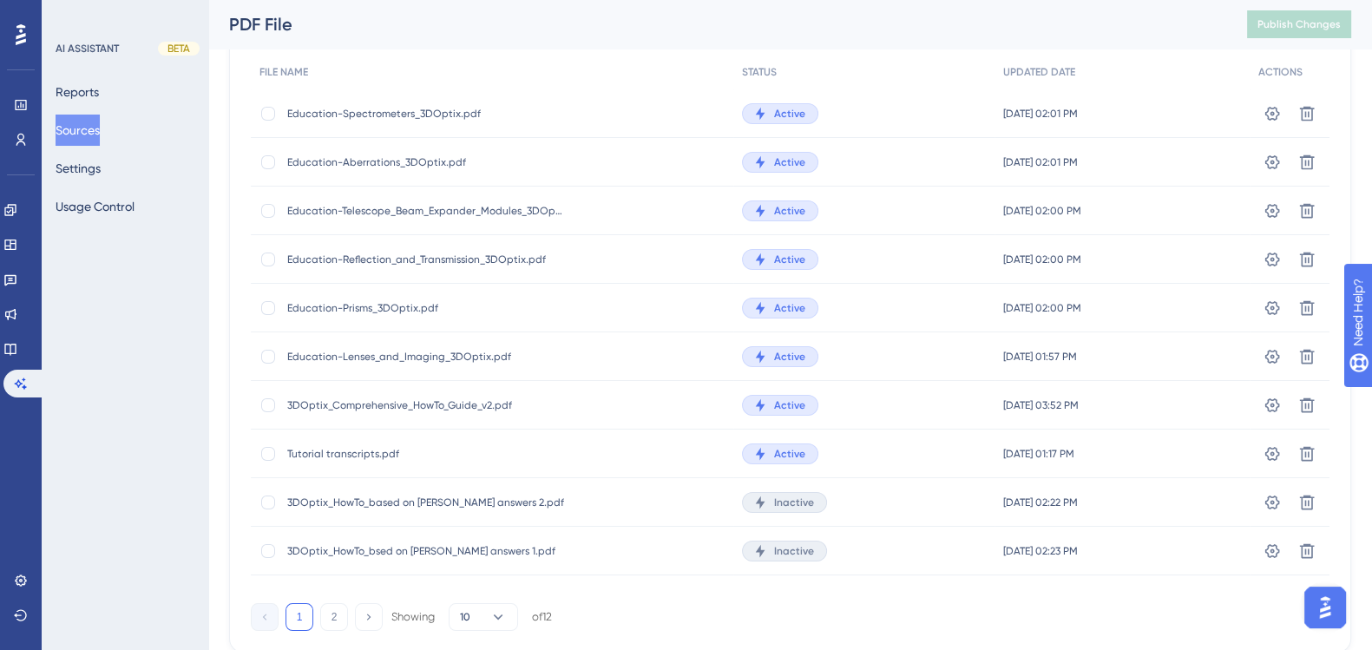
scroll to position [184, 0]
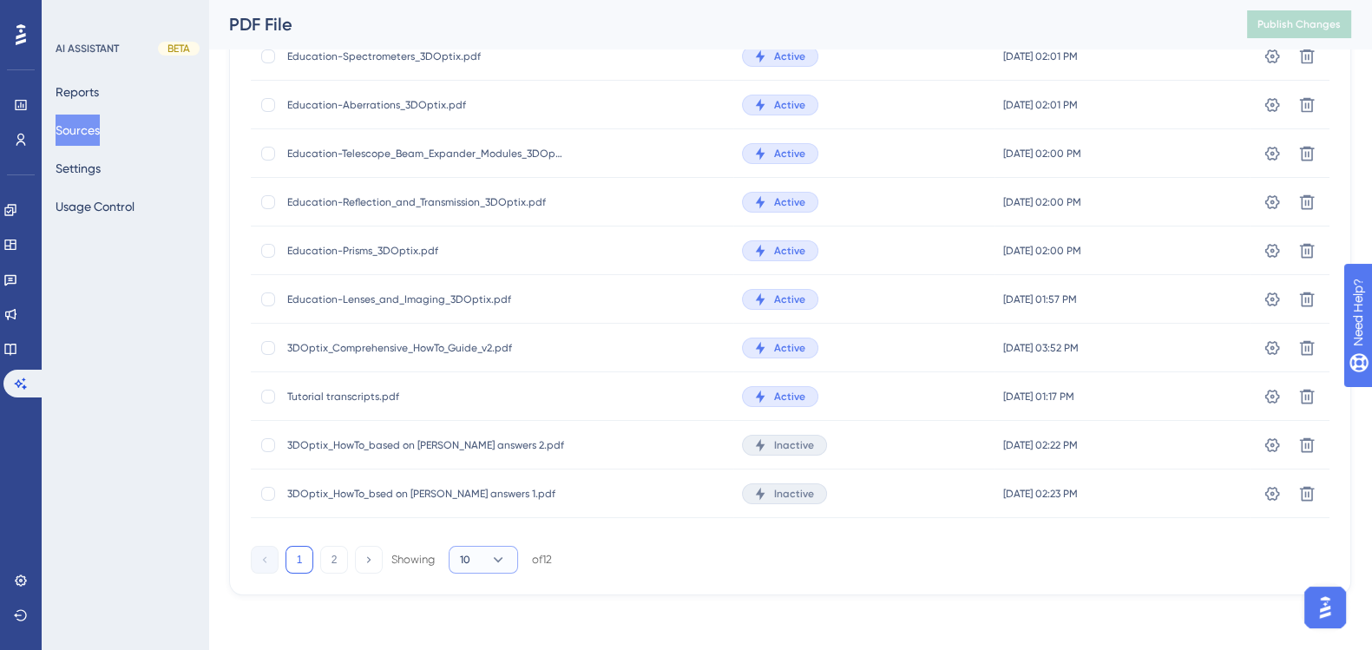
click at [496, 553] on icon at bounding box center [497, 559] width 17 height 17
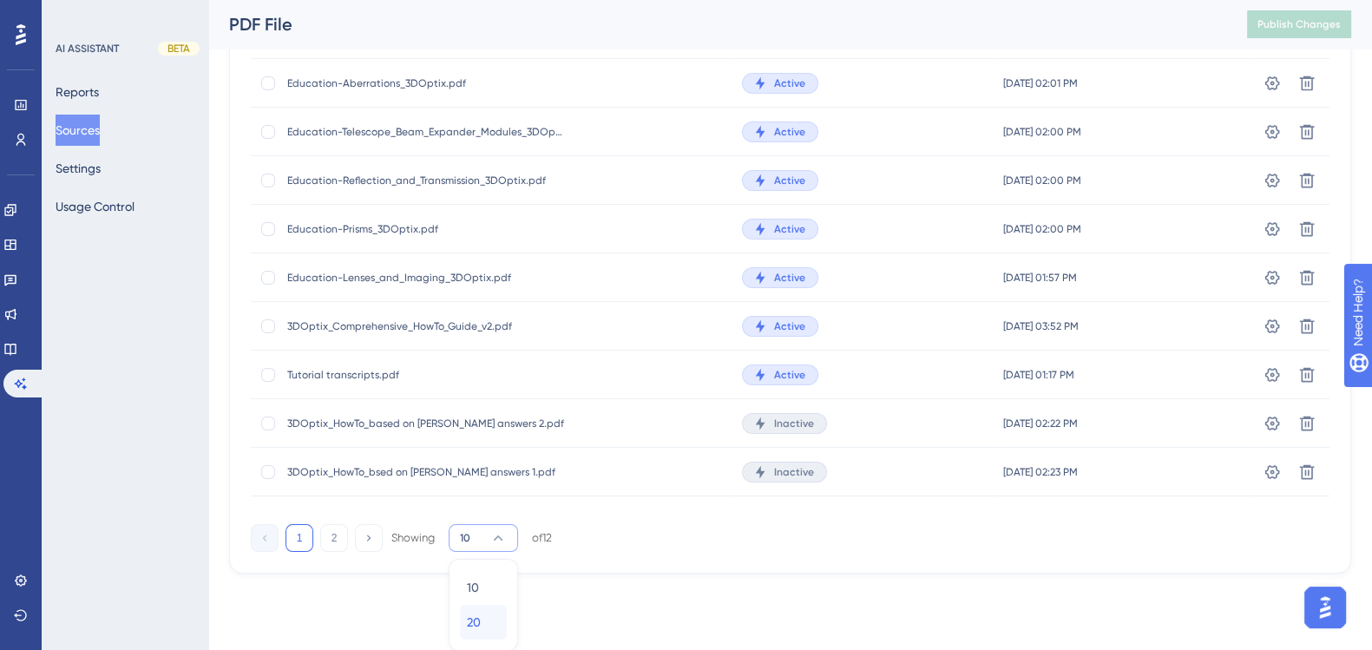
click at [482, 562] on div "20 20" at bounding box center [483, 622] width 33 height 35
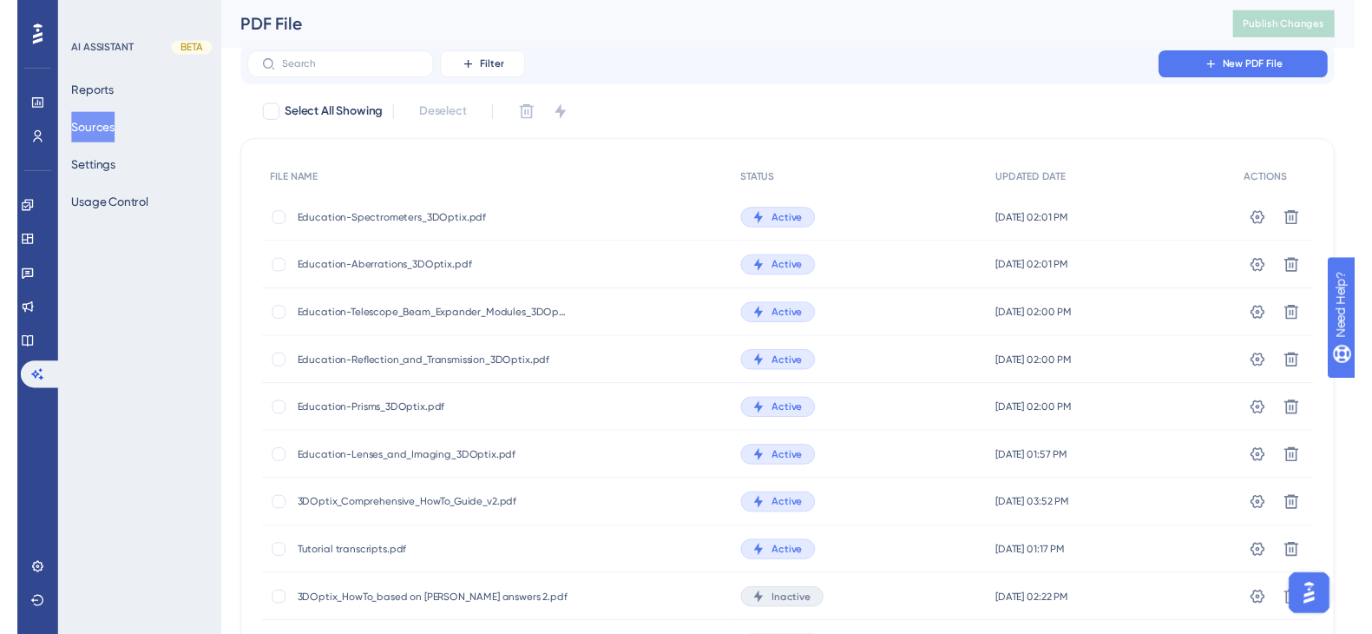
scroll to position [0, 0]
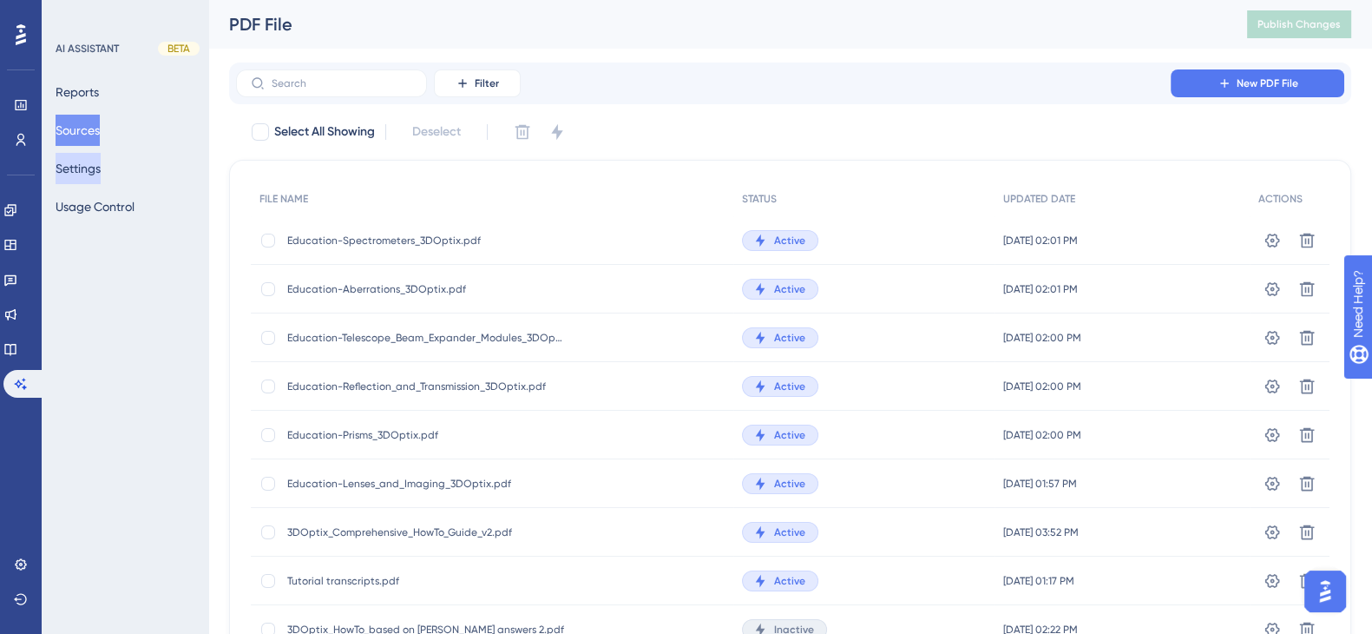
click at [69, 172] on button "Settings" at bounding box center [78, 168] width 45 height 31
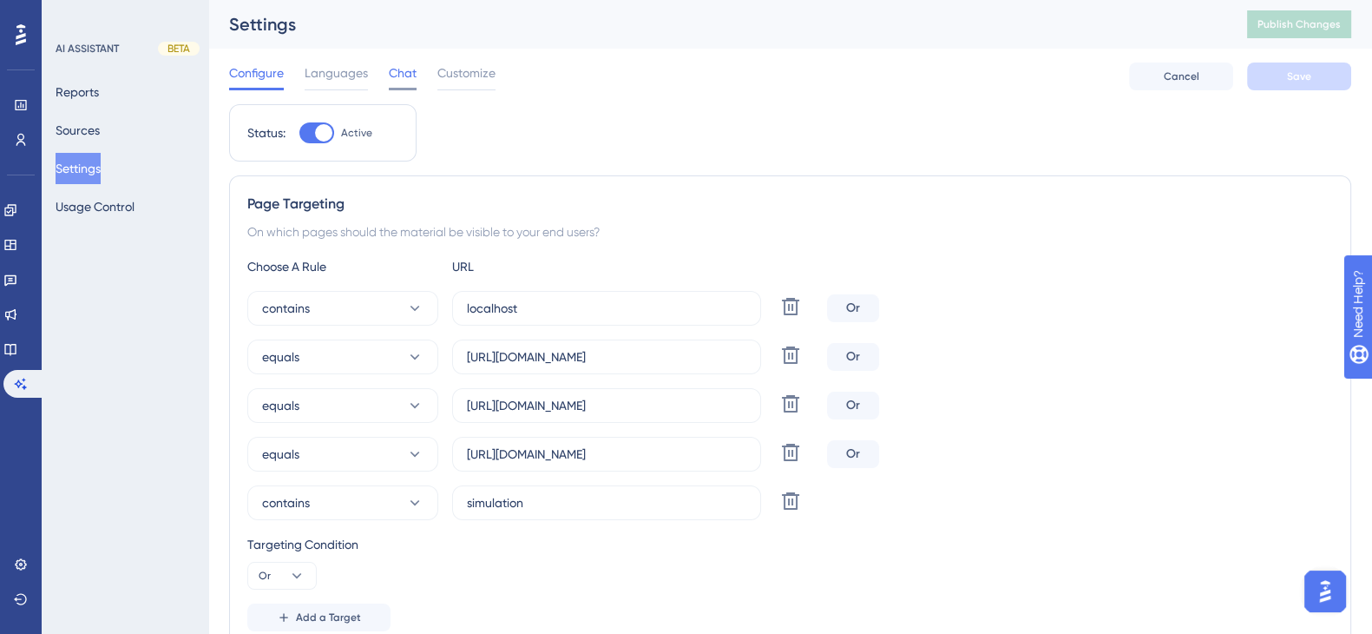
click at [404, 68] on span "Chat" at bounding box center [403, 72] width 28 height 21
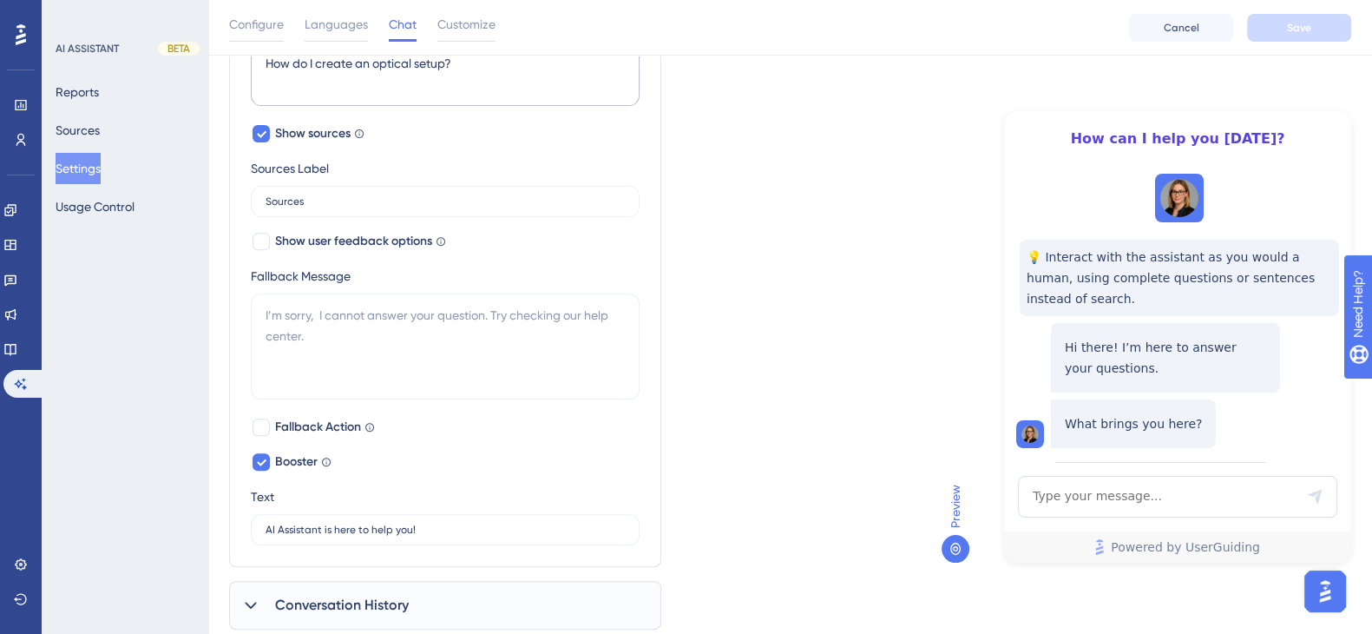
scroll to position [858, 0]
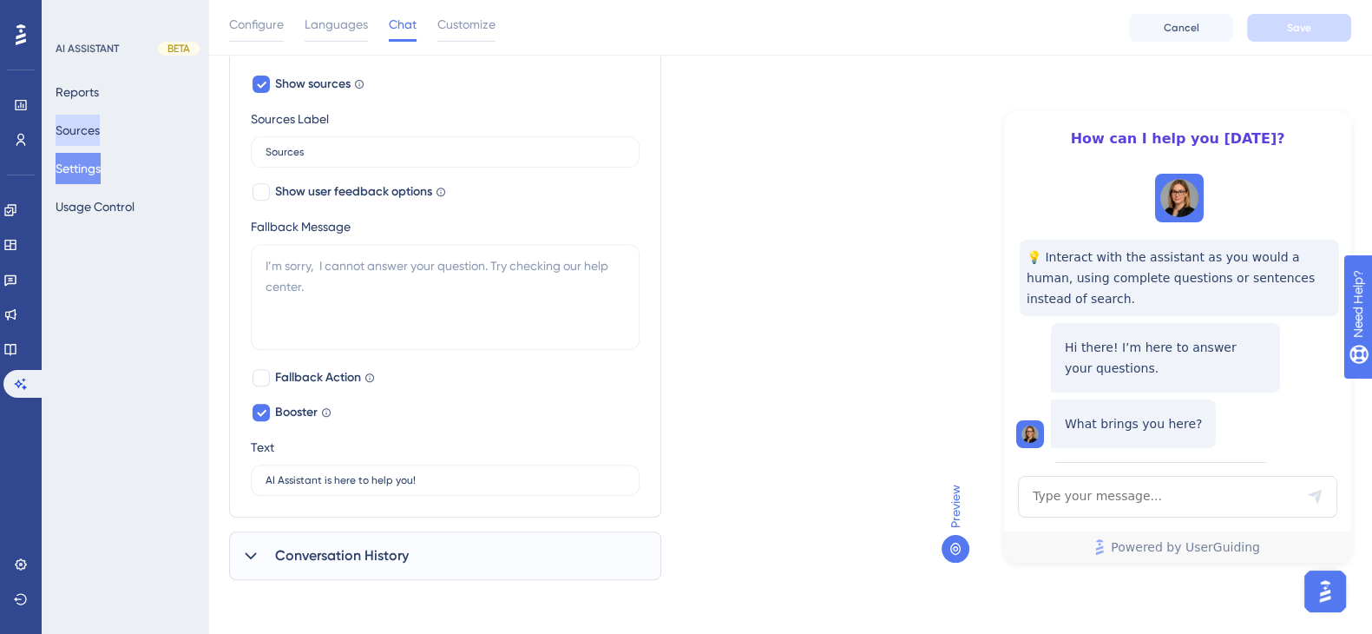
click at [82, 132] on button "Sources" at bounding box center [78, 130] width 44 height 31
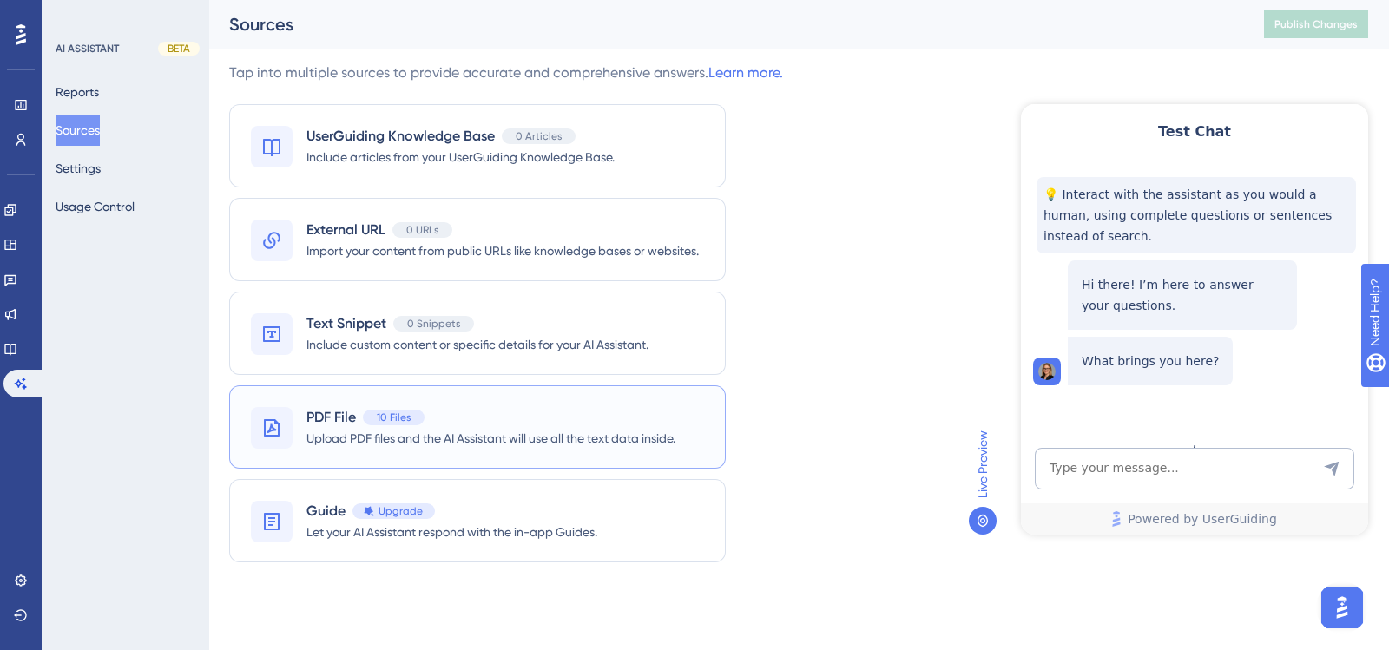
click at [336, 414] on span "PDF File" at bounding box center [330, 417] width 49 height 21
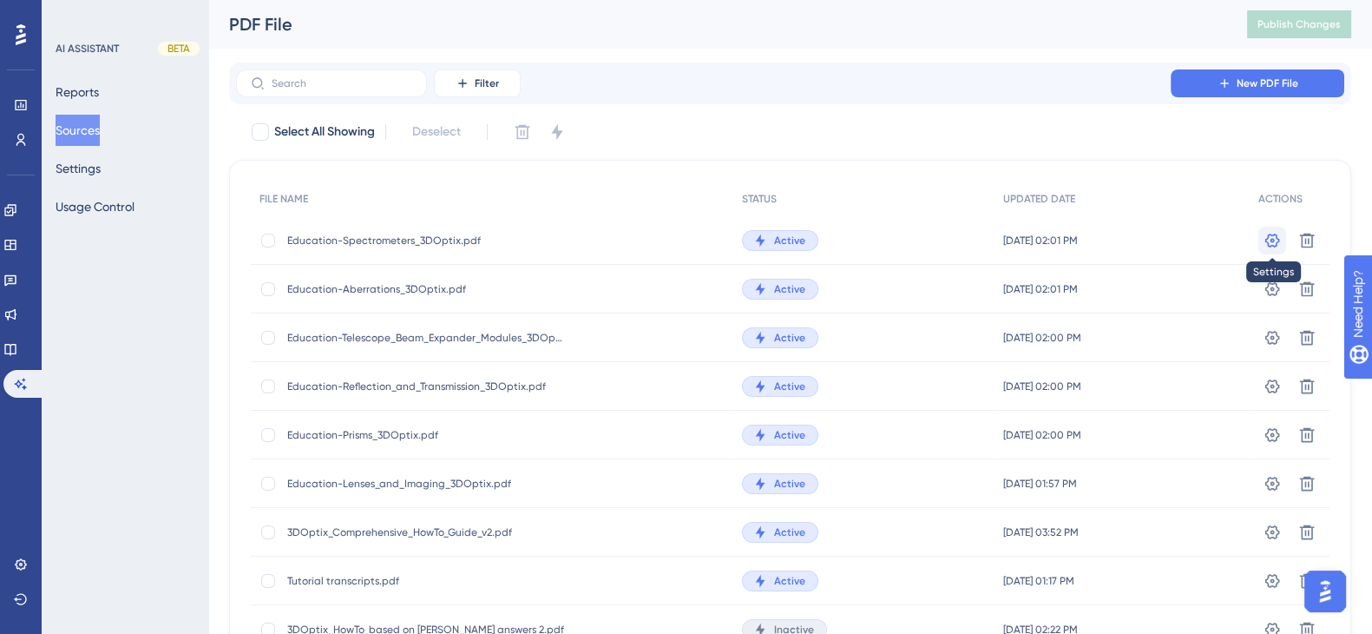
click at [1218, 236] on icon at bounding box center [1272, 240] width 17 height 17
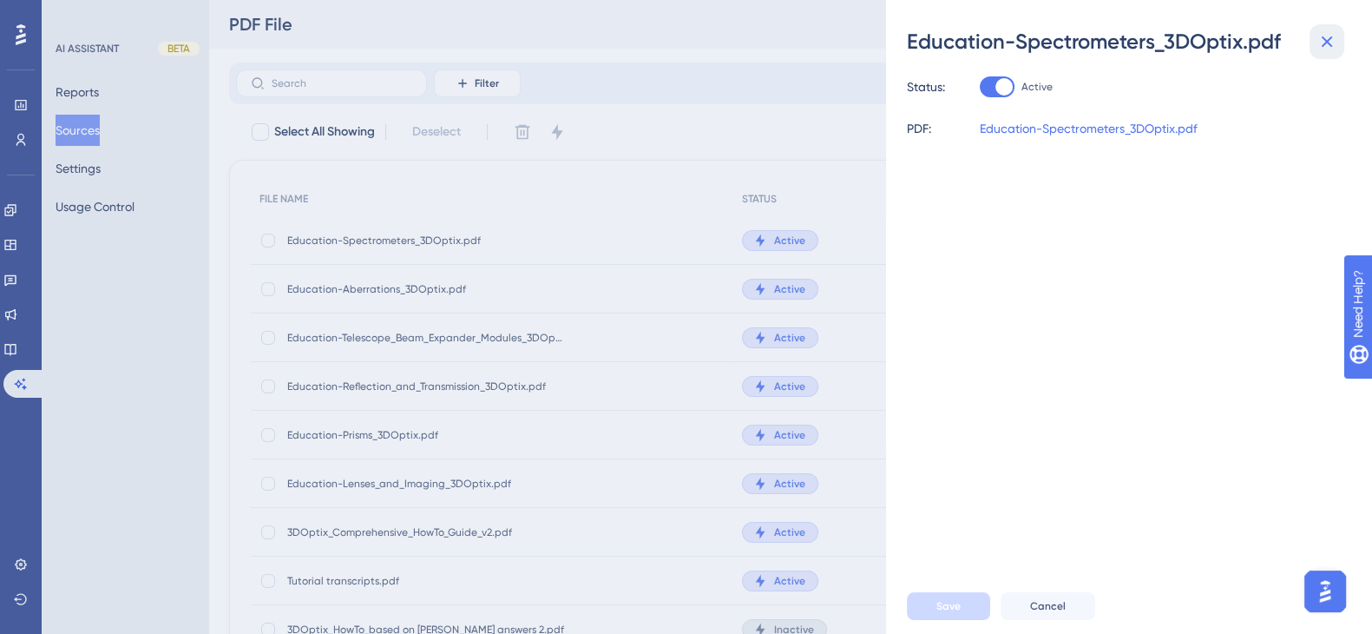
click at [1218, 36] on icon at bounding box center [1327, 41] width 21 height 21
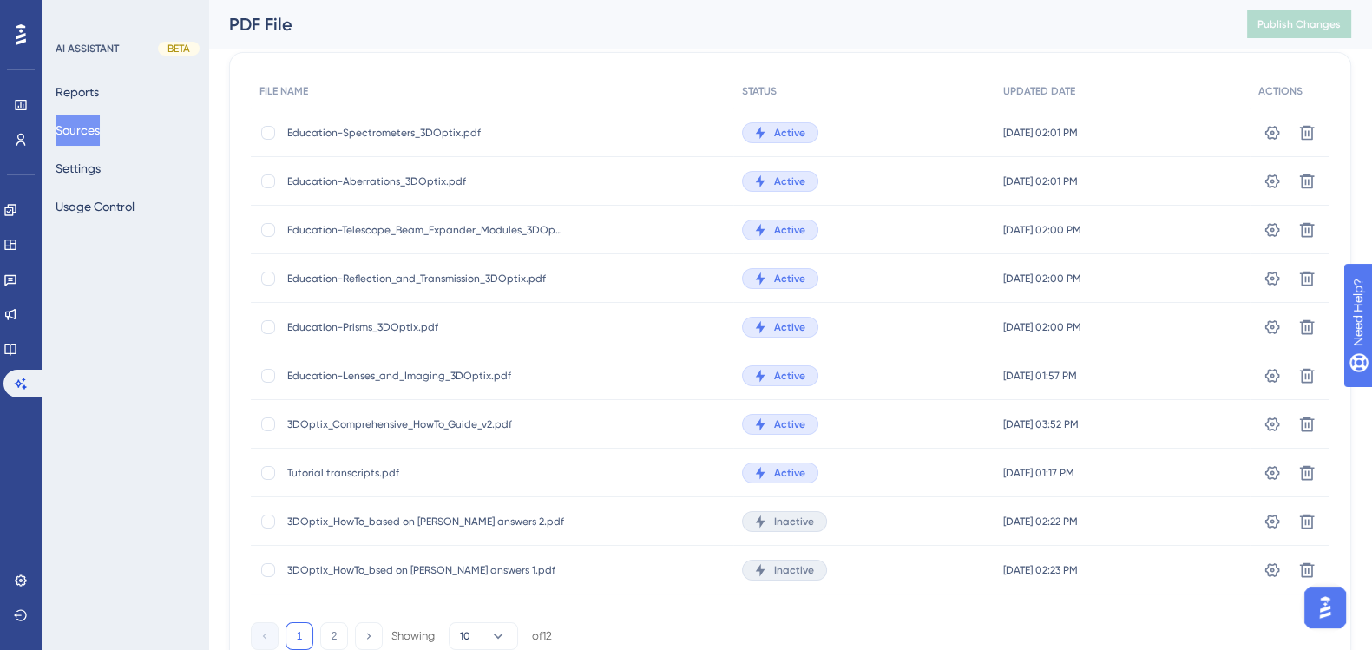
scroll to position [184, 0]
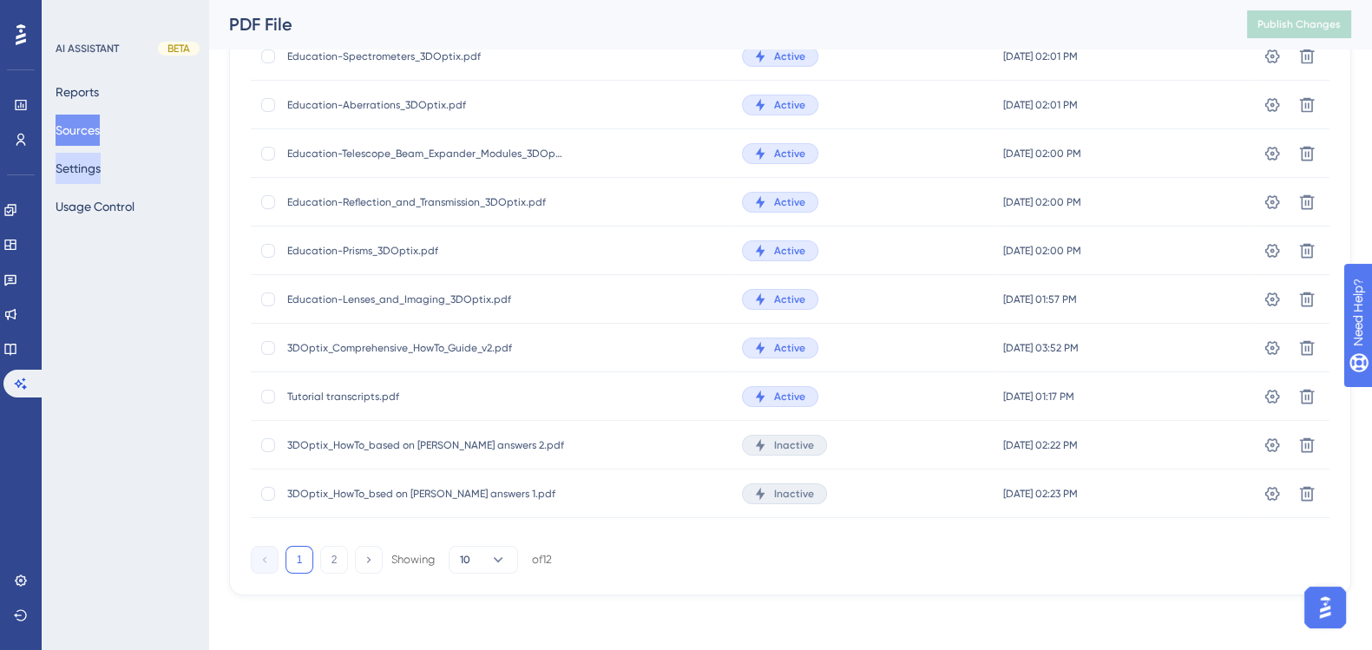
click at [90, 174] on button "Settings" at bounding box center [78, 168] width 45 height 31
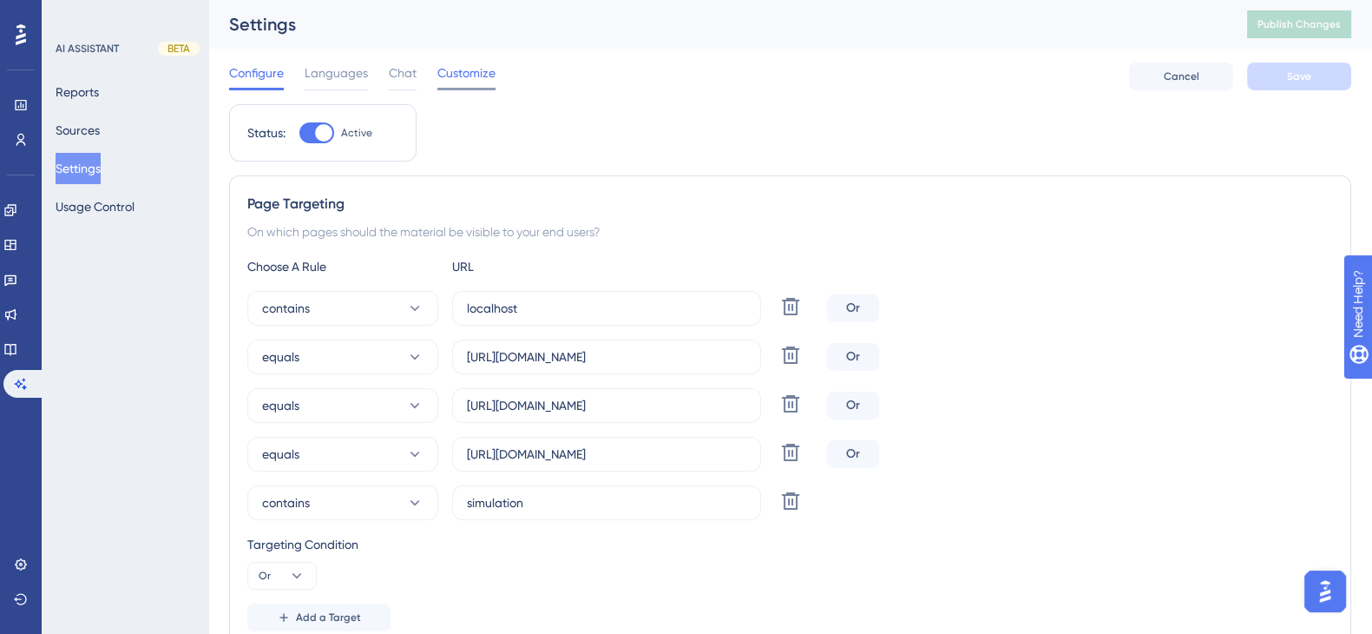
click at [463, 79] on span "Customize" at bounding box center [466, 72] width 58 height 21
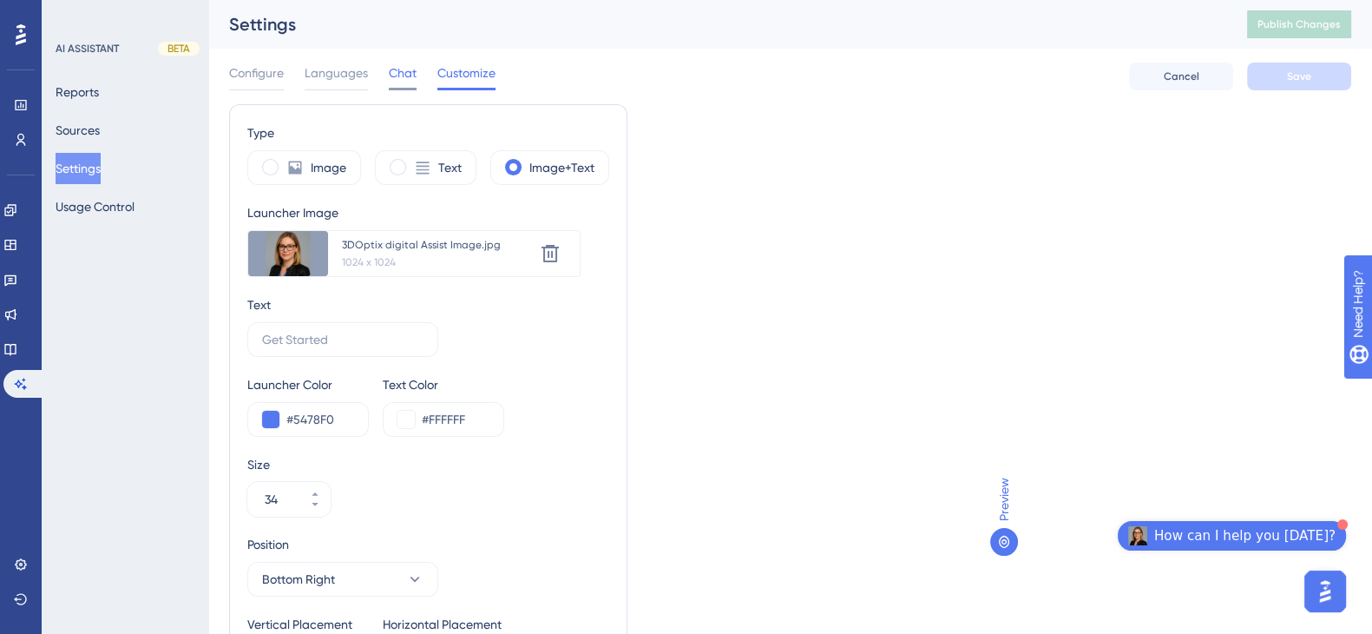
click at [399, 82] on span "Chat" at bounding box center [403, 72] width 28 height 21
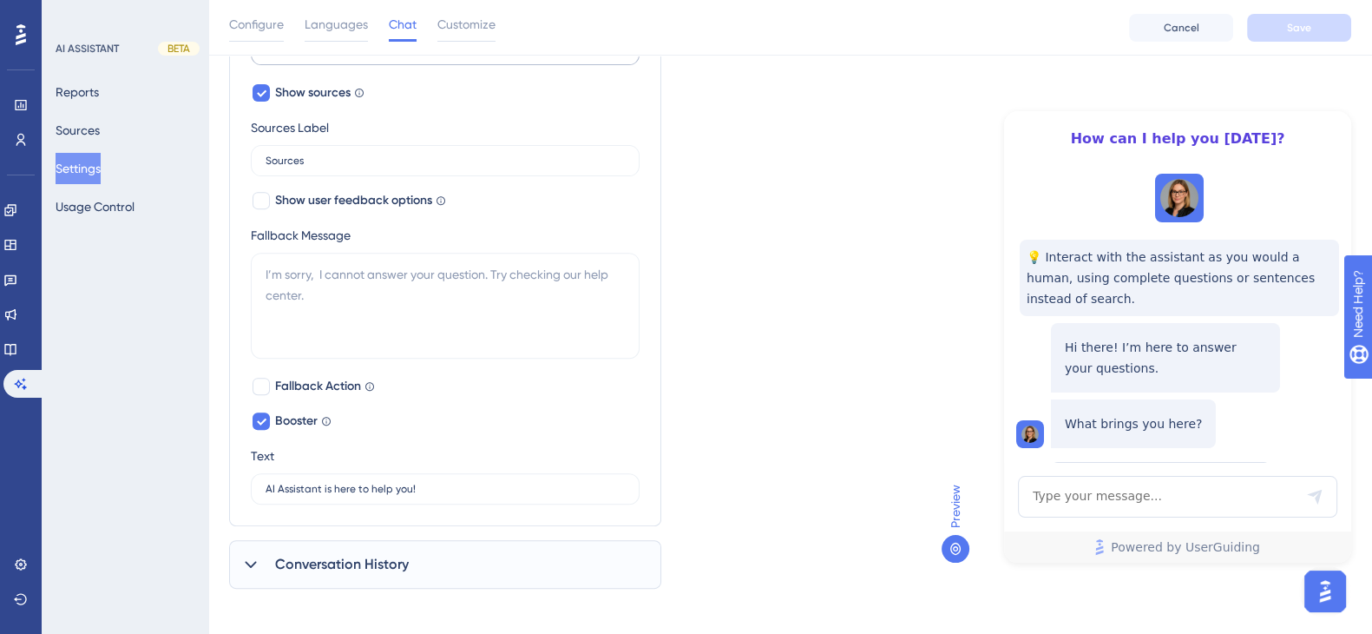
scroll to position [858, 0]
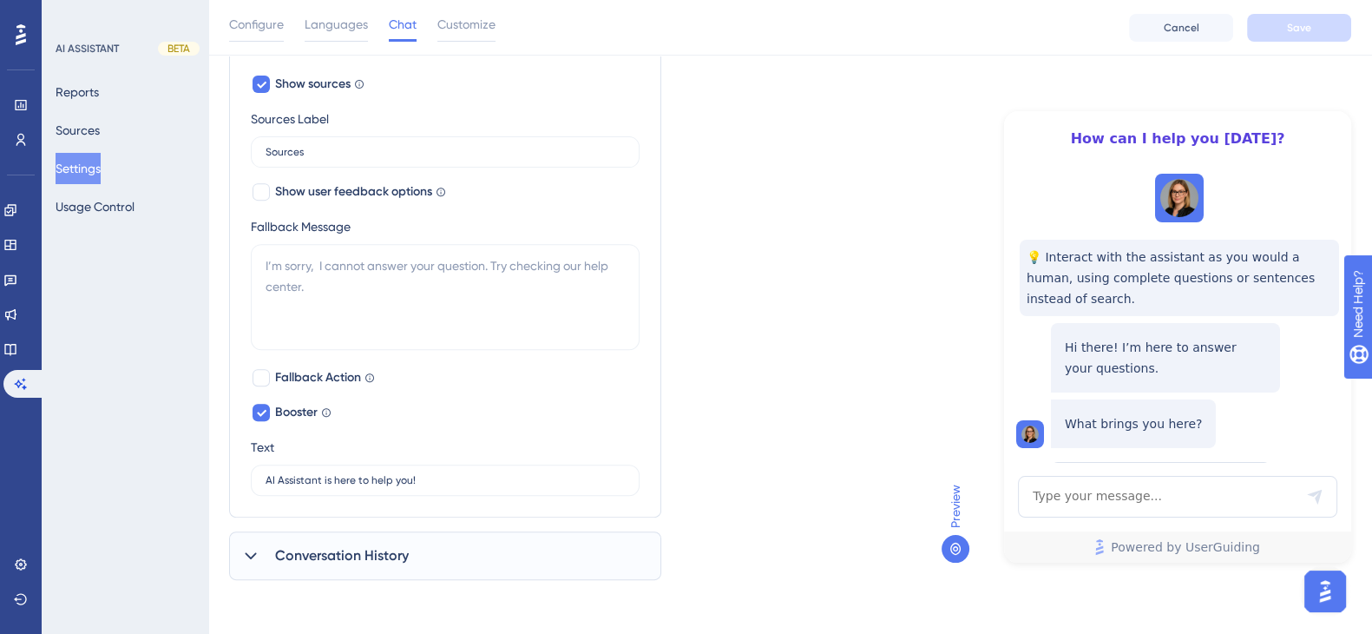
click at [252, 552] on icon at bounding box center [250, 555] width 17 height 17
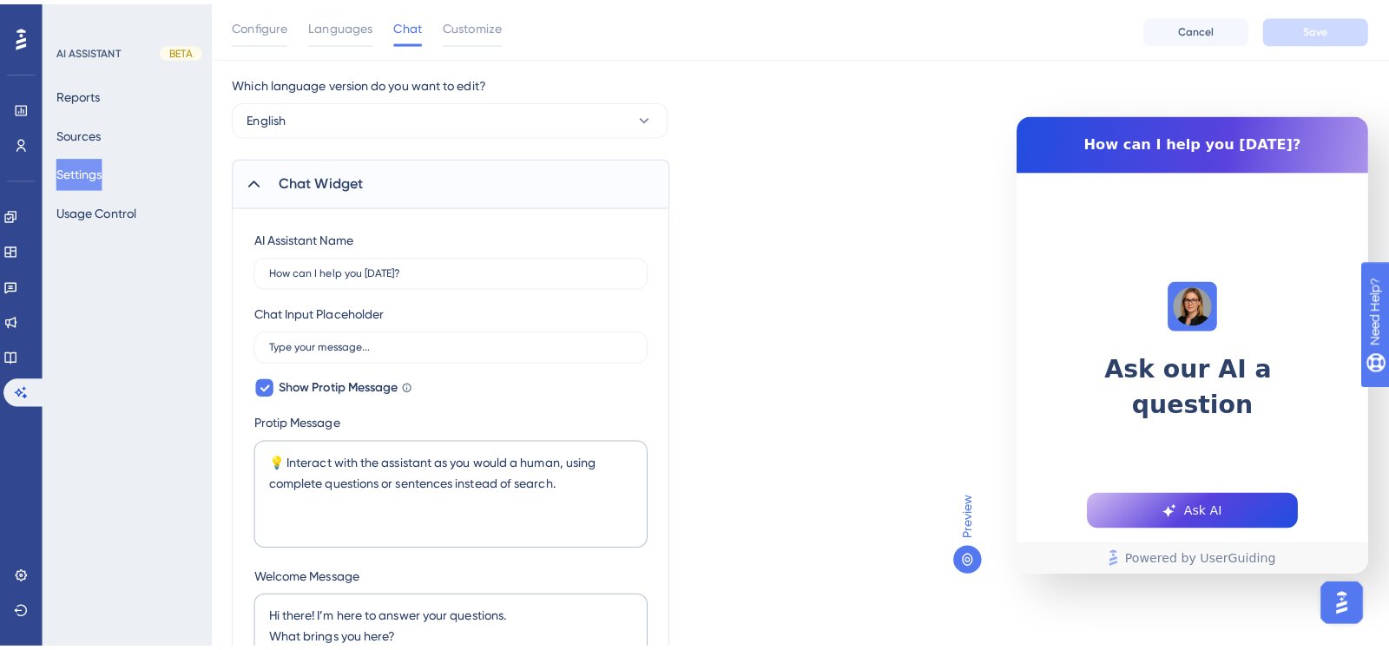
scroll to position [0, 0]
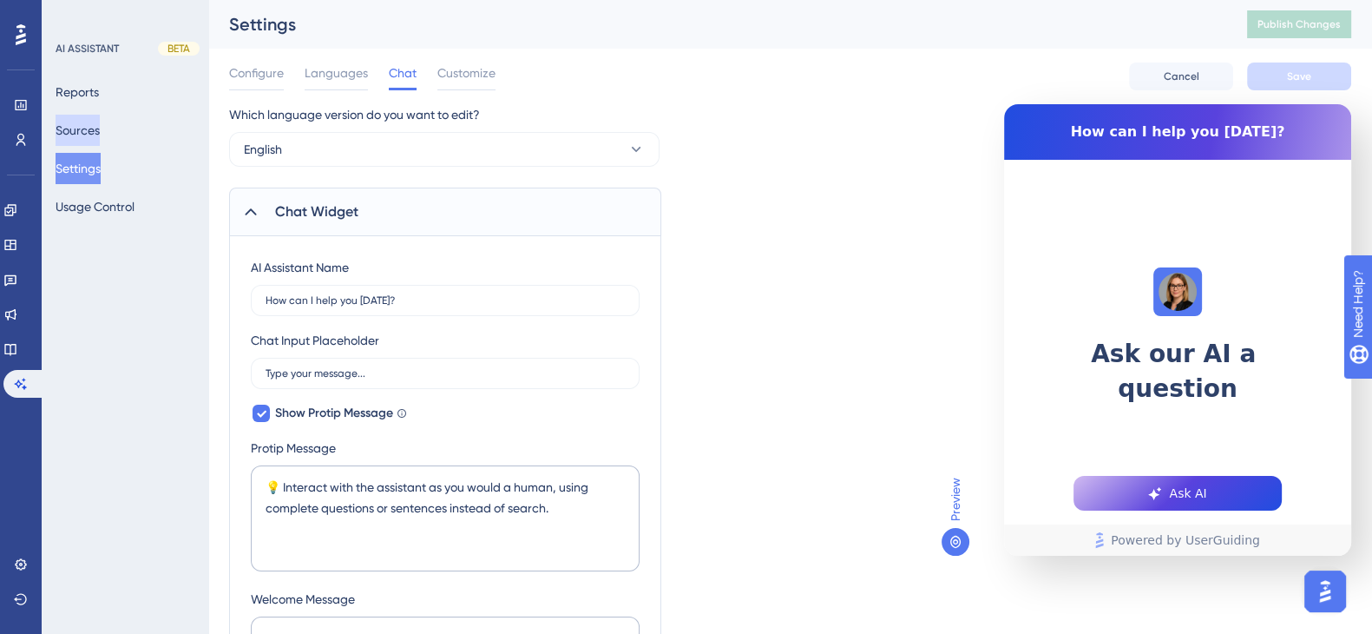
click at [93, 139] on button "Sources" at bounding box center [78, 130] width 44 height 31
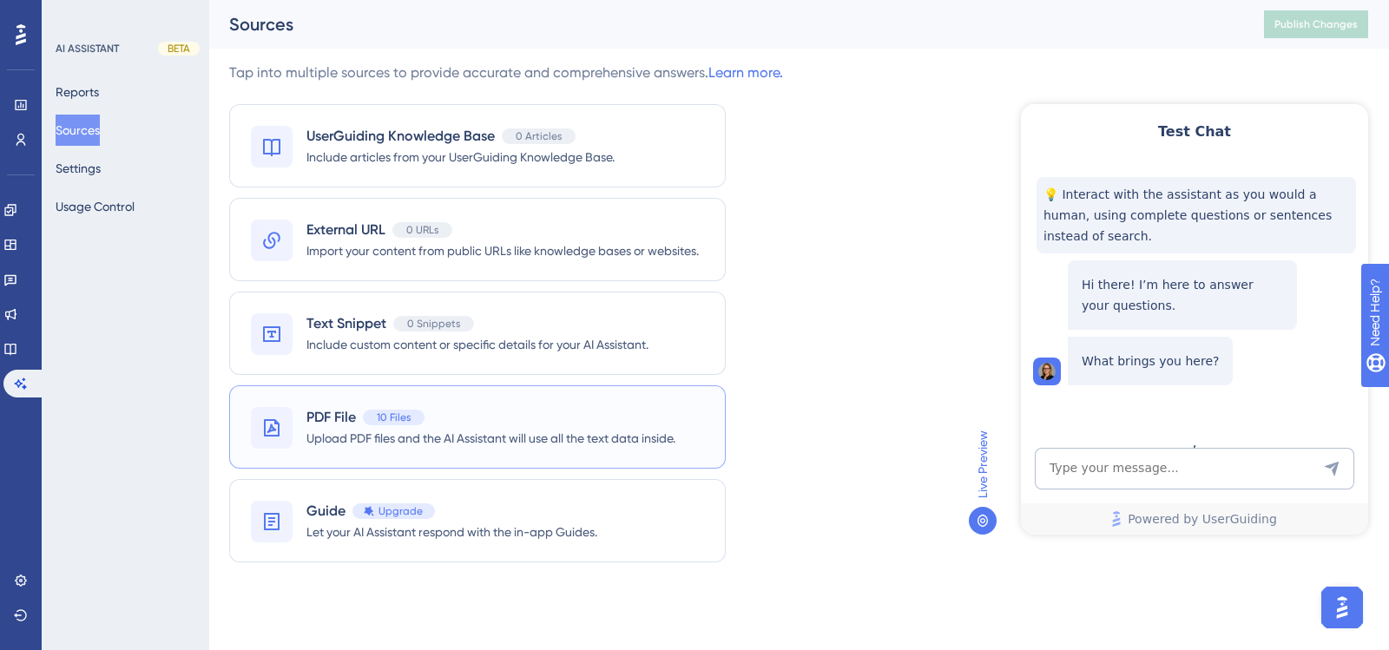
click at [325, 433] on span "Upload PDF files and the AI Assistant will use all the text data inside." at bounding box center [490, 438] width 369 height 21
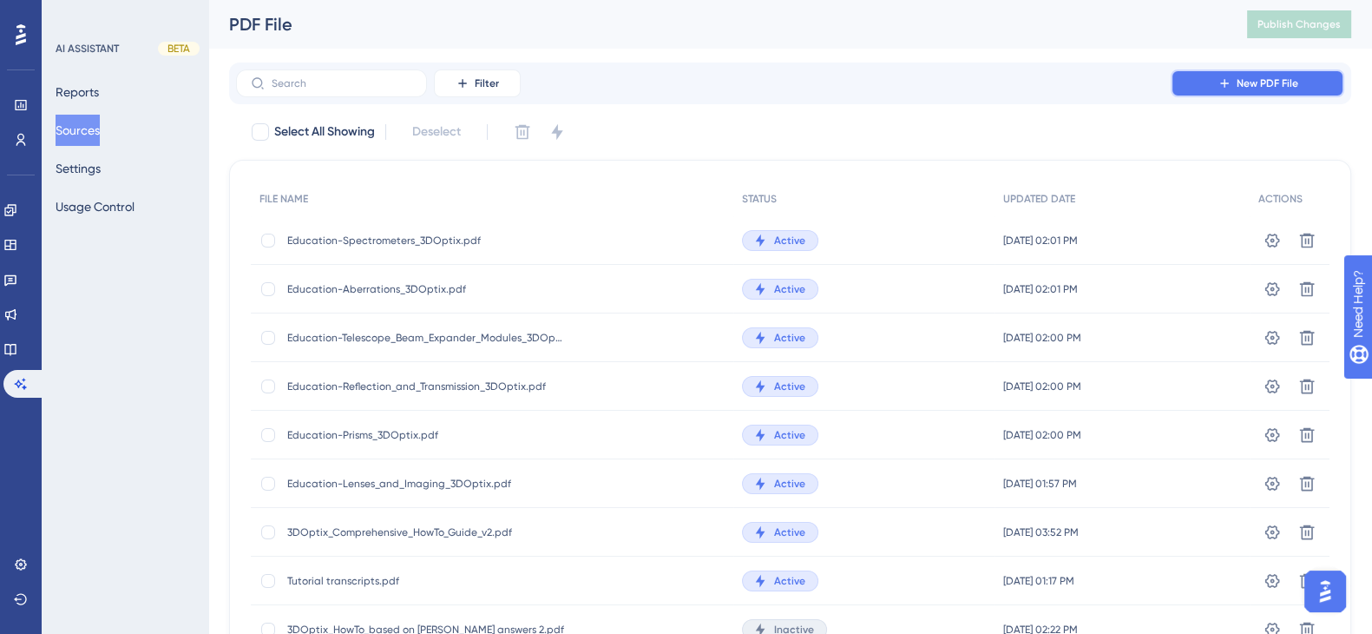
click at [1218, 74] on button "New PDF File" at bounding box center [1258, 83] width 174 height 28
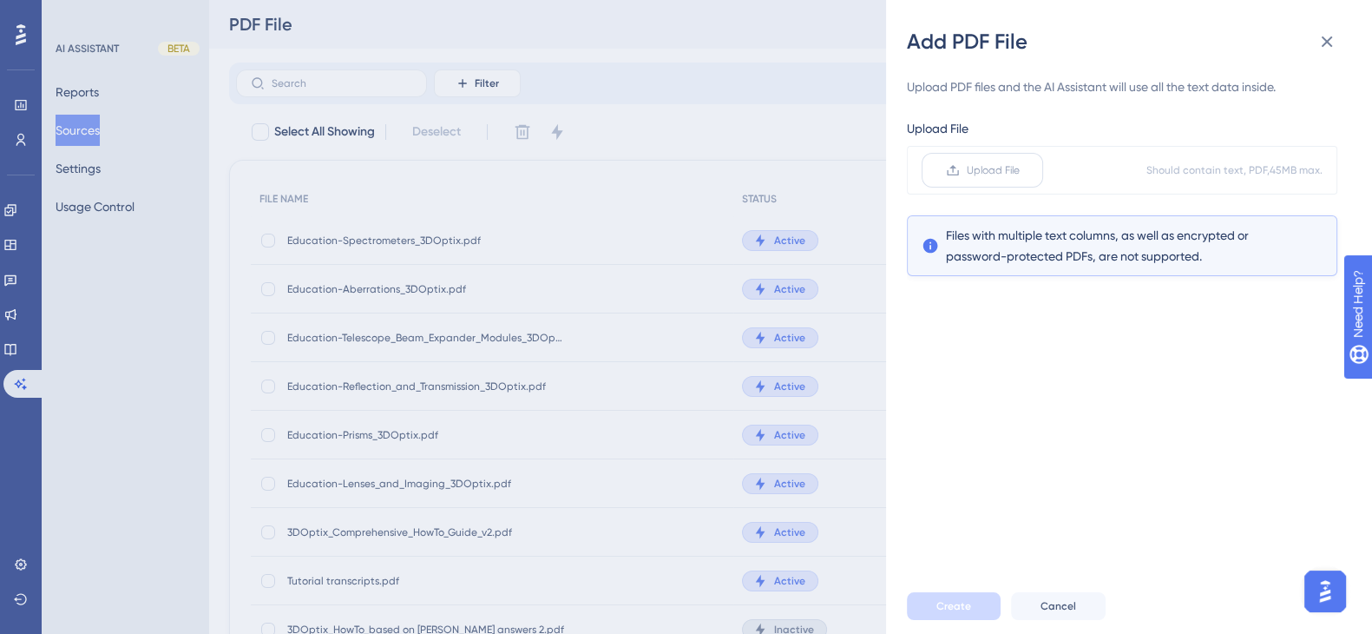
click at [983, 163] on span "Upload File" at bounding box center [993, 170] width 53 height 14
click at [1020, 170] on input "Upload File" at bounding box center [1020, 170] width 0 height 0
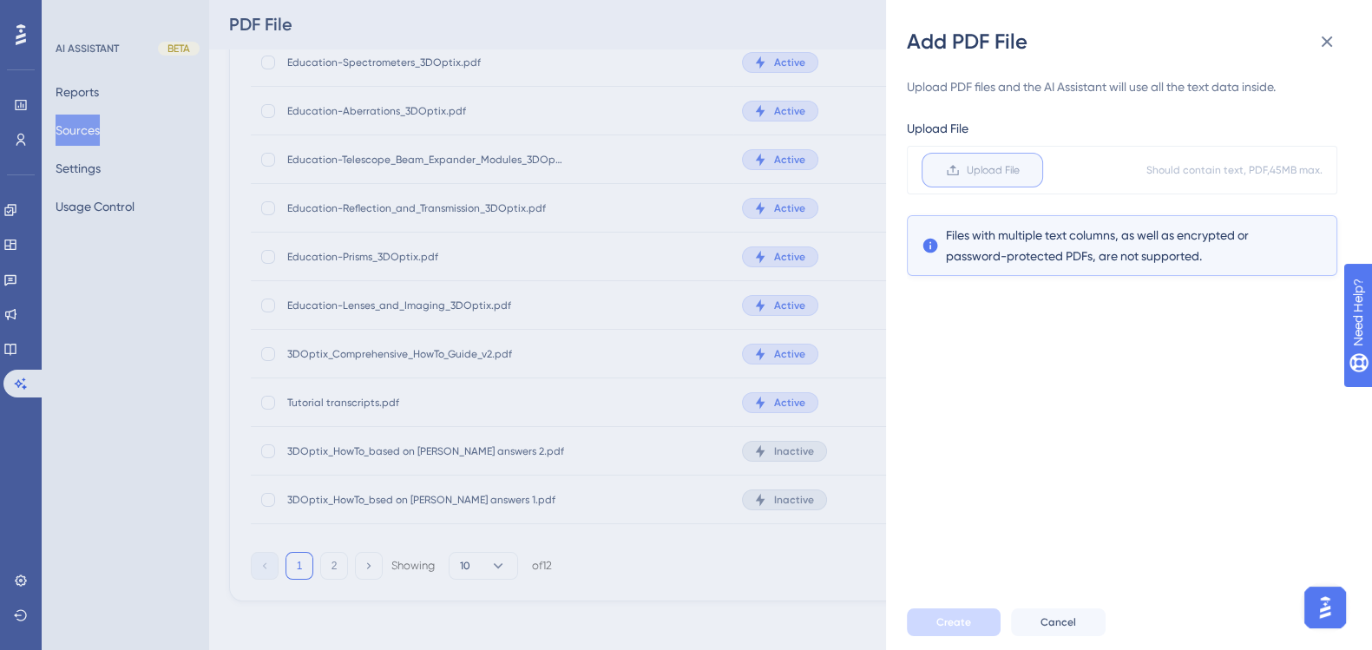
scroll to position [184, 0]
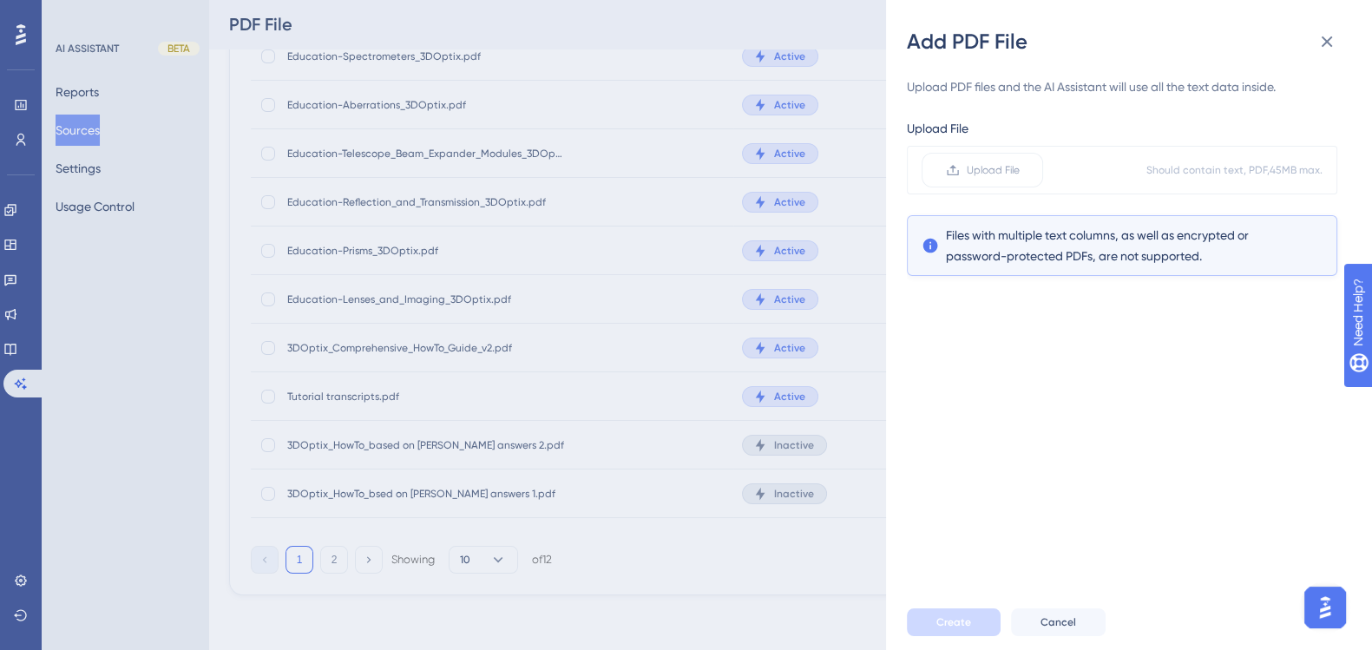
click at [772, 447] on div "Add PDF File Upload PDF files and the AI Assistant will use all the text data i…" at bounding box center [686, 325] width 1372 height 650
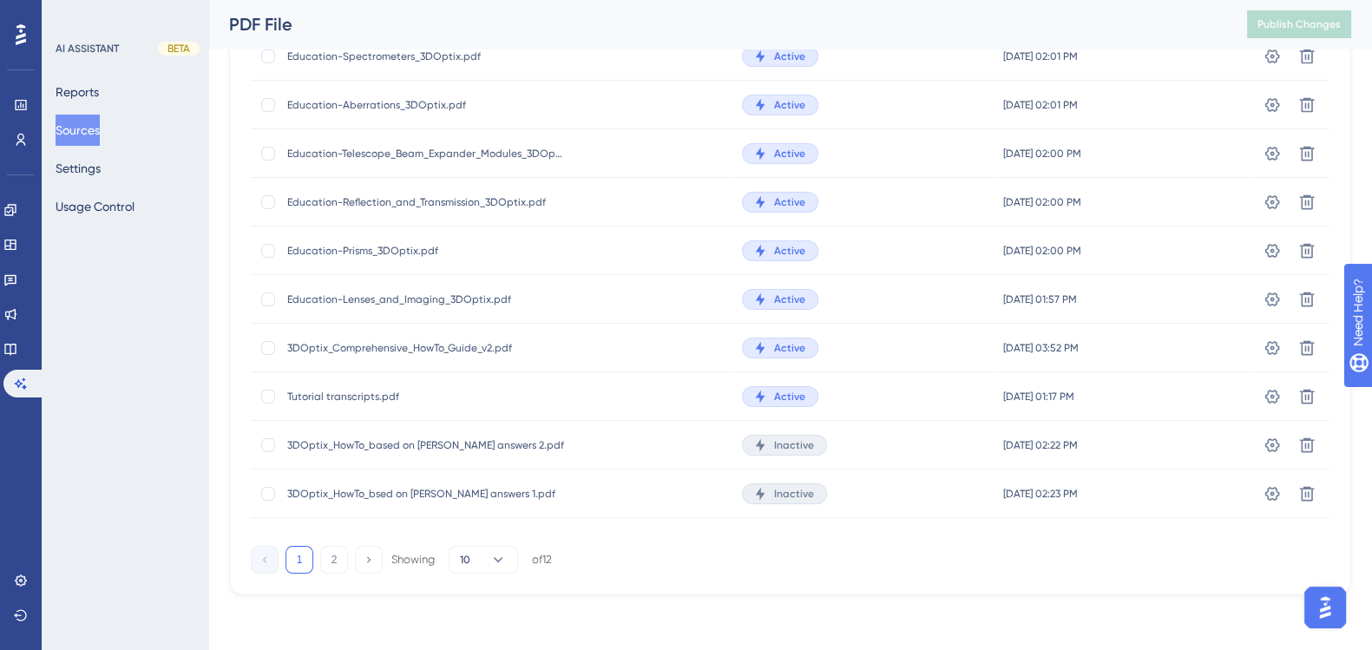
click at [774, 444] on span "Inactive" at bounding box center [794, 445] width 40 height 14
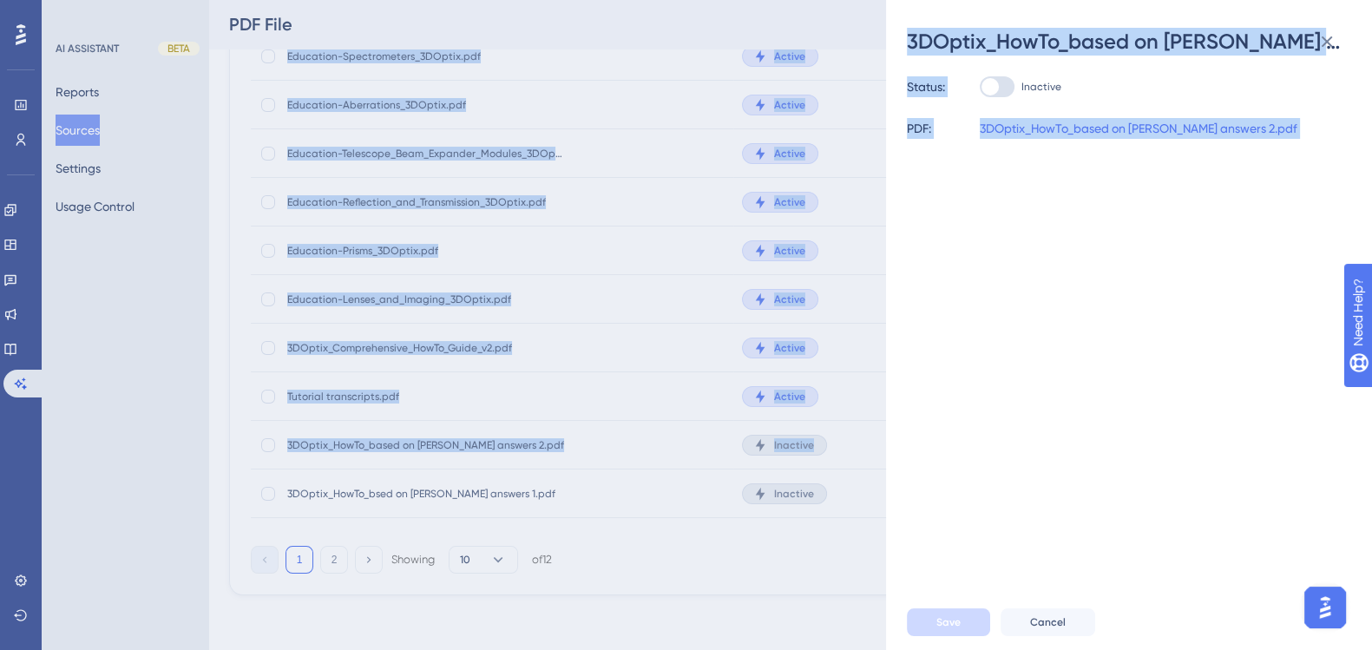
click at [772, 444] on div "Performance Users Engagement Widgets Feedback Product Updates Knowledge Base AI…" at bounding box center [790, 251] width 1164 height 745
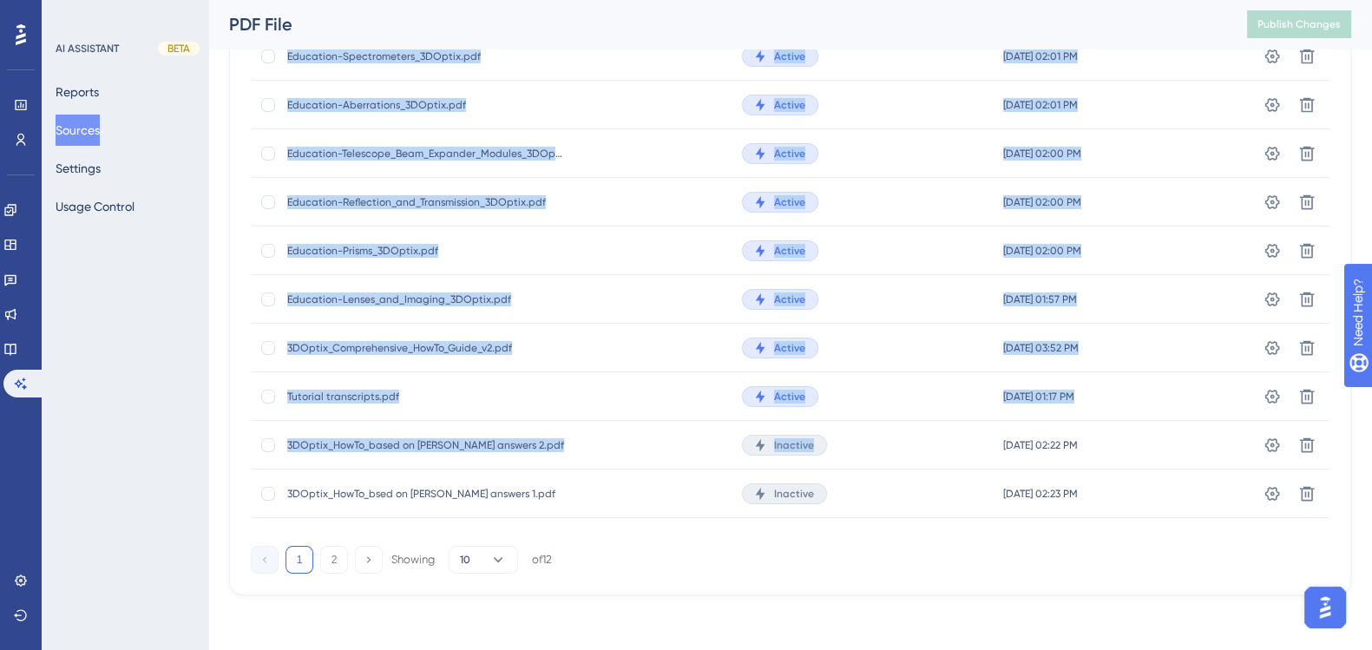
click at [774, 444] on span "Inactive" at bounding box center [794, 445] width 40 height 14
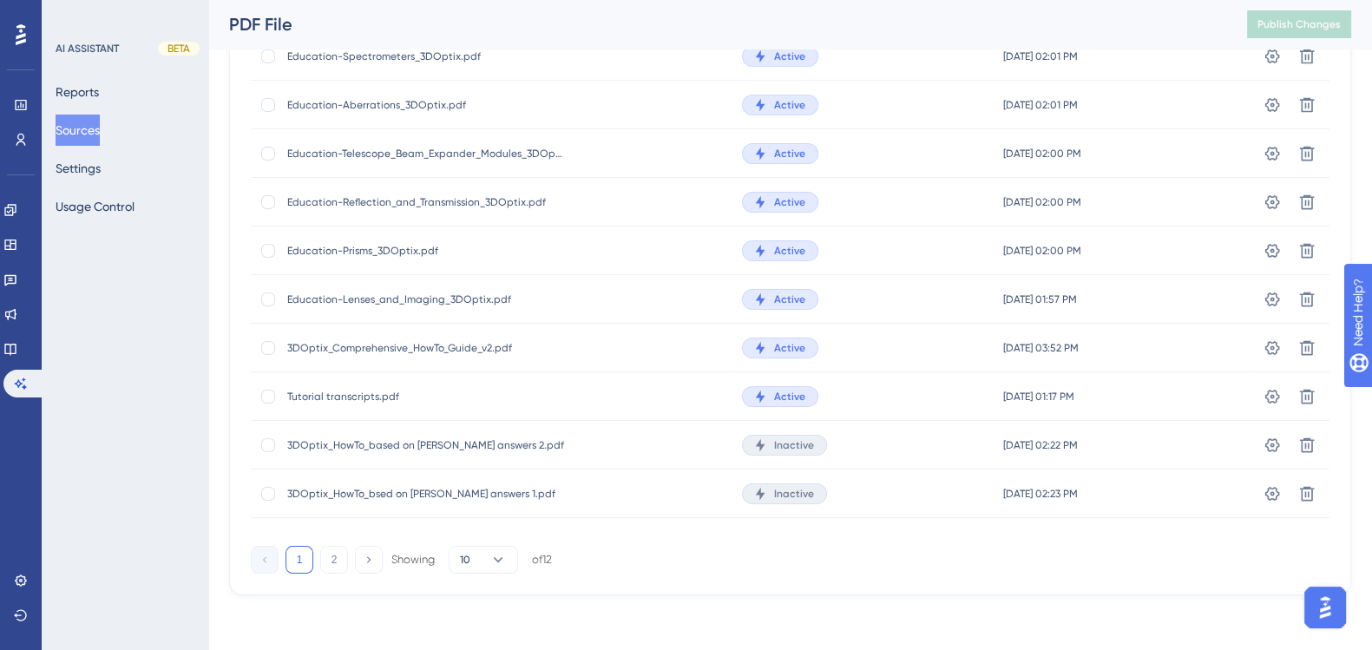
click at [774, 444] on span "Inactive" at bounding box center [794, 445] width 40 height 14
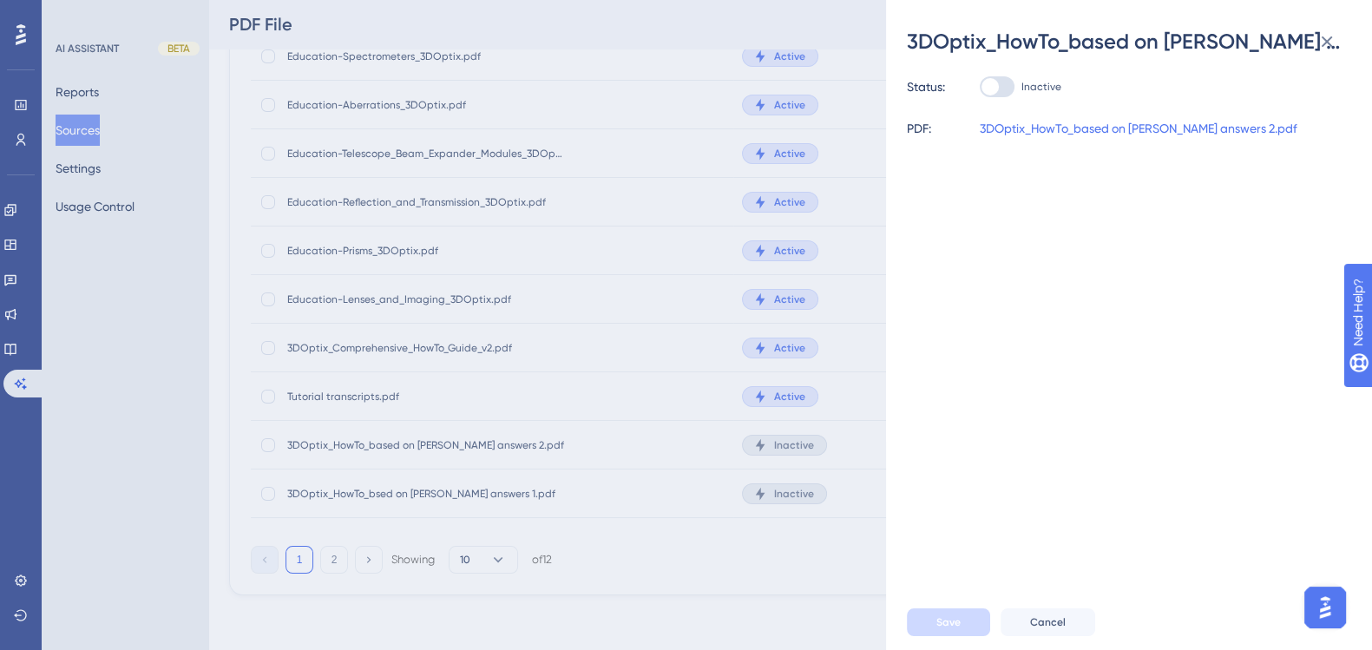
click at [1012, 82] on div at bounding box center [997, 86] width 35 height 21
click at [980, 87] on input "Inactive" at bounding box center [979, 87] width 1 height 1
checkbox input "true"
click at [942, 562] on span "Save" at bounding box center [948, 622] width 24 height 14
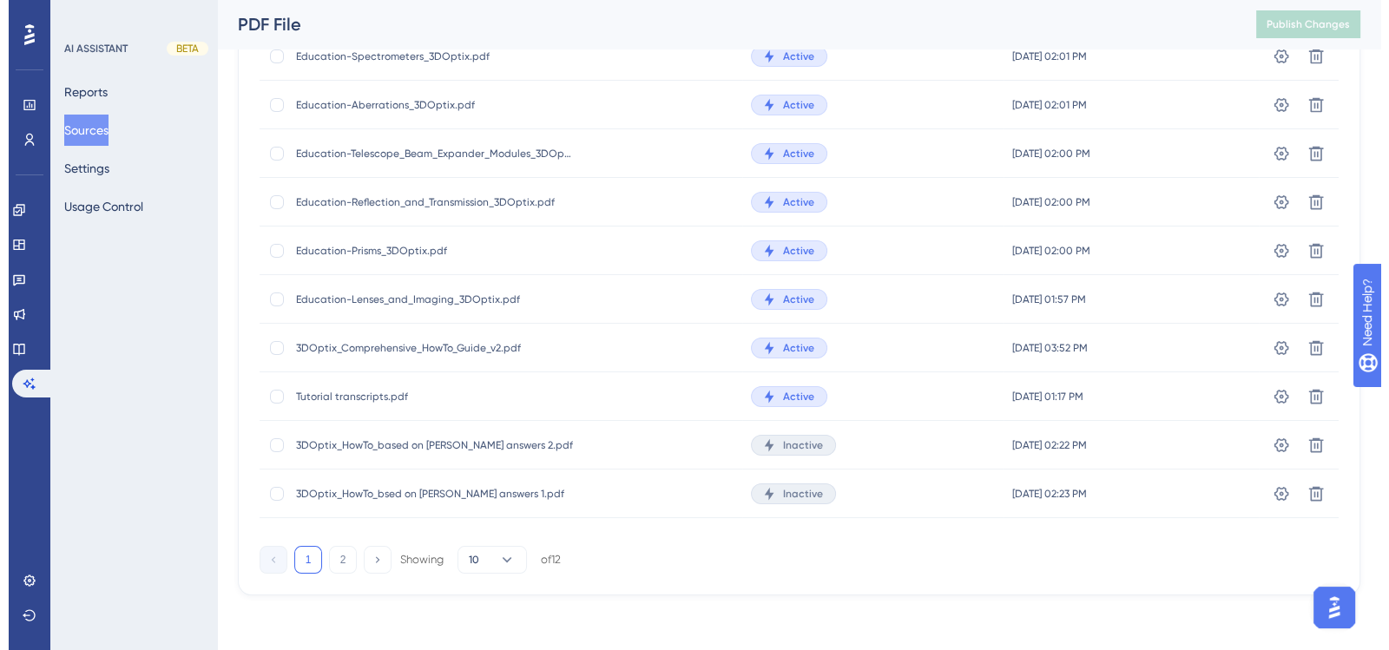
scroll to position [0, 0]
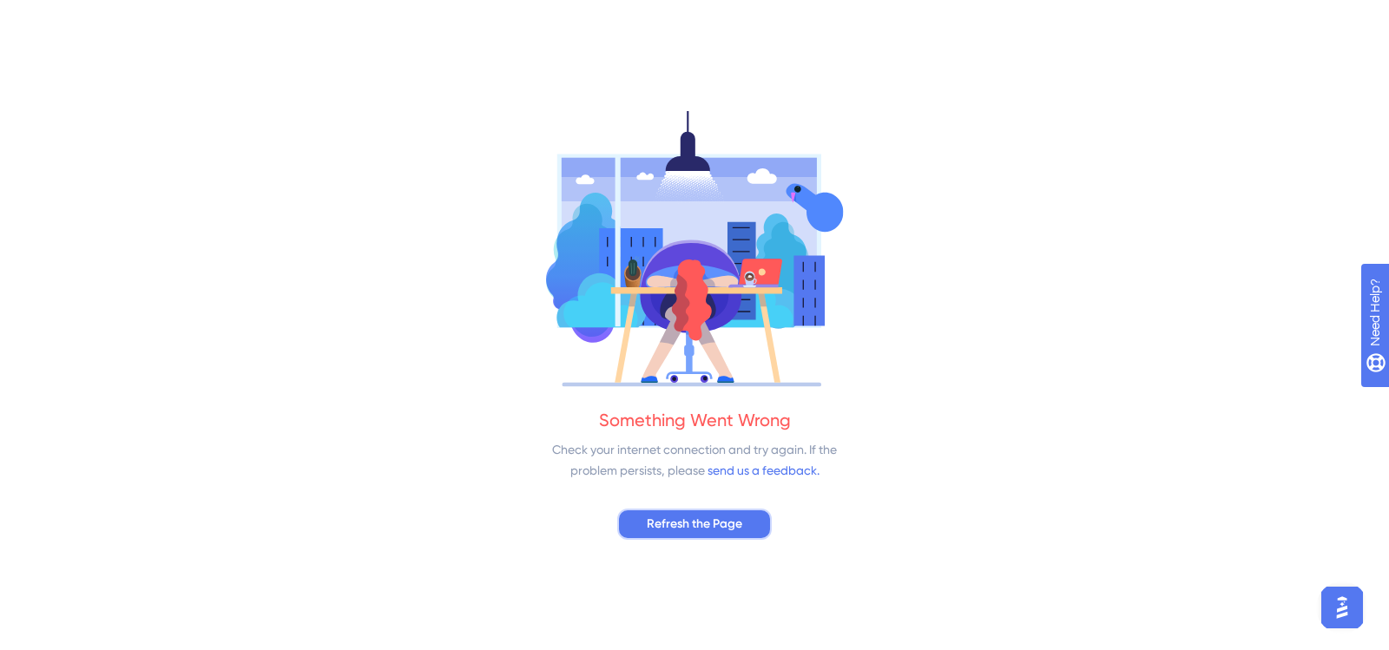
click at [731, 514] on span "Refresh the Page" at bounding box center [694, 524] width 95 height 21
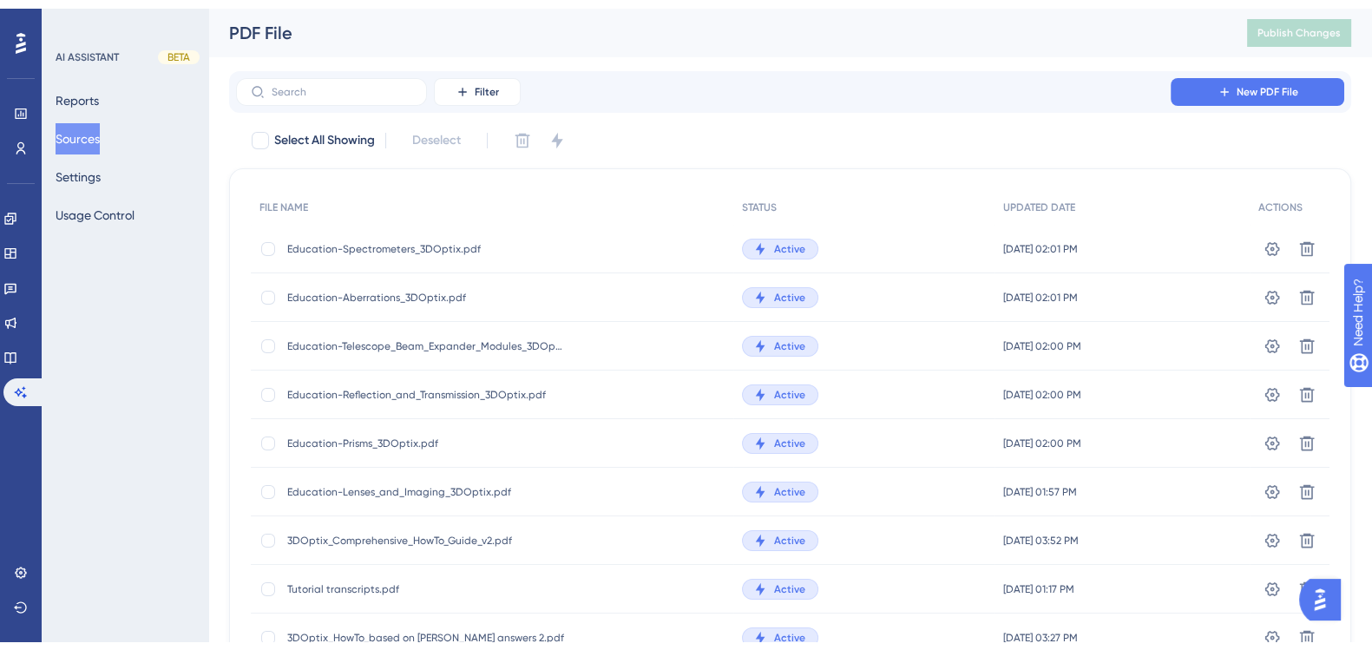
scroll to position [184, 0]
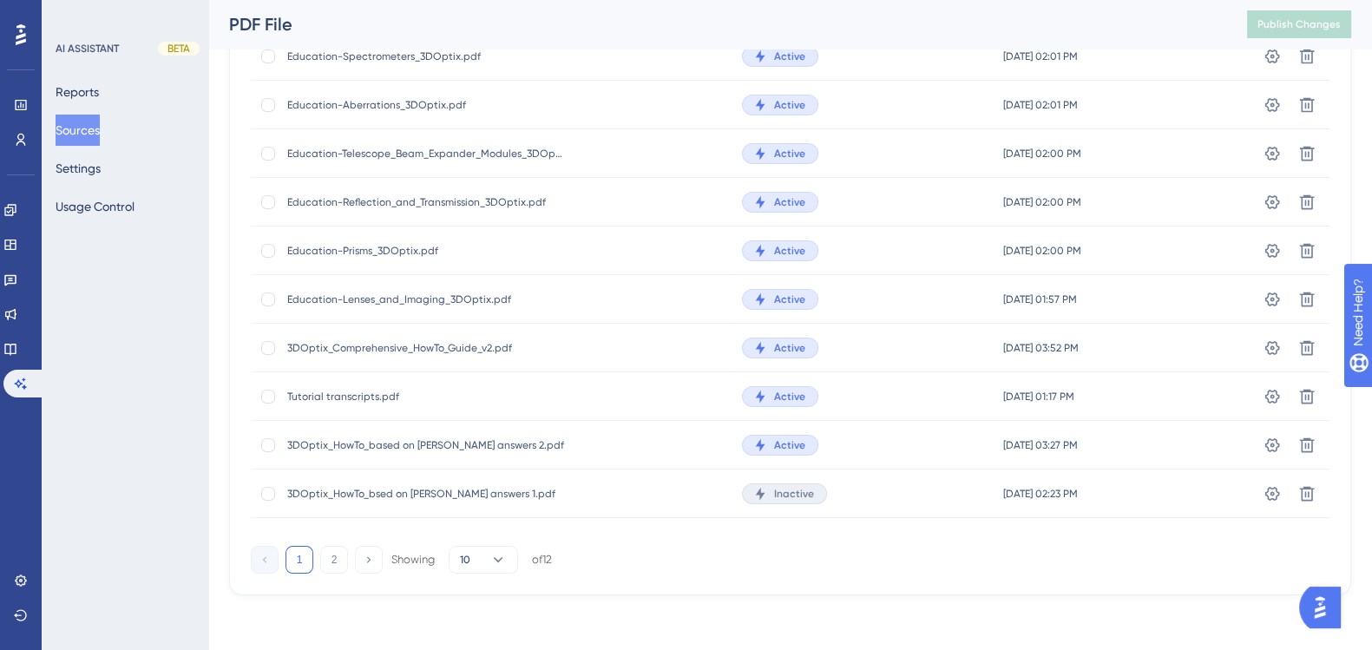
click at [787, 499] on span "Inactive" at bounding box center [794, 494] width 40 height 14
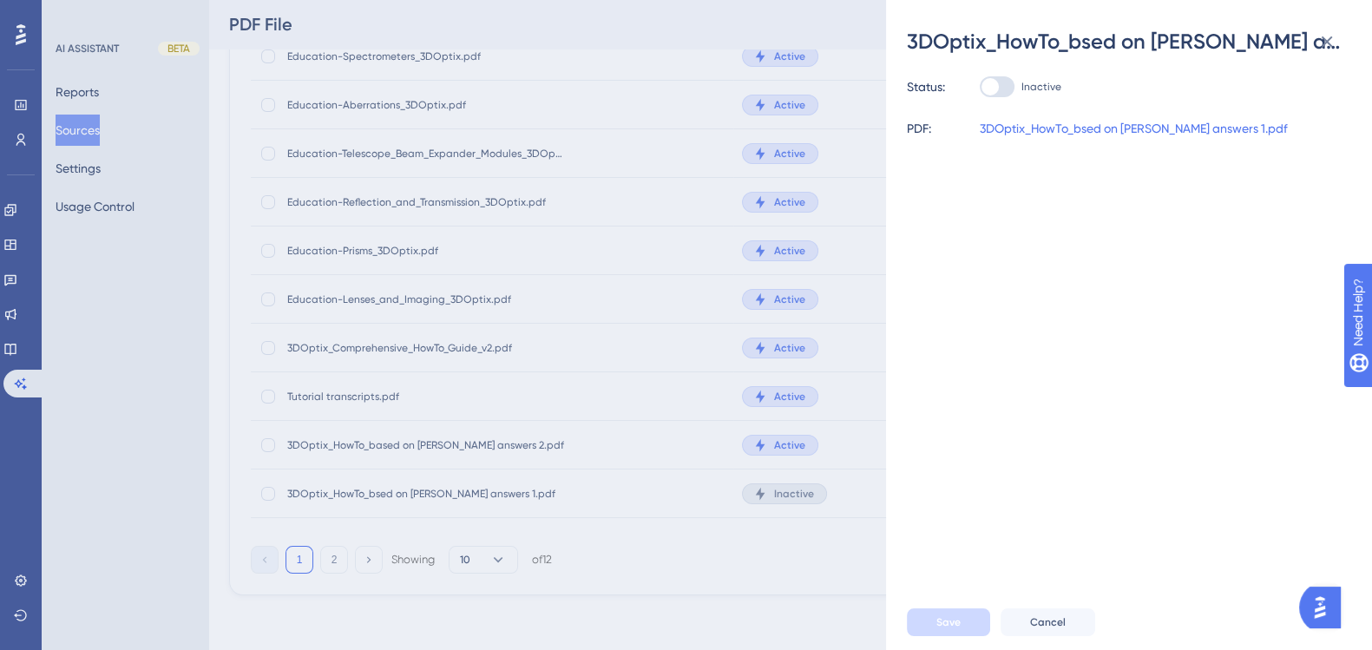
click at [1001, 93] on div at bounding box center [997, 86] width 35 height 21
click at [980, 88] on input "Inactive" at bounding box center [979, 87] width 1 height 1
checkbox input "true"
click at [939, 620] on span "Save" at bounding box center [948, 622] width 24 height 14
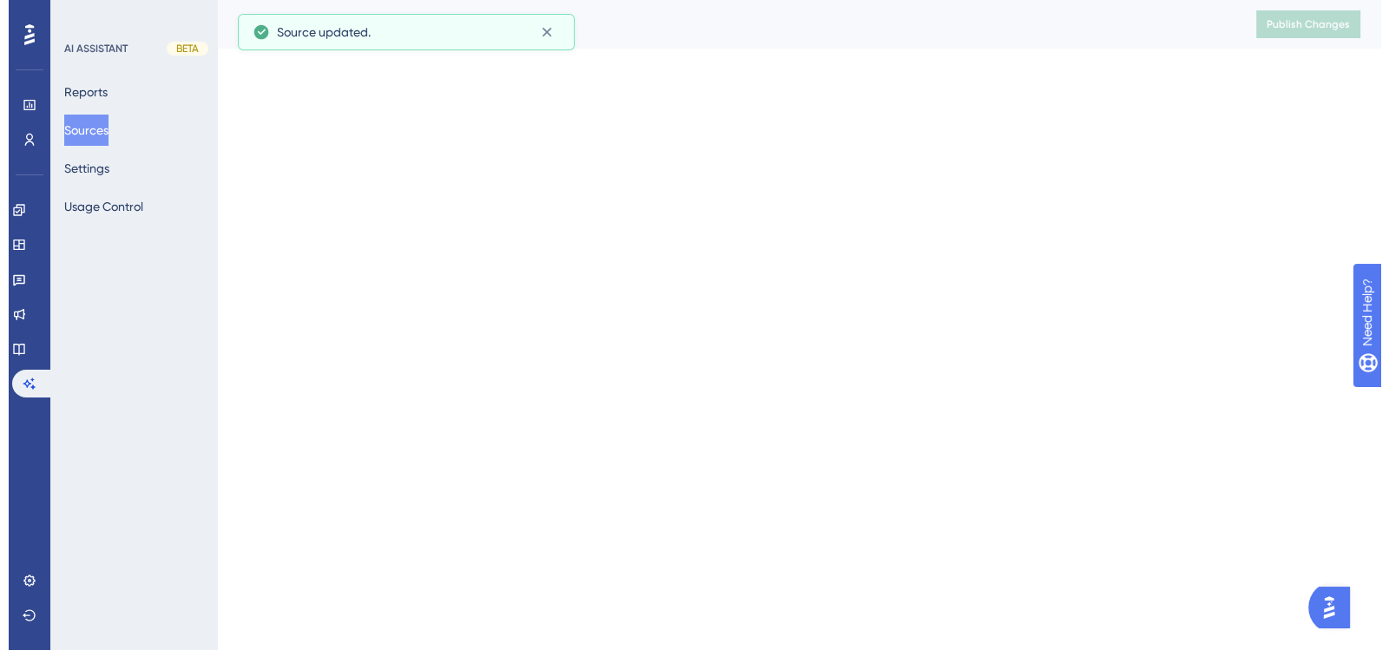
scroll to position [0, 0]
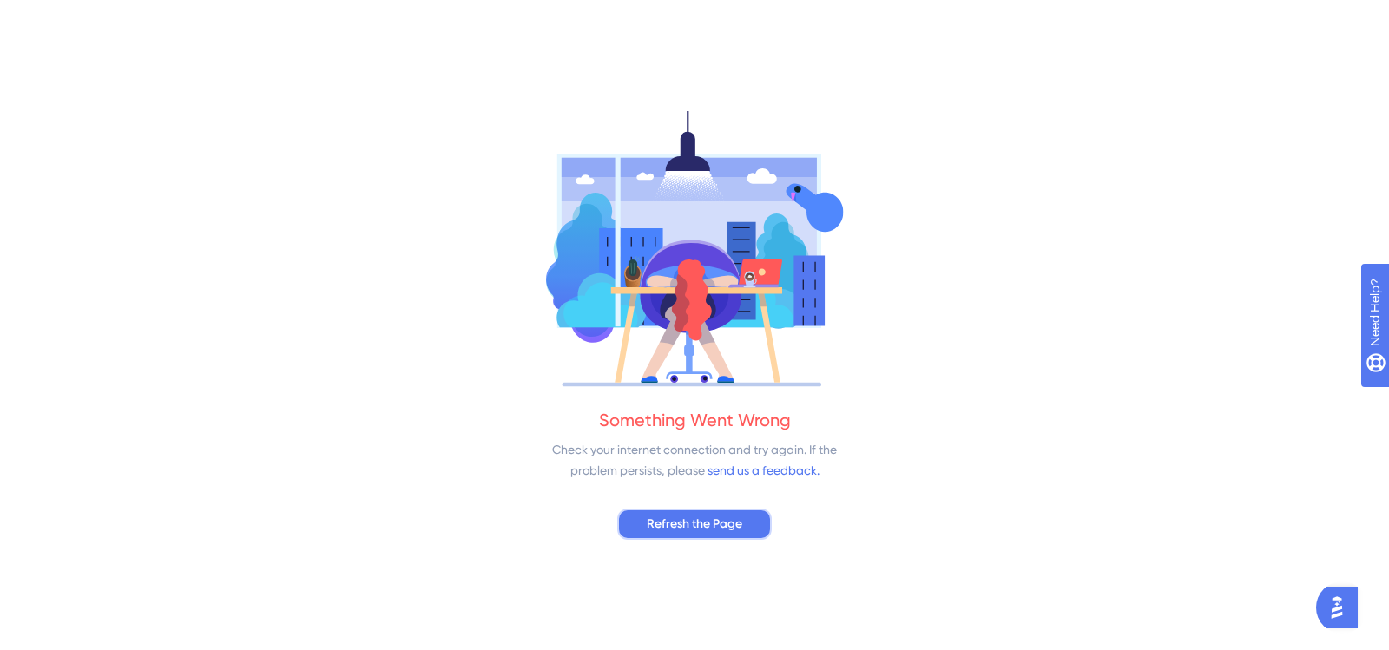
click at [673, 535] on button "Refresh the Page" at bounding box center [694, 524] width 154 height 31
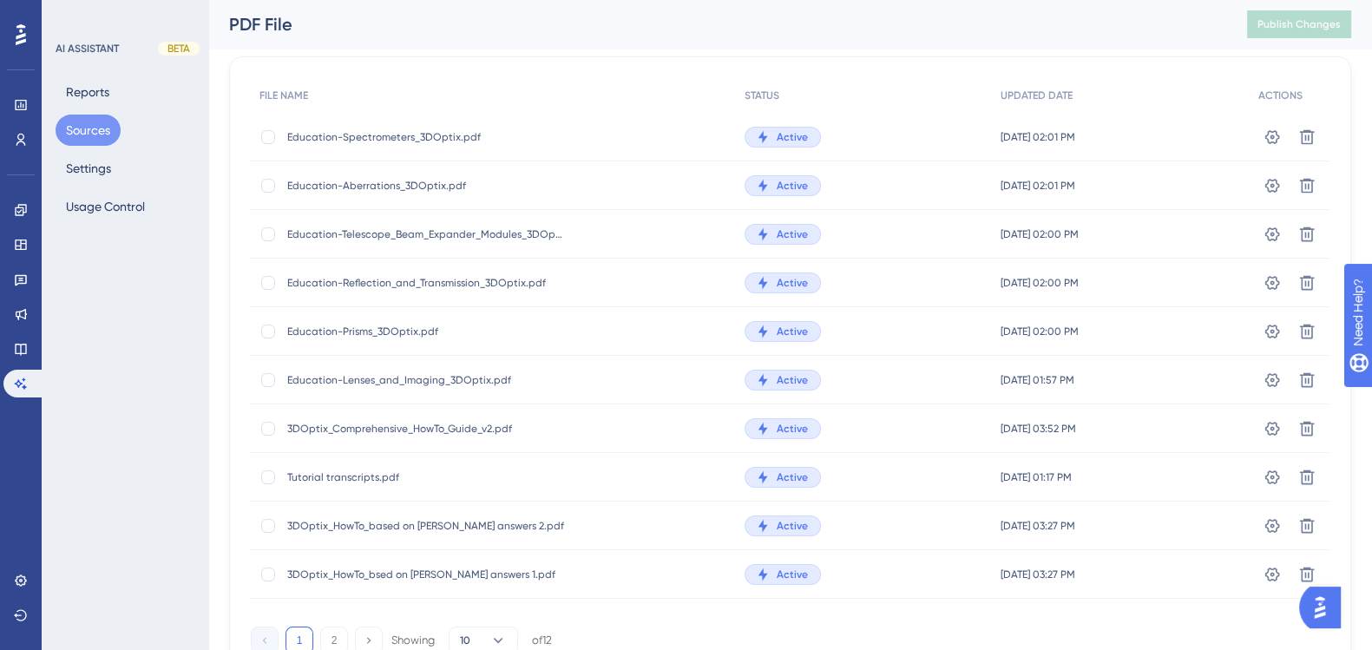
scroll to position [184, 0]
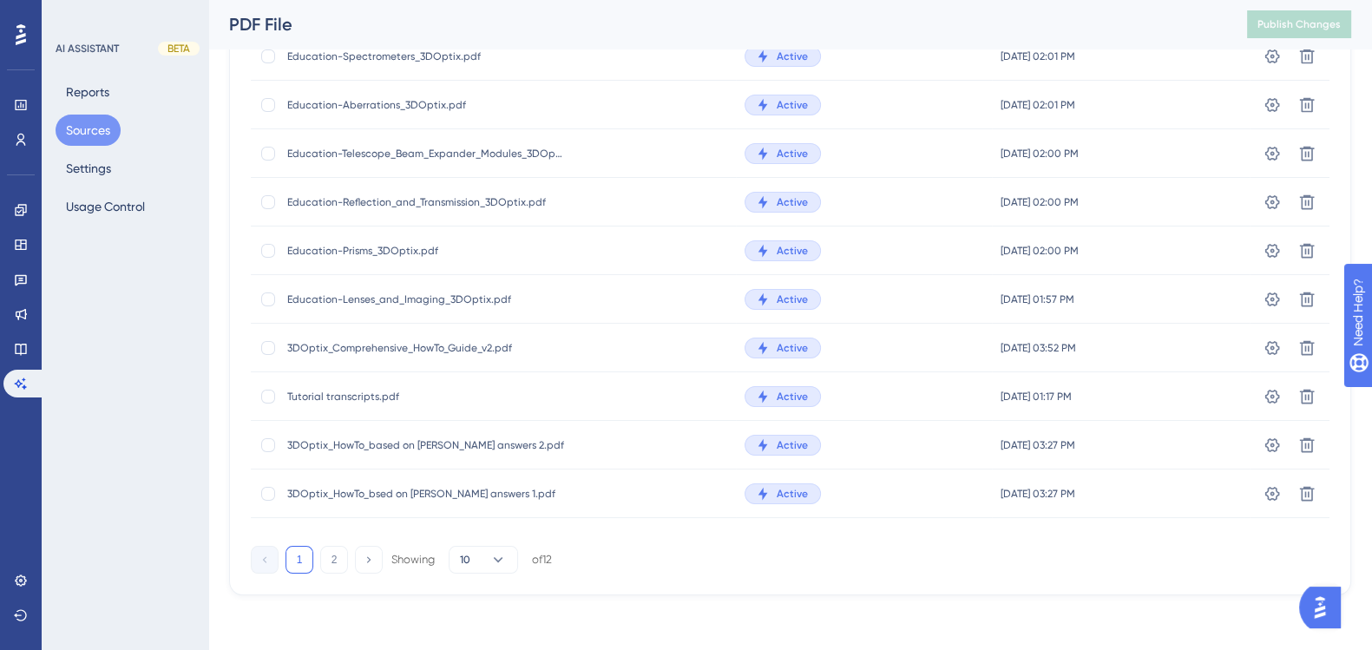
click at [798, 568] on div "1 2 Showing 10 of 12" at bounding box center [790, 556] width 1079 height 35
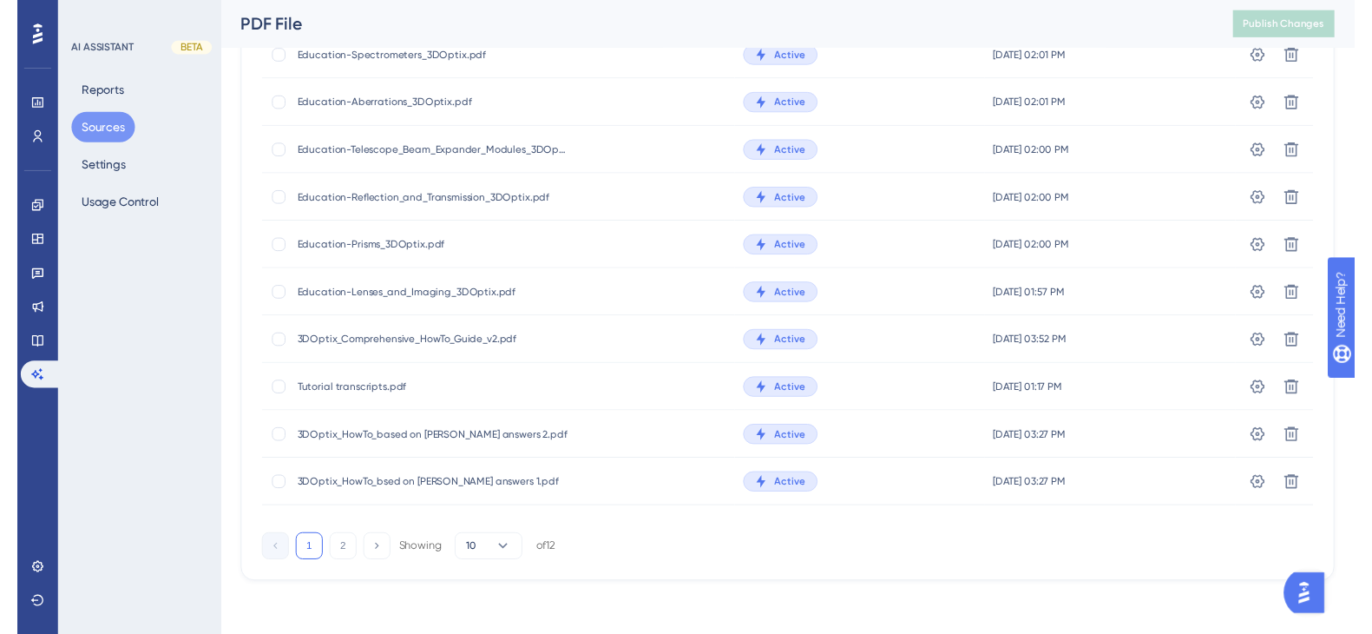
scroll to position [0, 0]
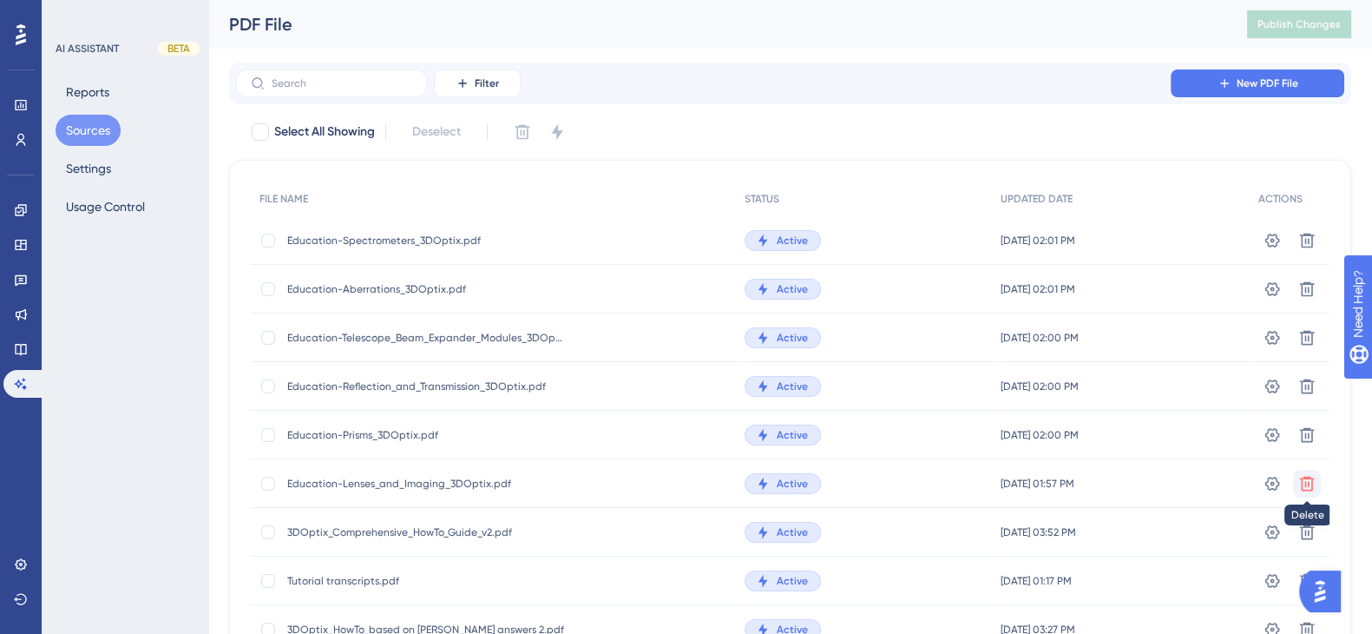
click at [1304, 480] on icon at bounding box center [1306, 483] width 17 height 17
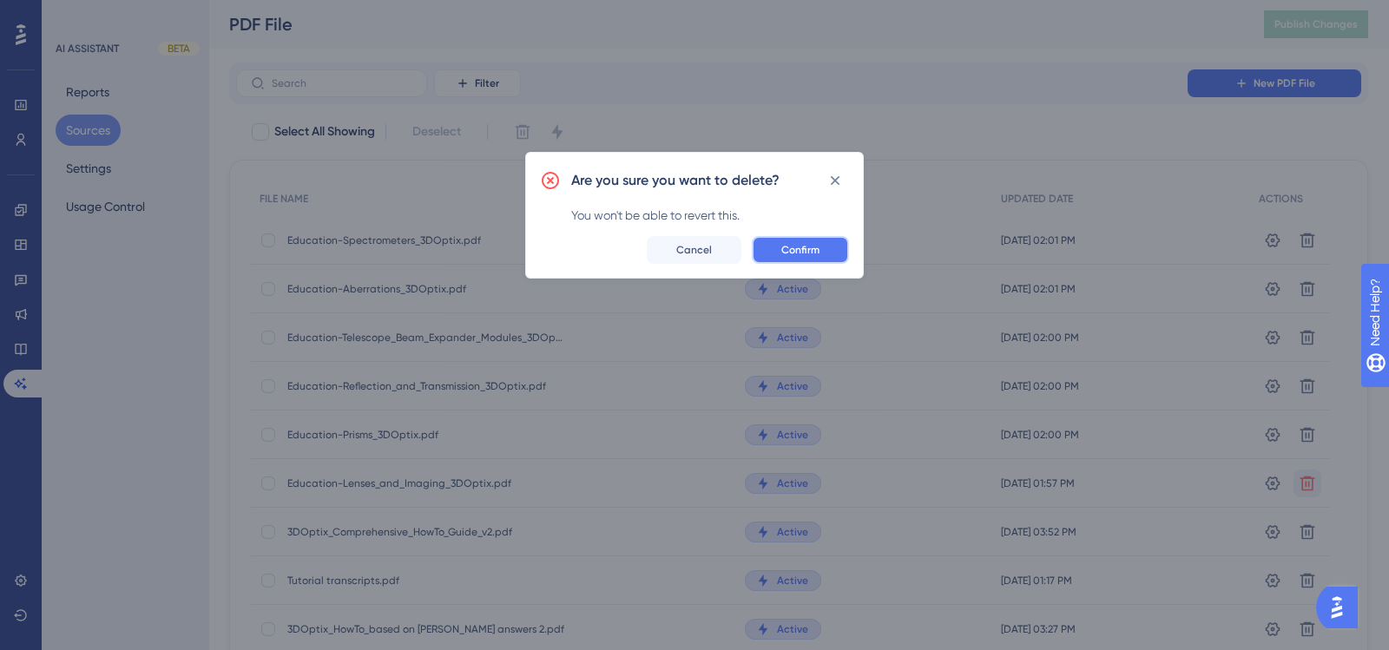
click at [797, 243] on span "Confirm" at bounding box center [800, 250] width 38 height 14
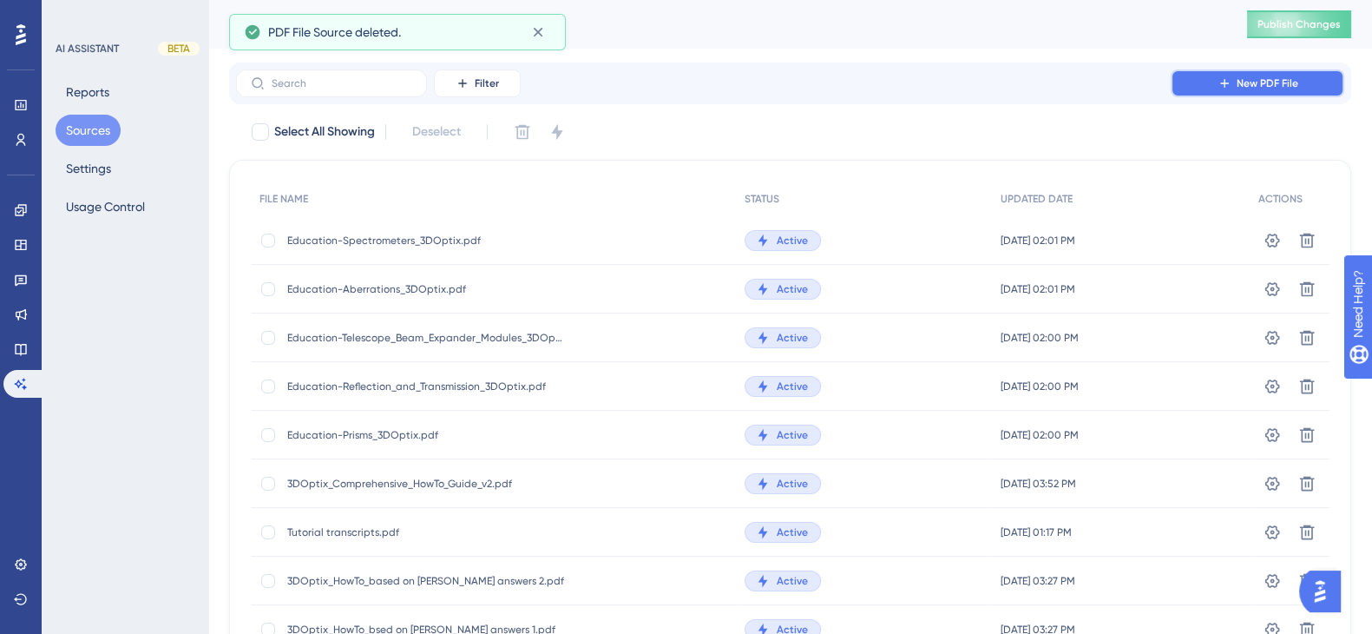
click at [1265, 75] on button "New PDF File" at bounding box center [1258, 83] width 174 height 28
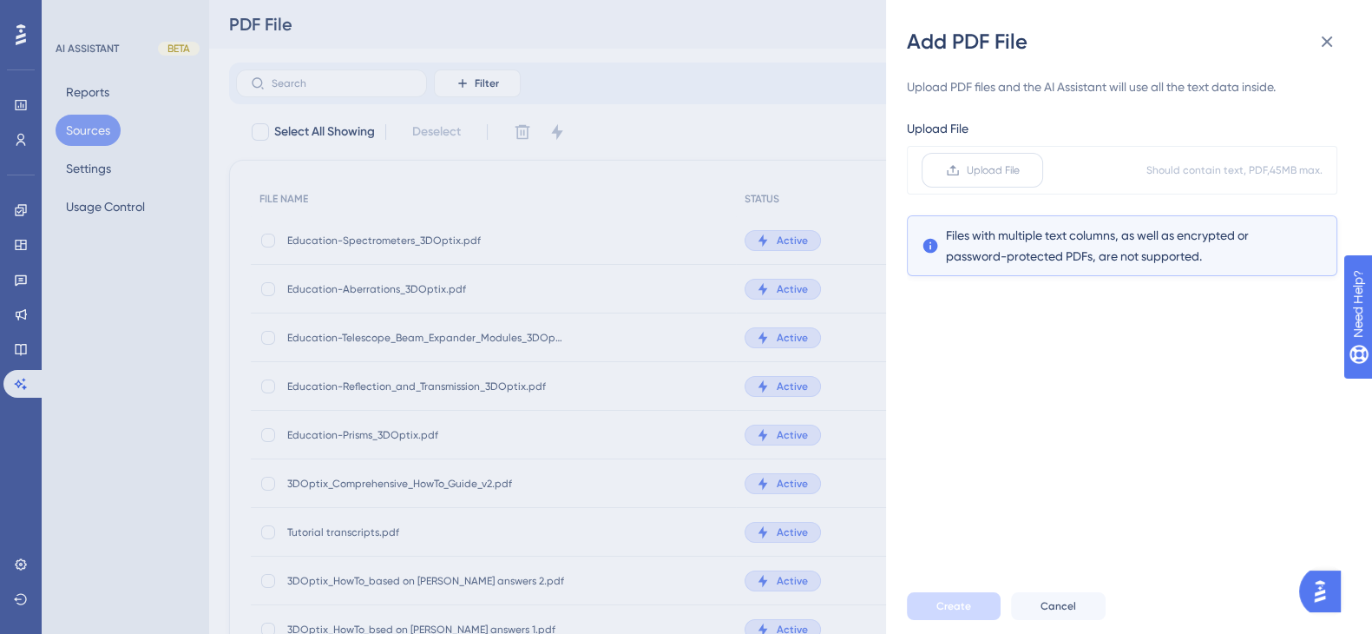
click at [1007, 165] on span "Upload File" at bounding box center [993, 170] width 53 height 14
click at [1020, 170] on input "Upload File" at bounding box center [1020, 170] width 0 height 0
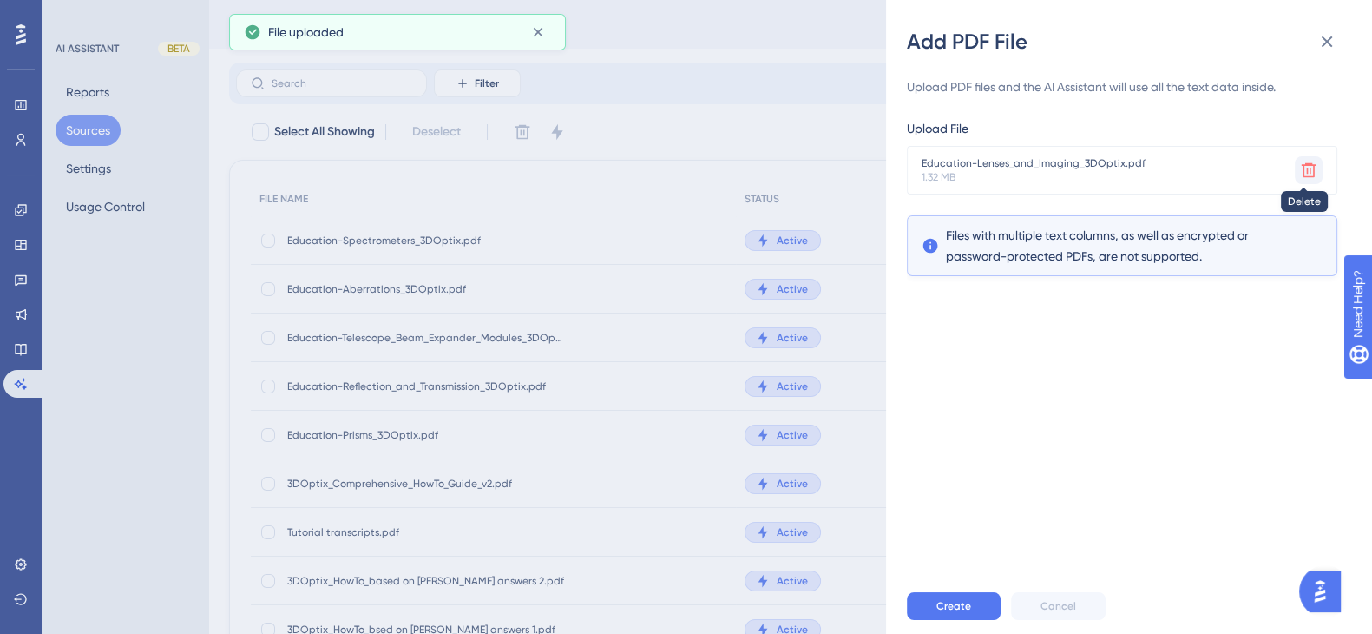
click at [1303, 163] on icon at bounding box center [1309, 170] width 15 height 15
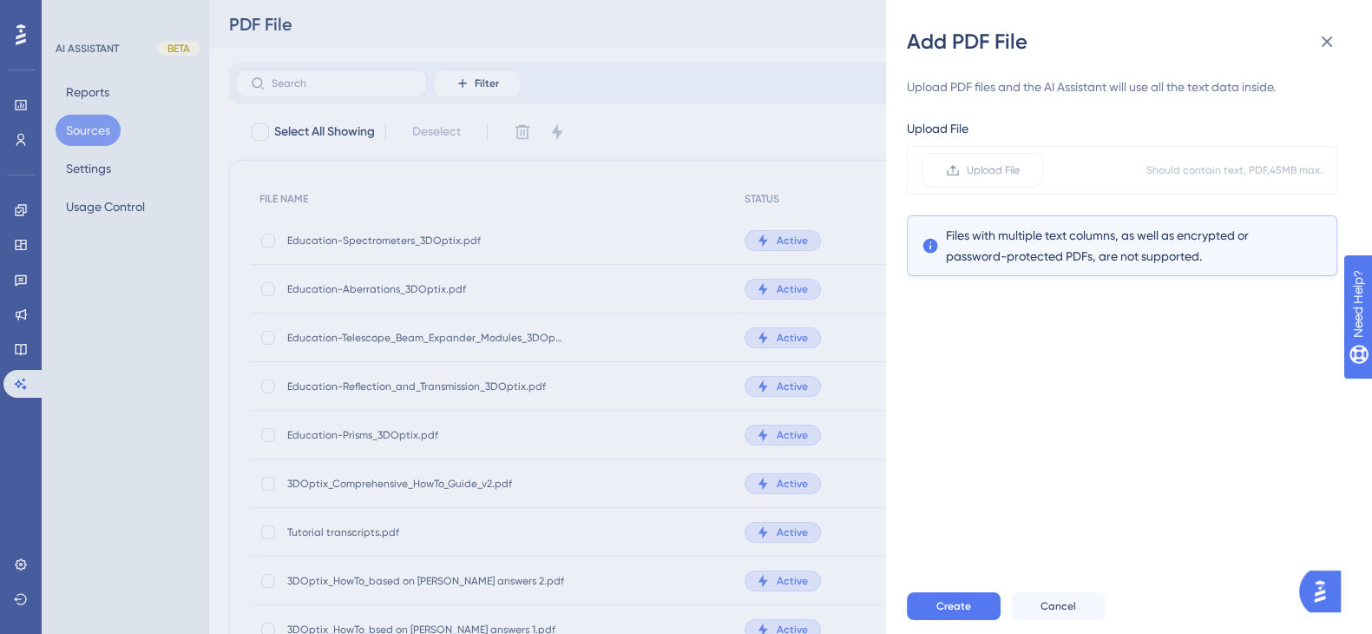
click at [1303, 163] on span "Should contain text, PDF, 45 MB max." at bounding box center [1234, 170] width 176 height 14
click at [1041, 324] on div "Upload PDF files and the AI Assistant will use all the text data inside. Upload…" at bounding box center [1136, 317] width 458 height 522
click at [1046, 436] on div "Upload PDF files and the AI Assistant will use all the text data inside. Upload…" at bounding box center [1136, 317] width 458 height 522
click at [949, 614] on button "Create" at bounding box center [954, 606] width 94 height 28
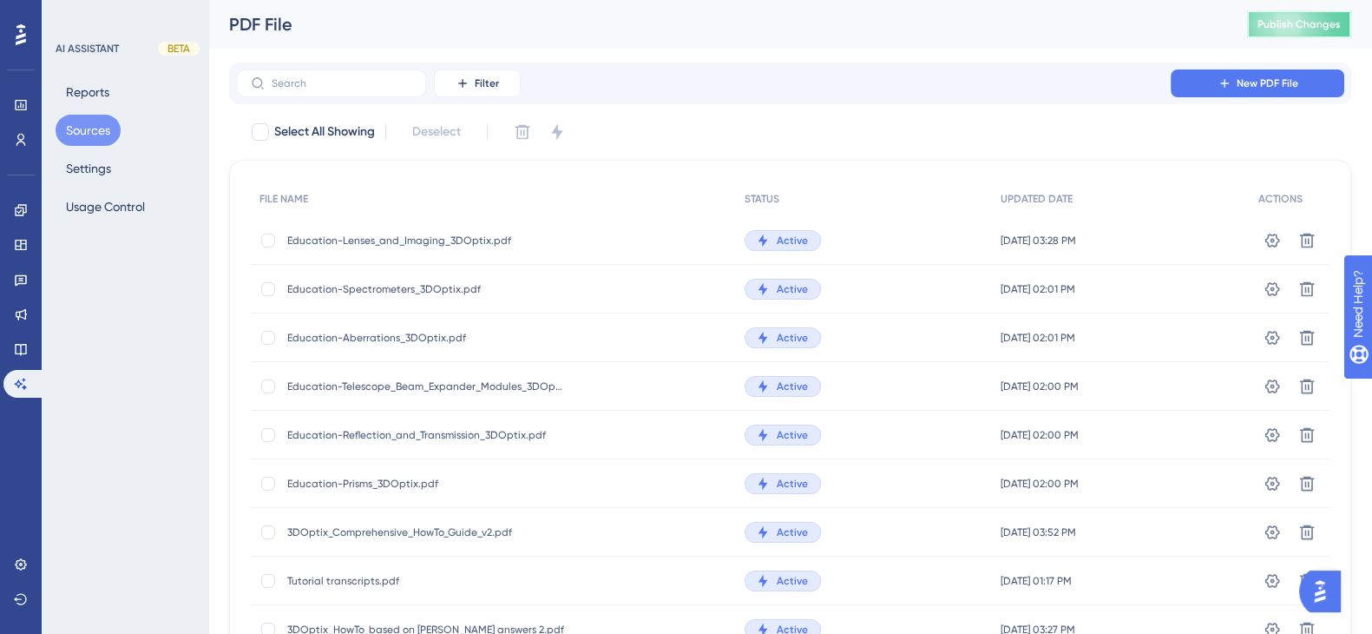
click at [1323, 30] on span "Publish Changes" at bounding box center [1298, 24] width 83 height 14
